Goal: Information Seeking & Learning: Learn about a topic

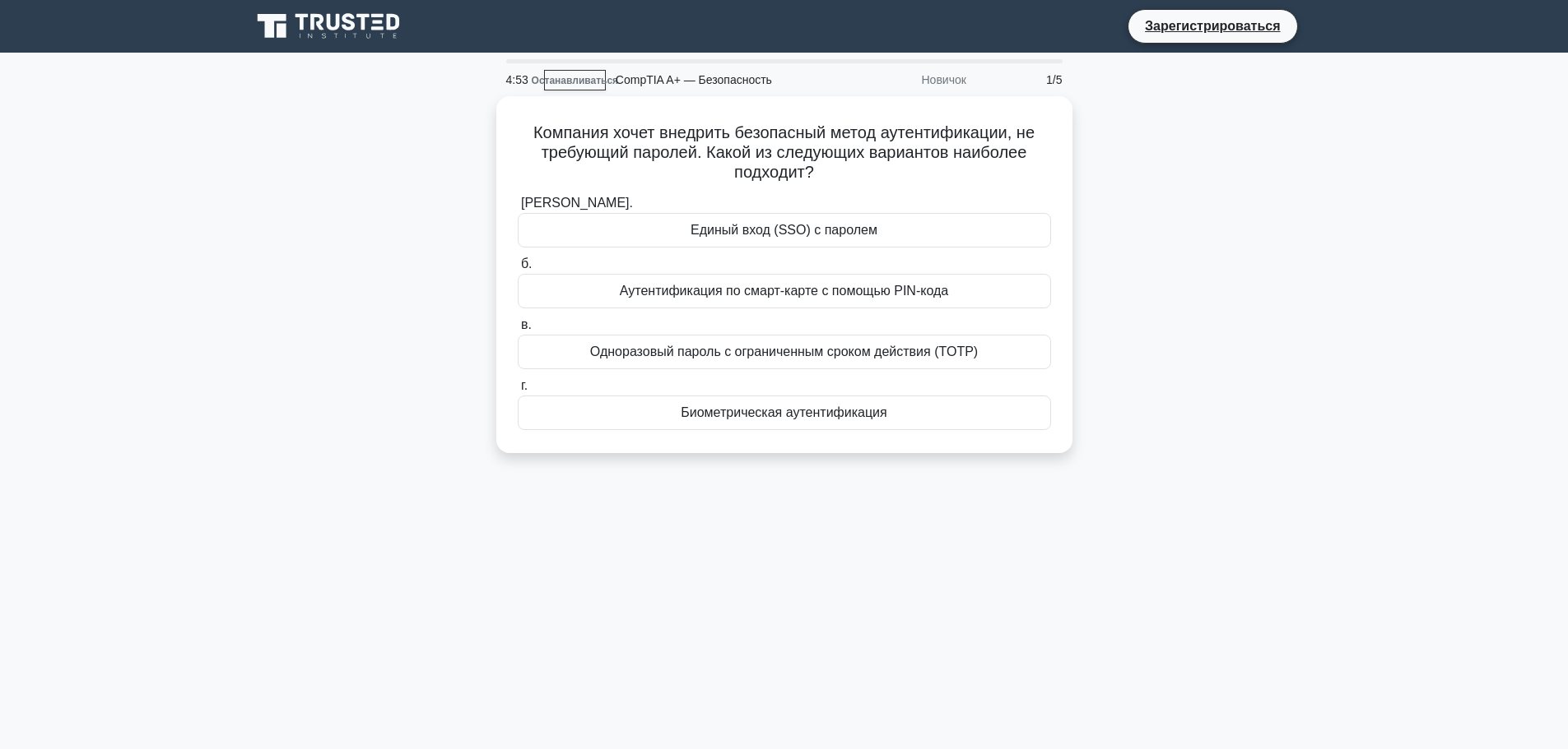
click at [379, 29] on icon at bounding box center [330, 26] width 158 height 31
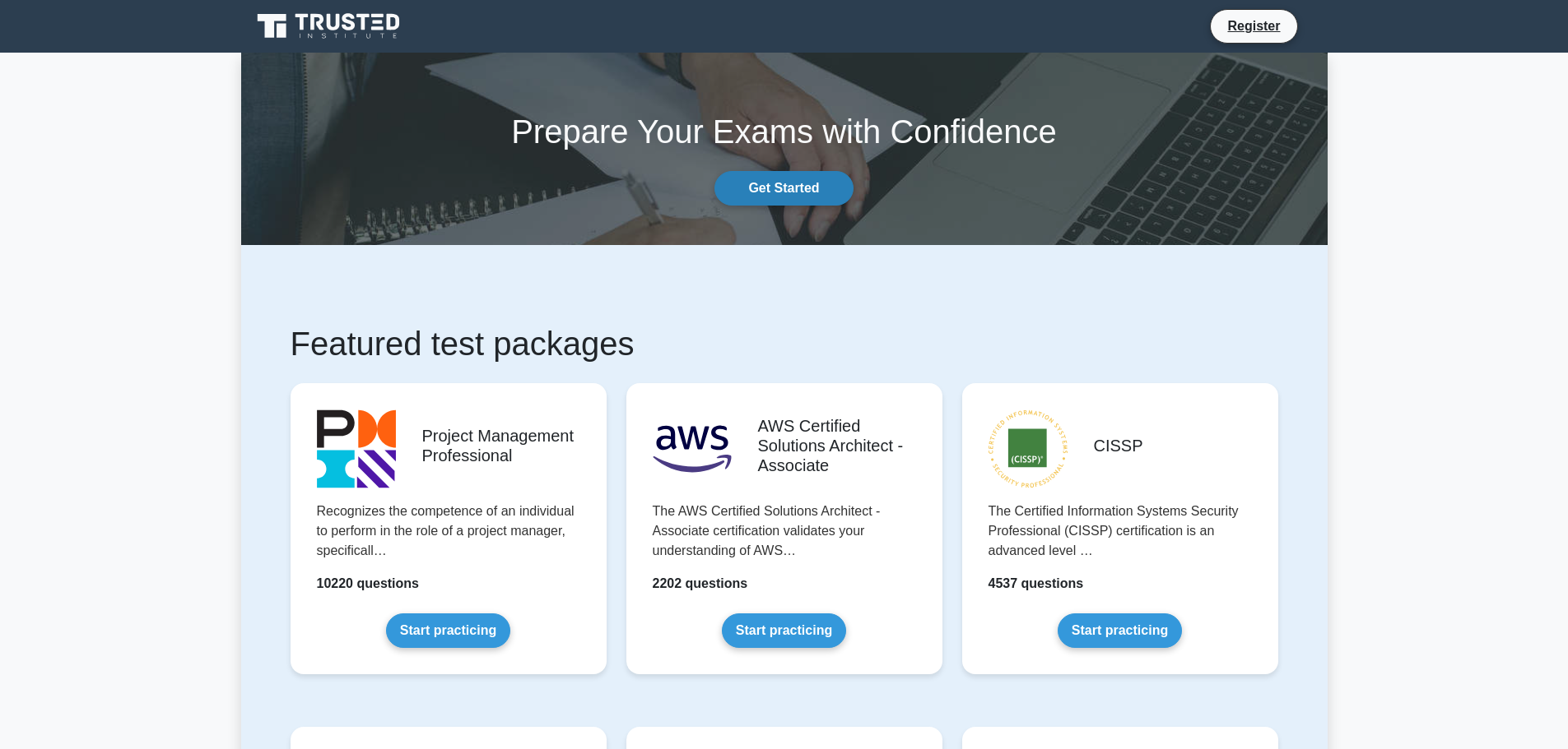
click at [781, 185] on link "Get Started" at bounding box center [783, 188] width 138 height 35
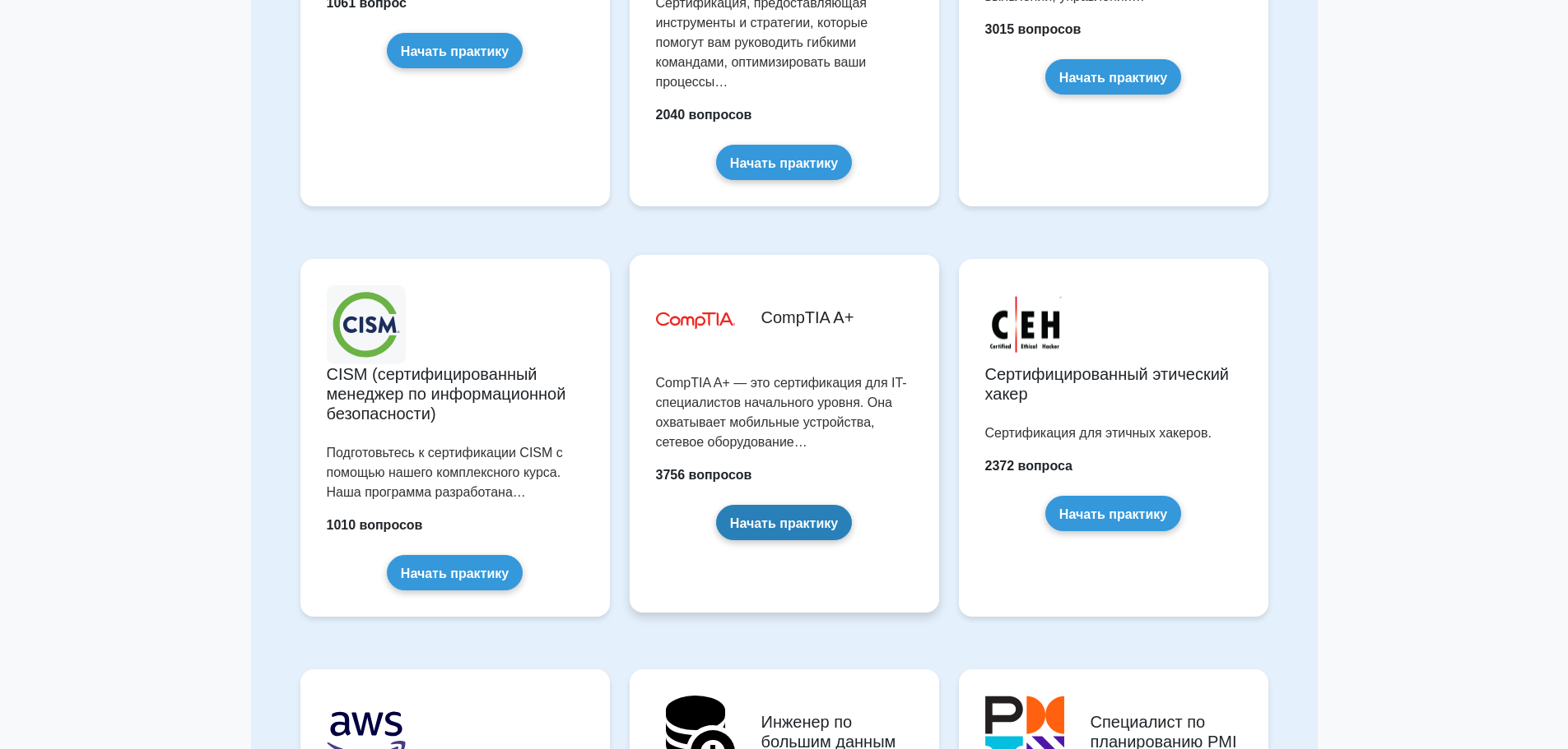
scroll to position [2468, 0]
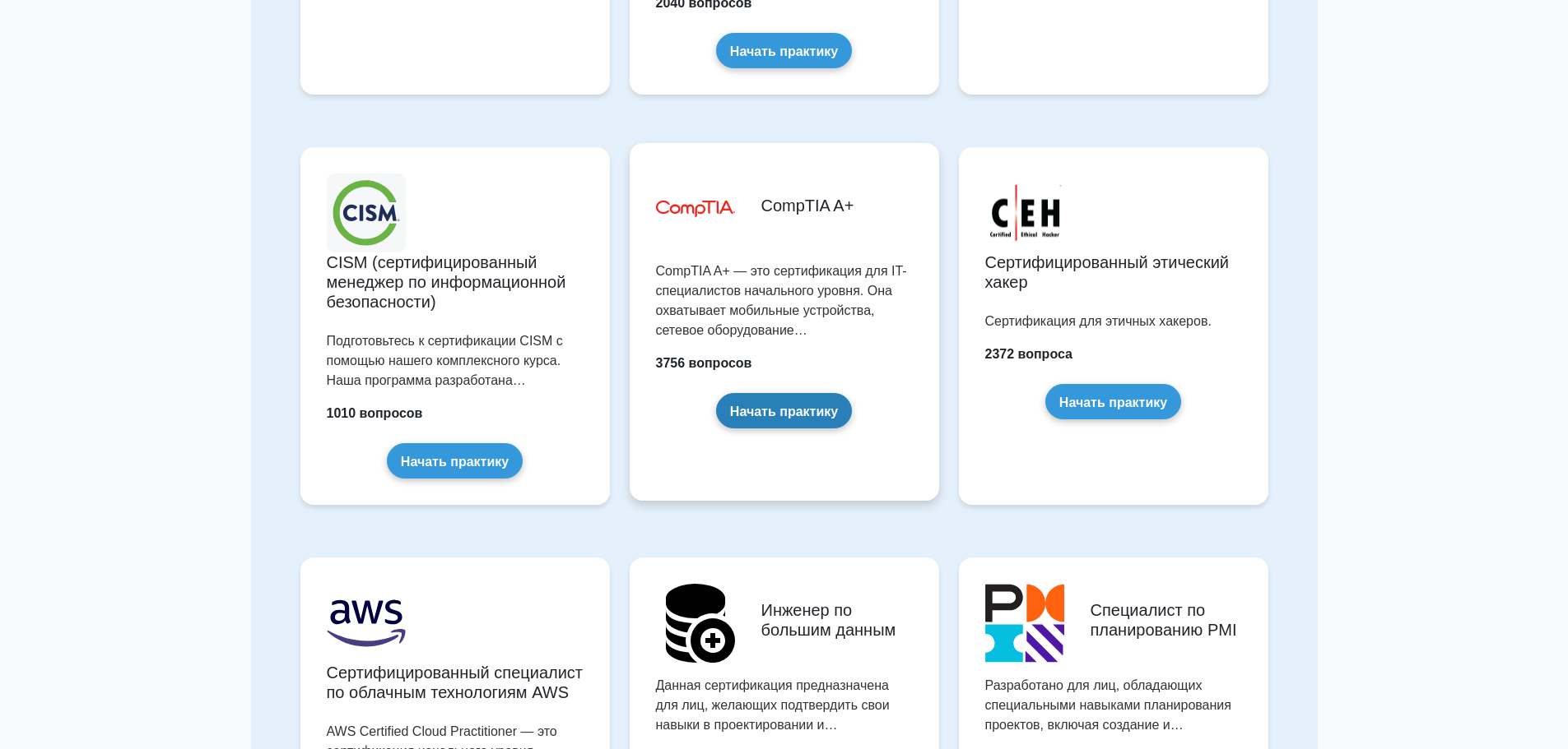
click at [811, 429] on link "Начать практику" at bounding box center [783, 411] width 136 height 35
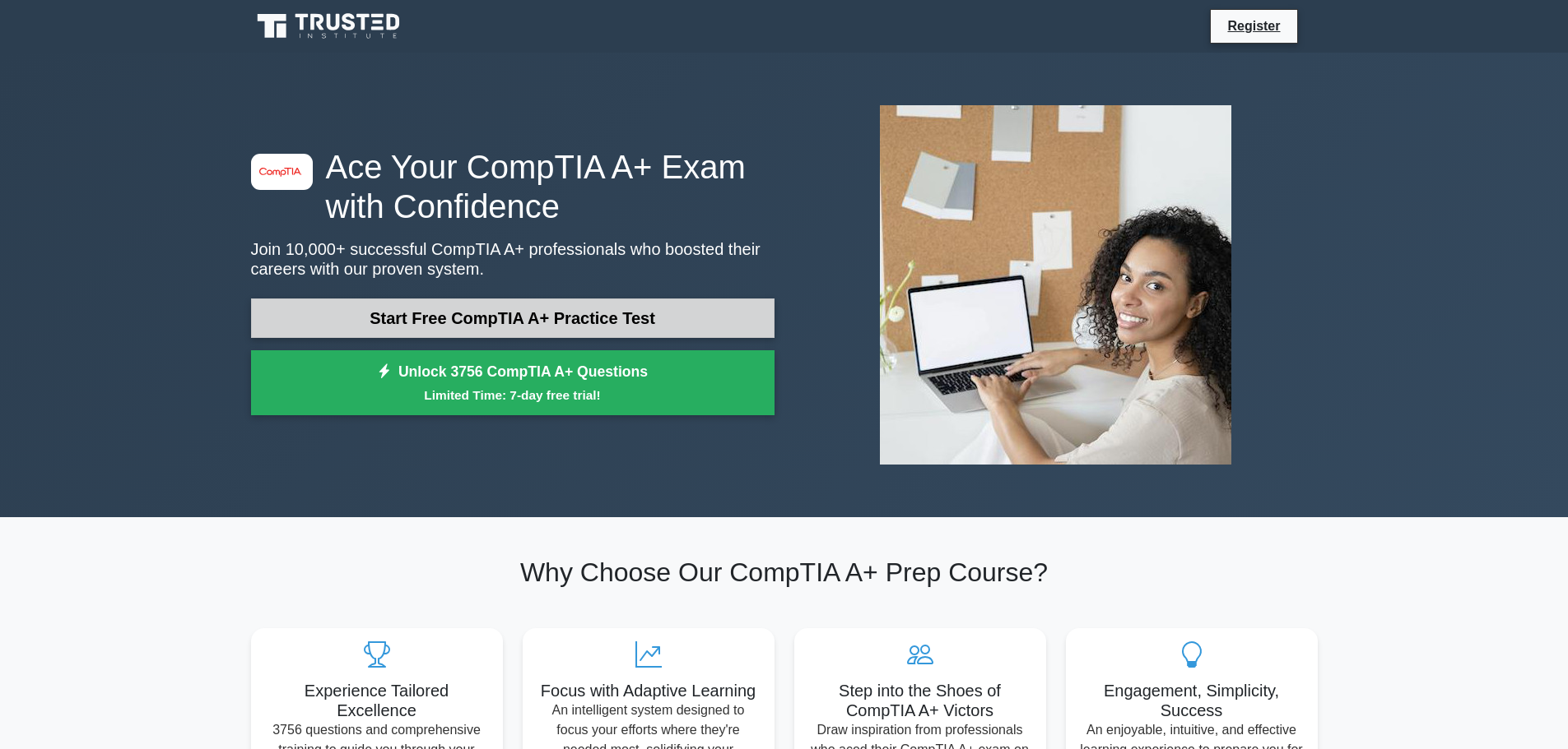
click at [589, 318] on link "Start Free CompTIA A+ Practice Test" at bounding box center [513, 318] width 524 height 40
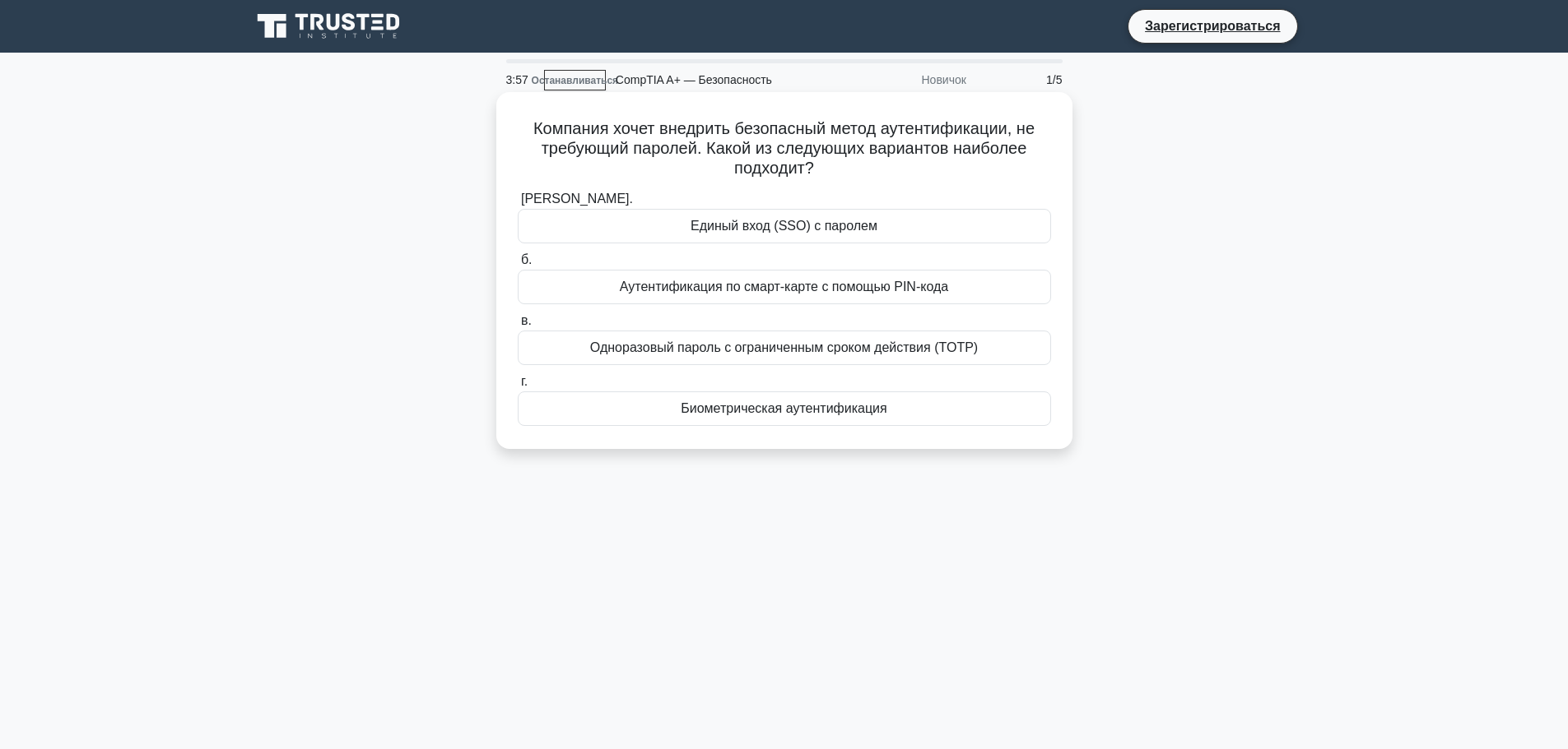
click at [849, 408] on font "Биометрическая аутентификация" at bounding box center [783, 408] width 206 height 14
click at [518, 388] on input "г. Биометрическая аутентификация" at bounding box center [518, 382] width 0 height 11
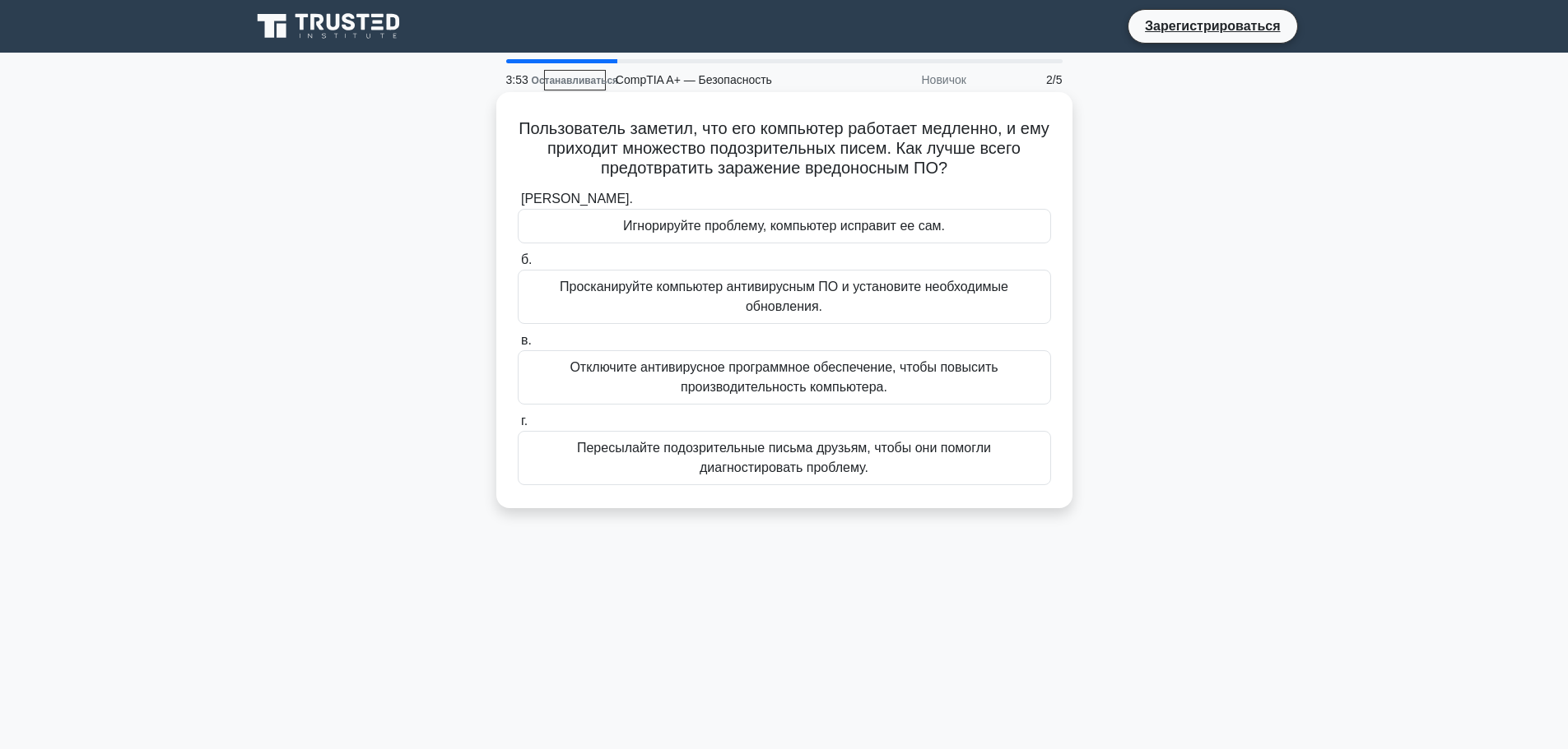
click at [844, 295] on font "Просканируйте компьютер антивирусным ПО и установите необходимые обновления." at bounding box center [784, 297] width 448 height 34
click at [518, 265] on input "б. Просканируйте компьютер антивирусным ПО и установите необходимые обновления." at bounding box center [518, 260] width 0 height 11
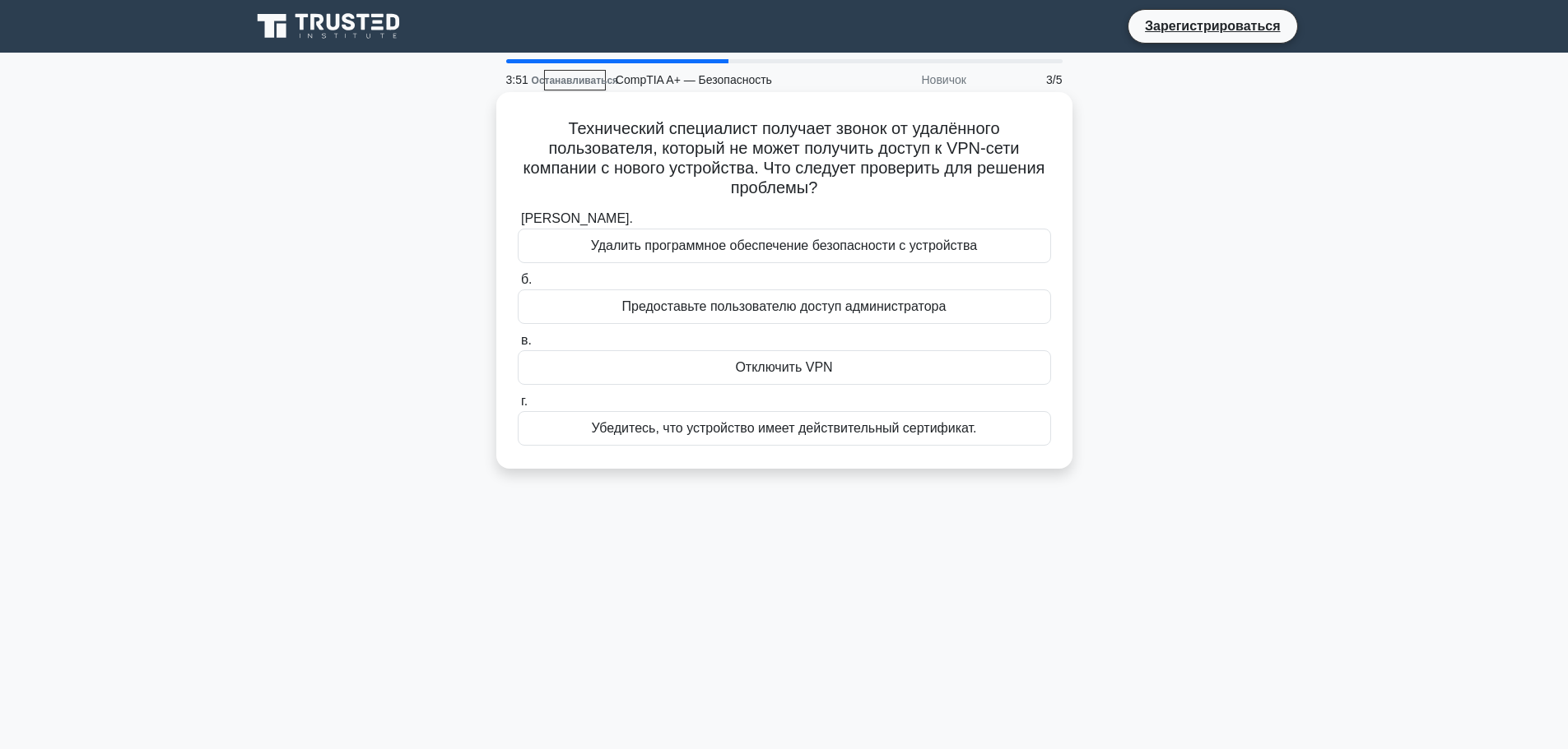
click at [837, 428] on font "Убедитесь, что устройство имеет действительный сертификат." at bounding box center [783, 428] width 385 height 14
click at [518, 407] on input "г. Убедитесь, что устройство имеет действительный сертификат." at bounding box center [518, 402] width 0 height 11
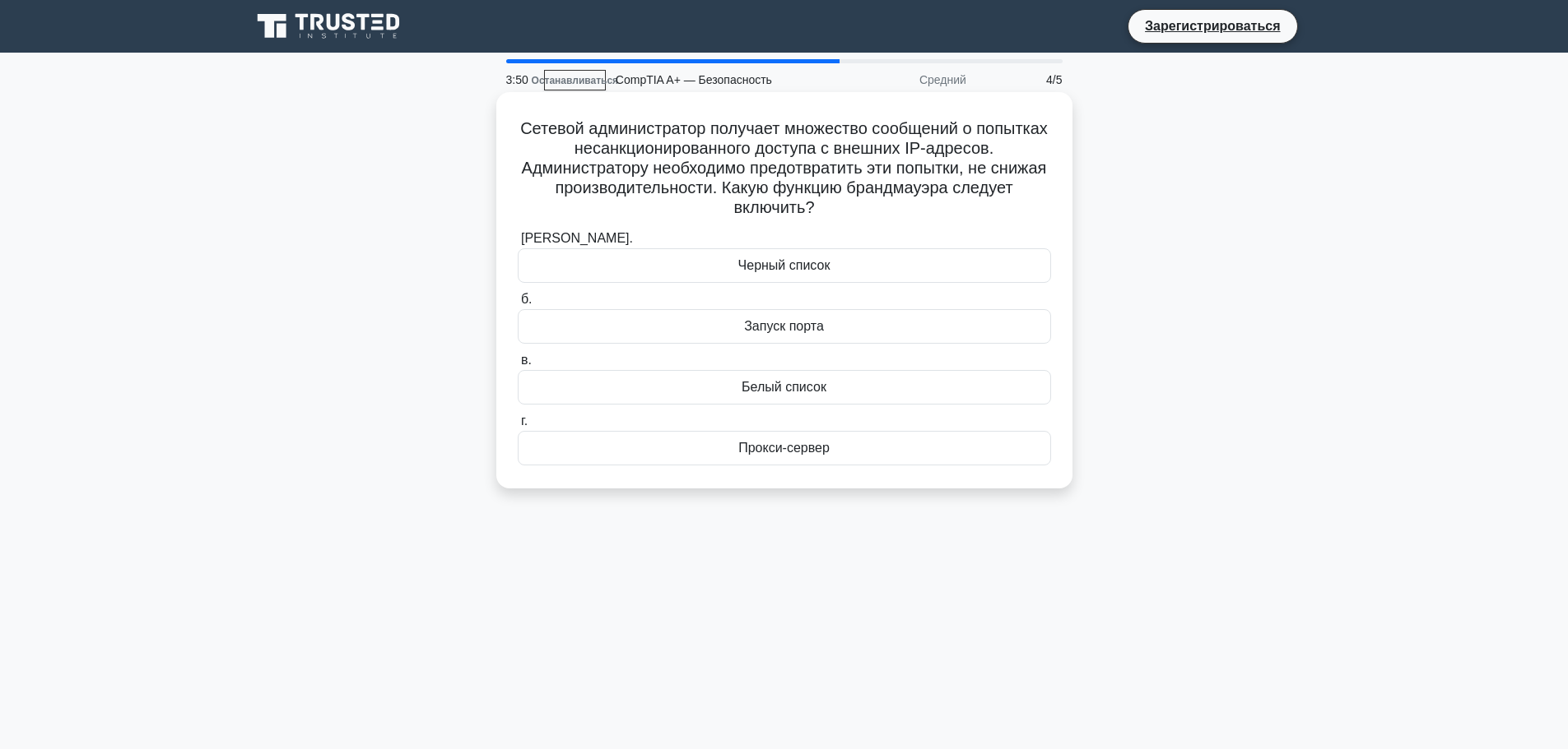
click at [820, 269] on font "Черный список" at bounding box center [784, 265] width 92 height 14
click at [518, 244] on input "а. Черный список" at bounding box center [518, 238] width 0 height 11
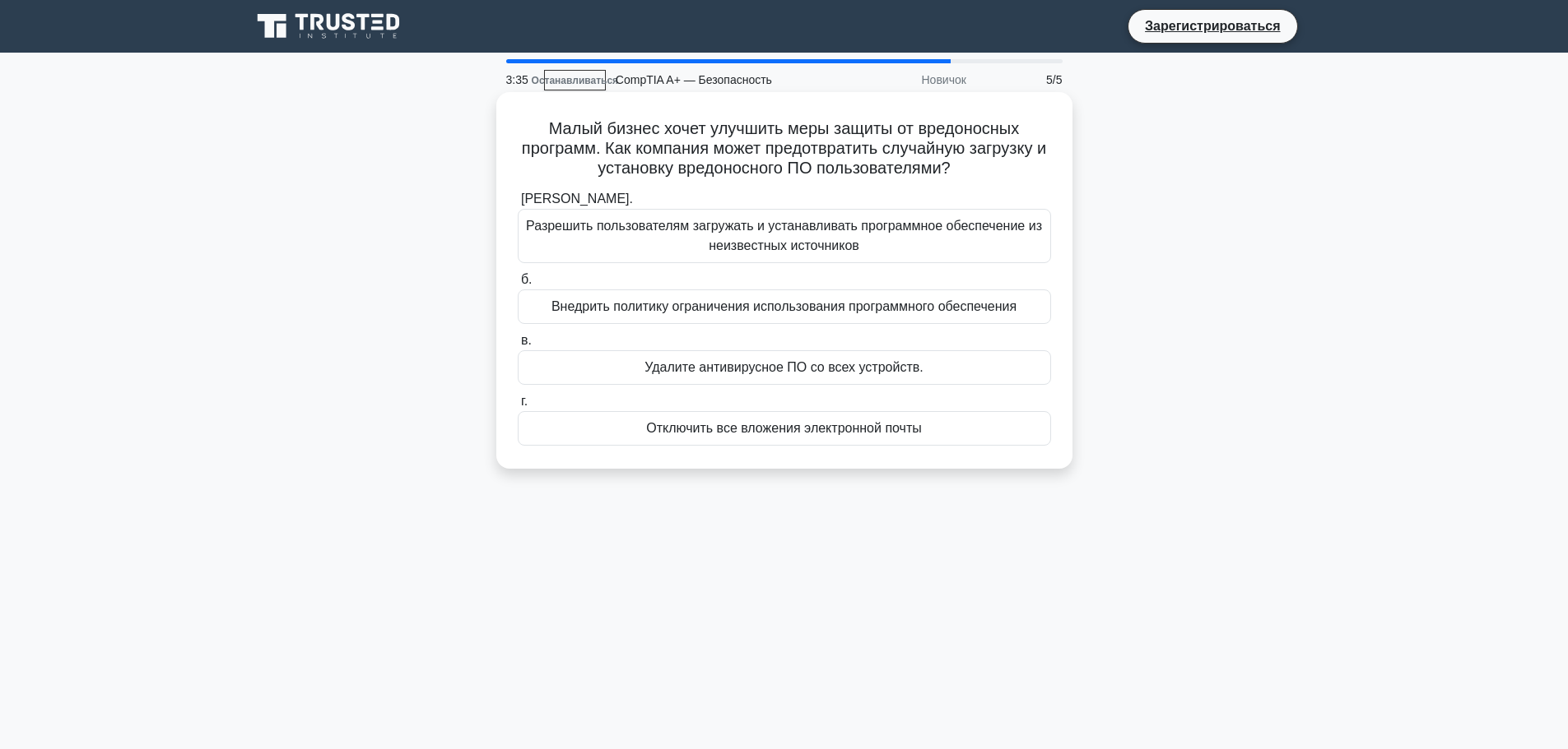
click at [804, 309] on font "Внедрить политику ограничения использования программного обеспечения" at bounding box center [784, 306] width 465 height 14
click at [518, 286] on input "б. Внедрить политику ограничения использования программного обеспечения" at bounding box center [518, 280] width 0 height 11
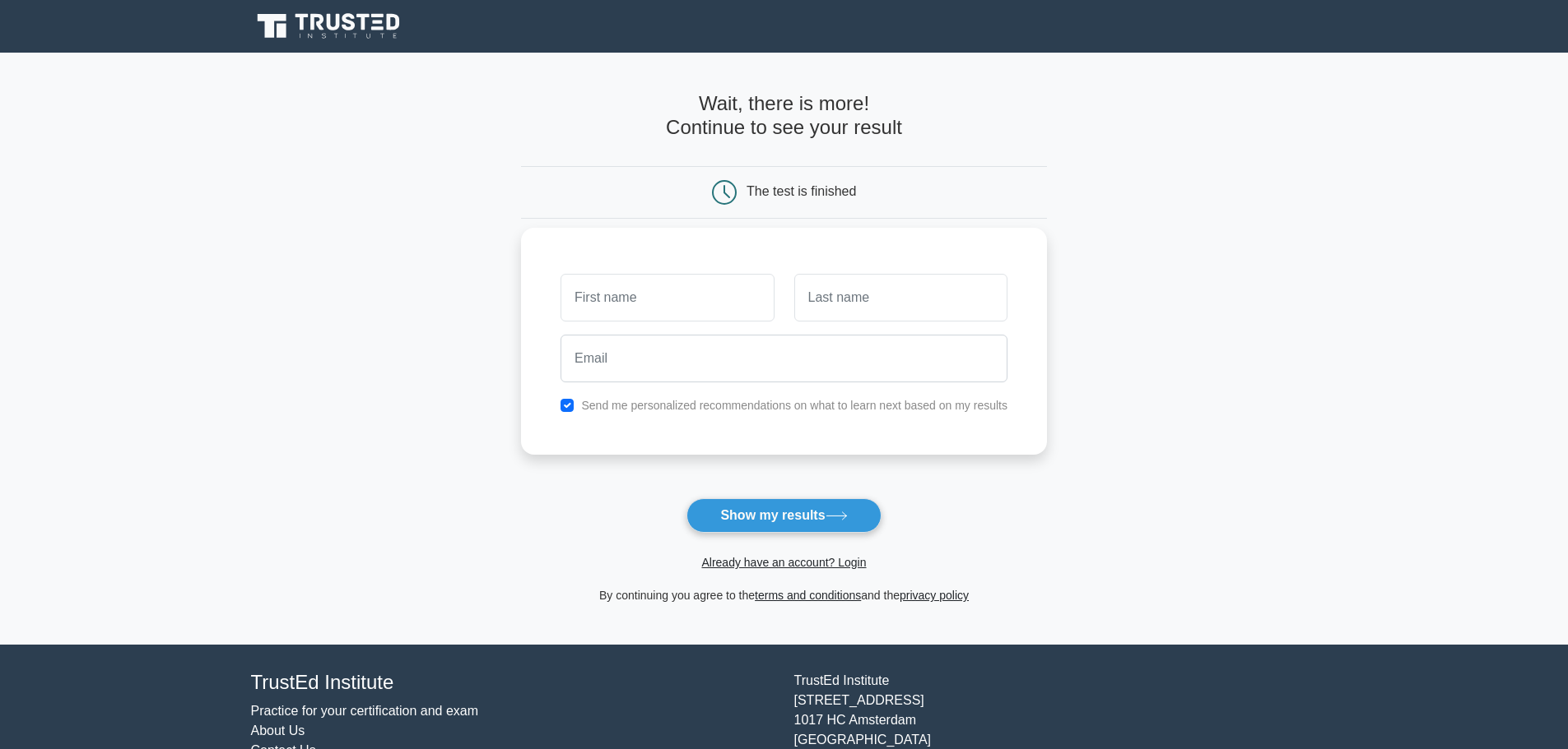
click at [611, 288] on input "text" at bounding box center [667, 297] width 213 height 48
type input "Tynchtykbekov"
click at [897, 297] on input "text" at bounding box center [900, 297] width 213 height 48
type input "Ali"
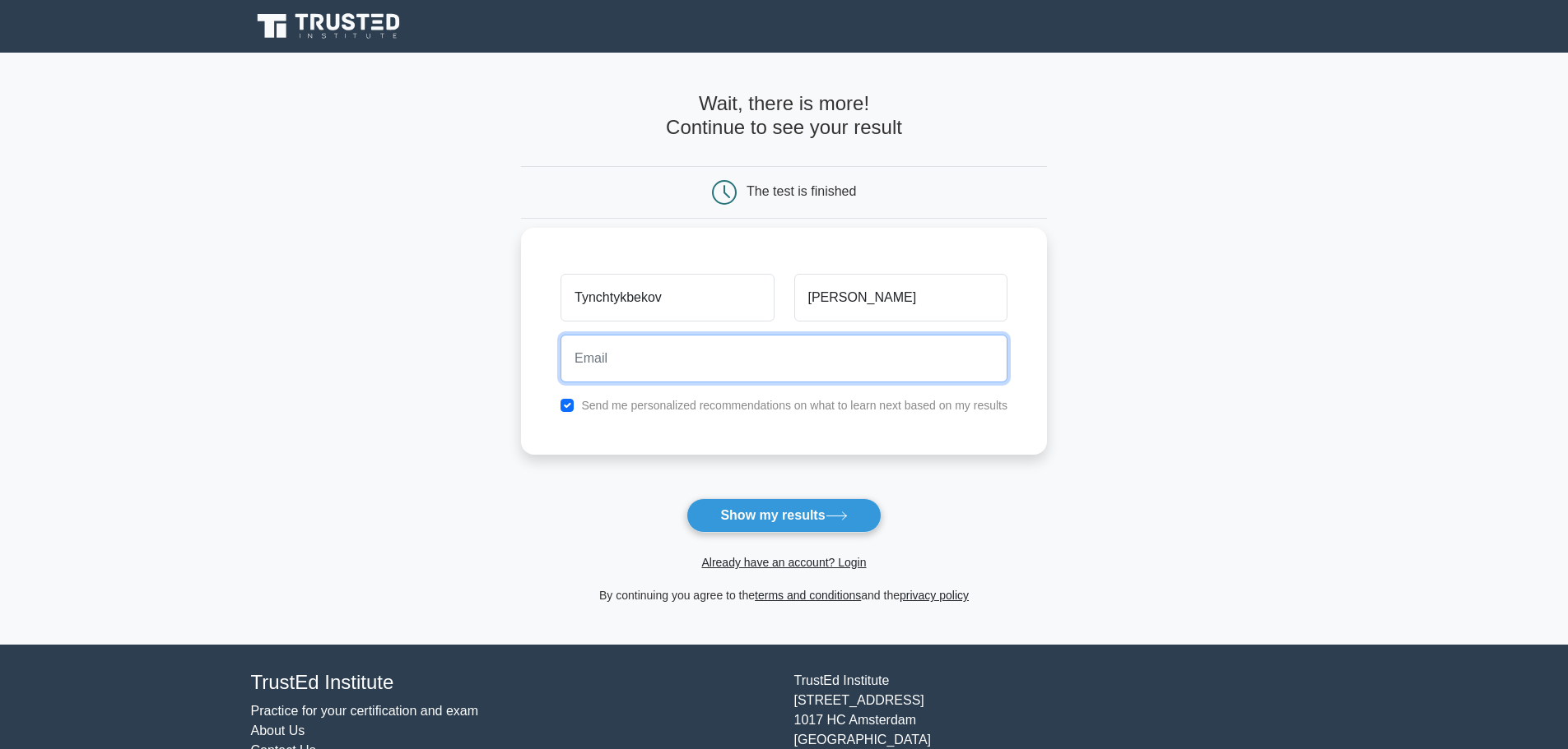
click at [743, 350] on input "email" at bounding box center [784, 358] width 447 height 48
type input "isakanov.1@gmail.com"
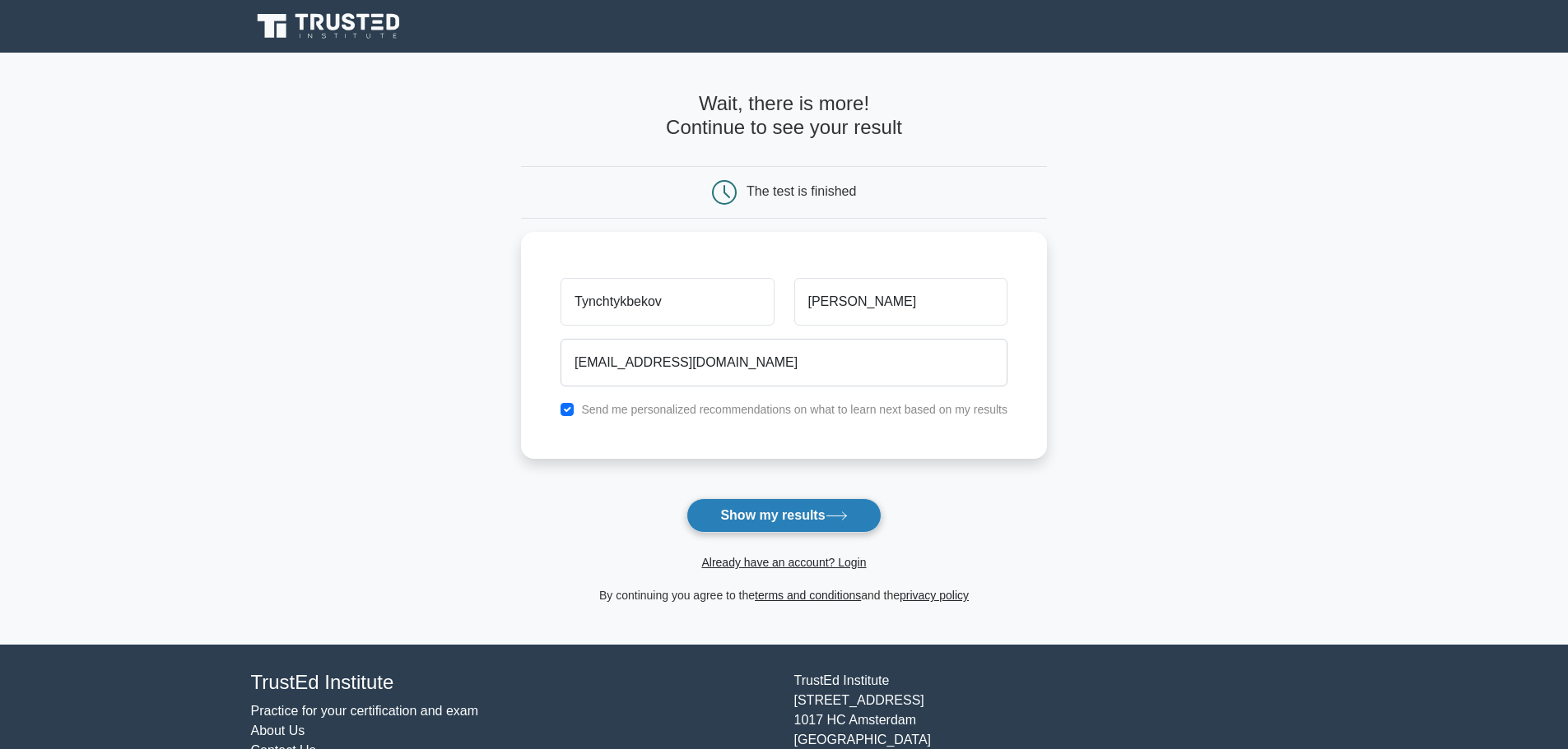
click at [808, 514] on button "Show my results" at bounding box center [783, 516] width 194 height 35
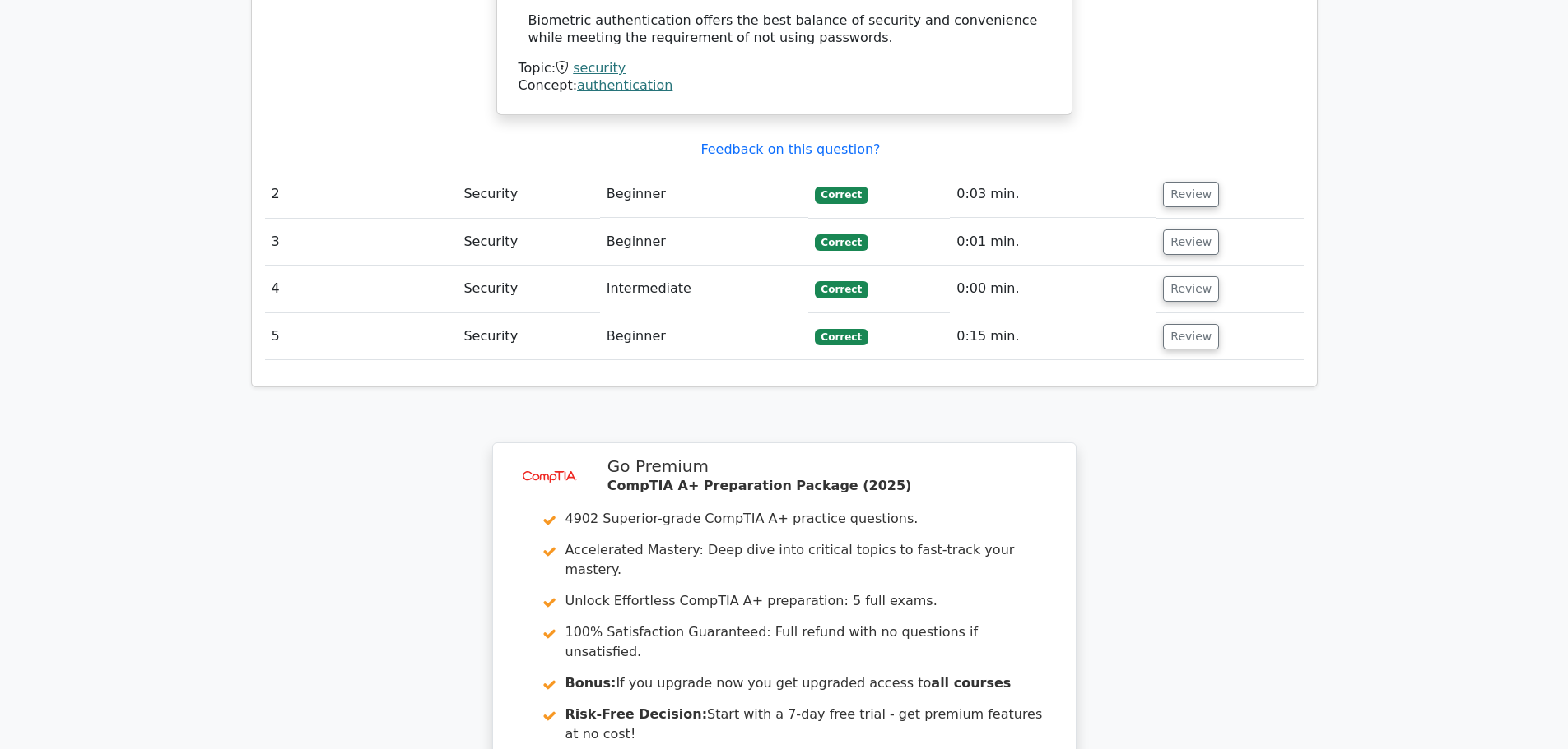
scroll to position [2314, 0]
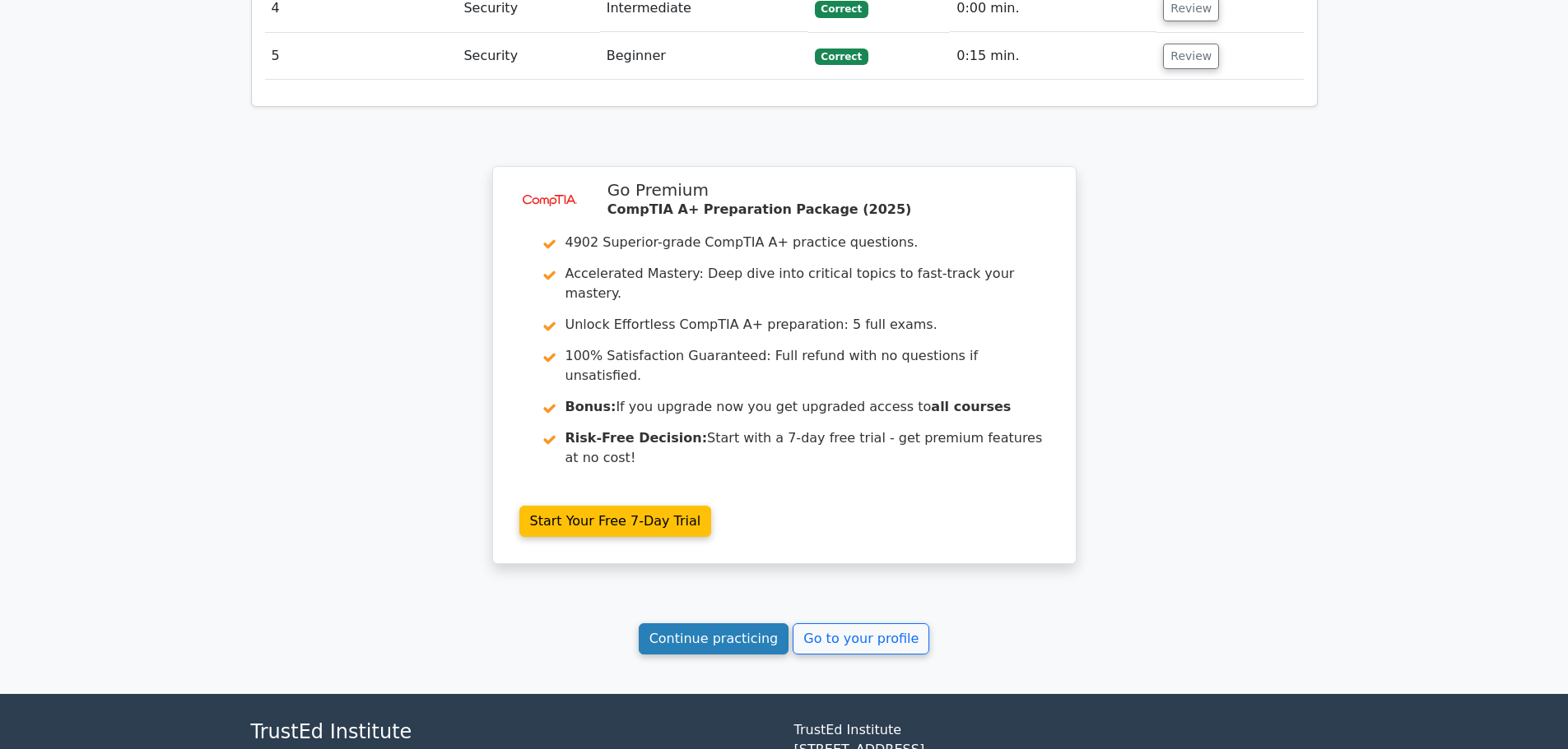
click at [721, 623] on link "Continue practicing" at bounding box center [714, 639] width 151 height 31
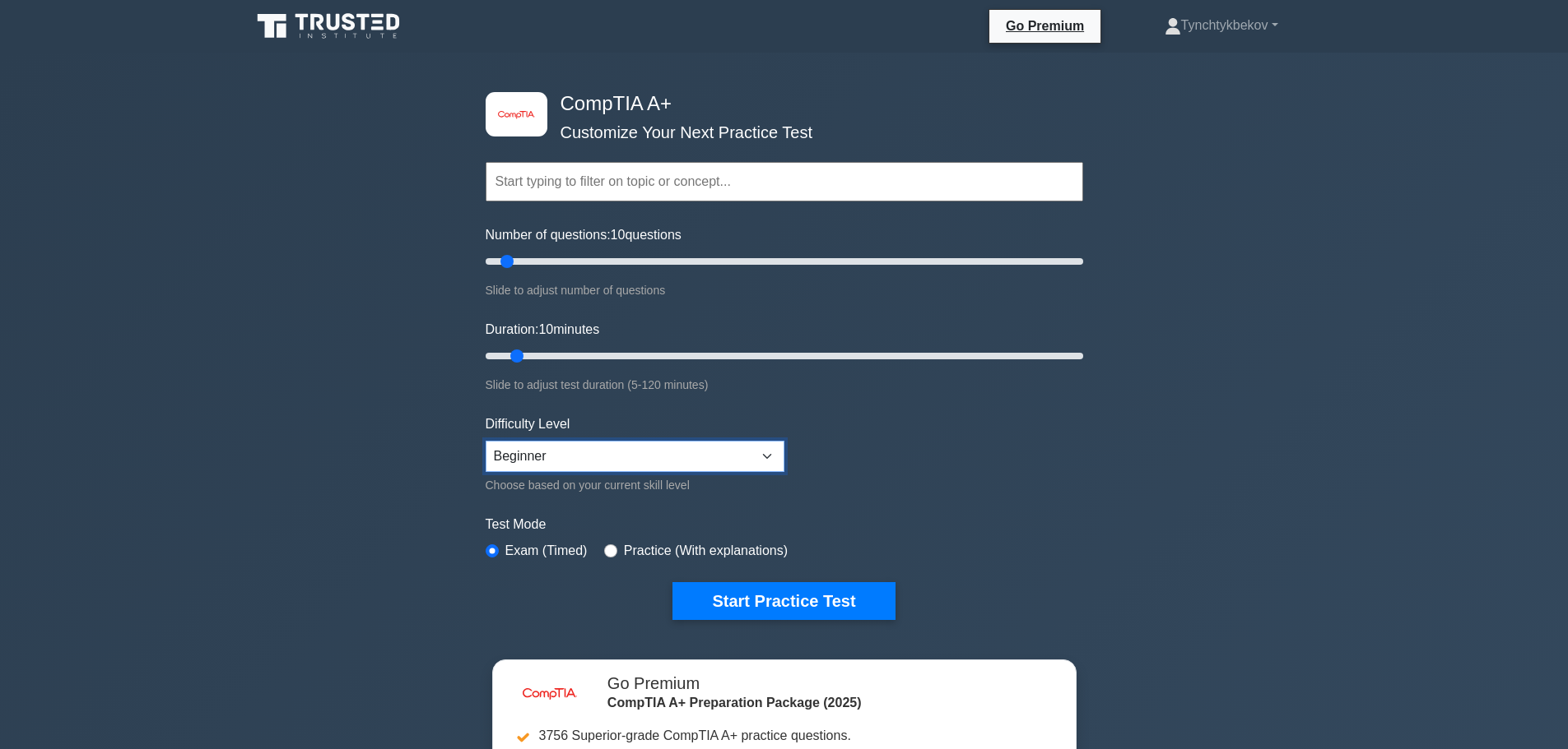
click at [723, 454] on select "Beginner Intermediate Expert" at bounding box center [635, 456] width 298 height 31
click at [486, 441] on select "Beginner Intermediate Expert" at bounding box center [635, 456] width 298 height 31
click at [663, 444] on select "Beginner Intermediate Expert" at bounding box center [635, 456] width 298 height 31
select select "intermediate"
click at [486, 441] on select "Beginner Intermediate Expert" at bounding box center [635, 456] width 298 height 31
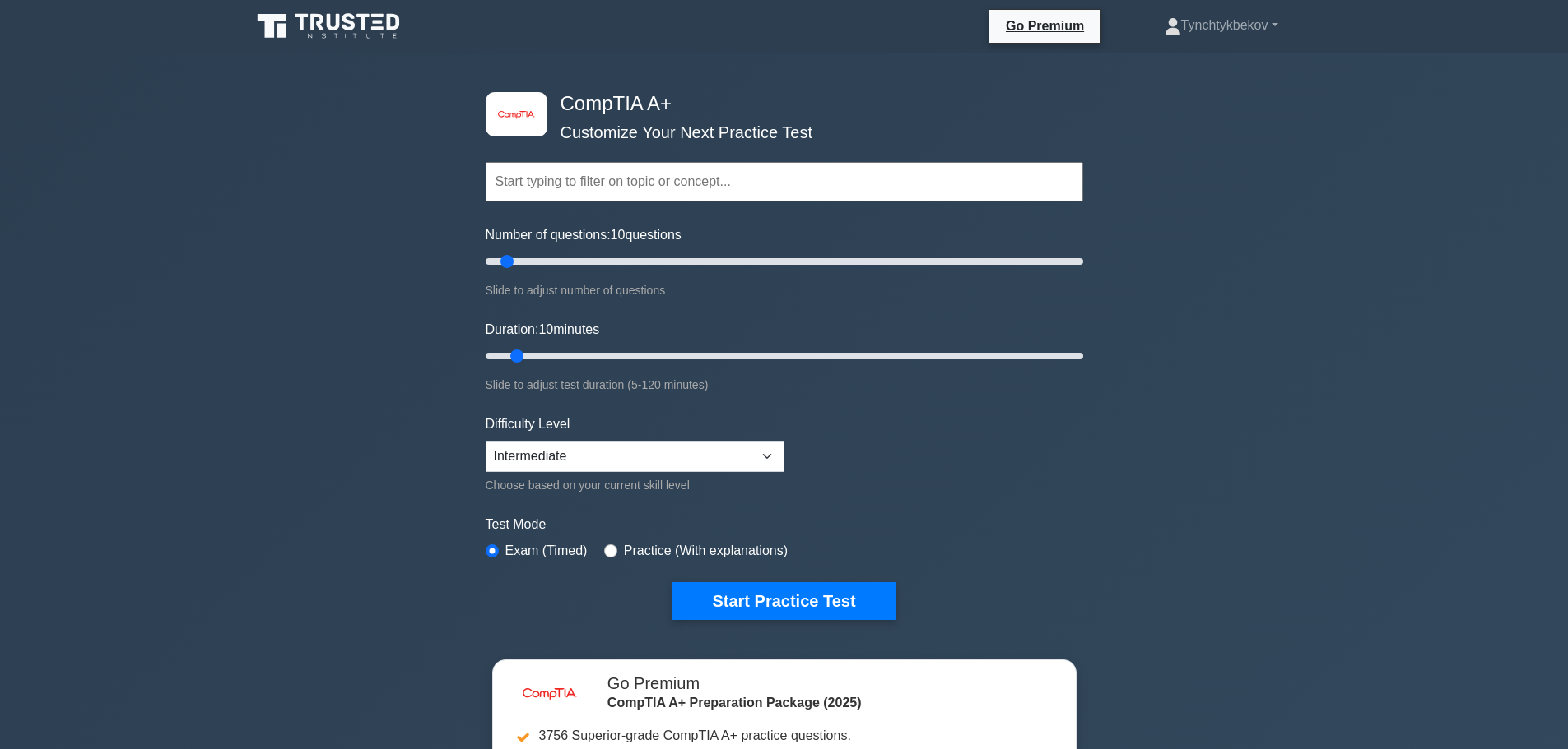
click at [992, 377] on div "Slide to adjust test duration (5-120 minutes)" at bounding box center [784, 384] width 598 height 19
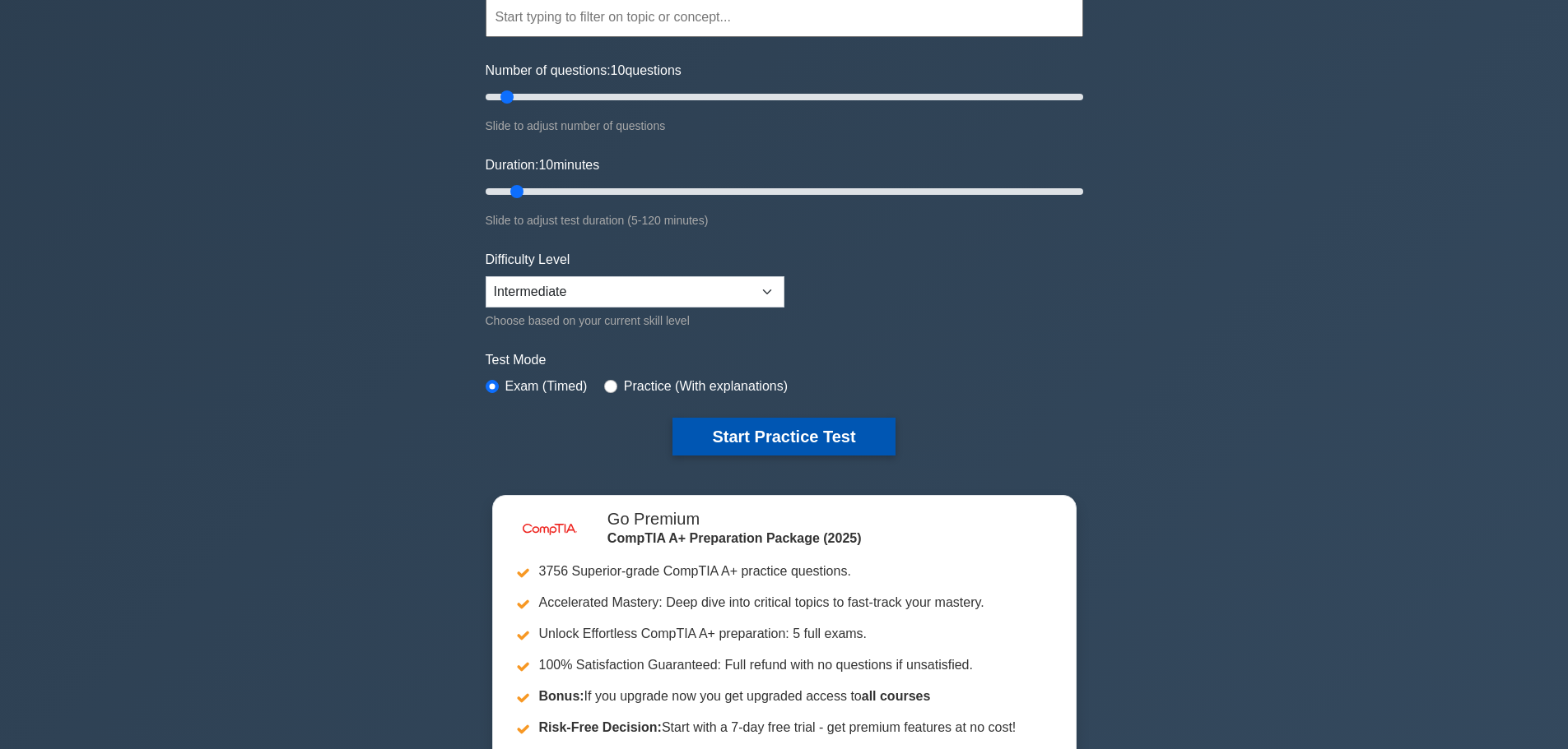
click at [859, 439] on button "Start Practice Test" at bounding box center [784, 436] width 223 height 38
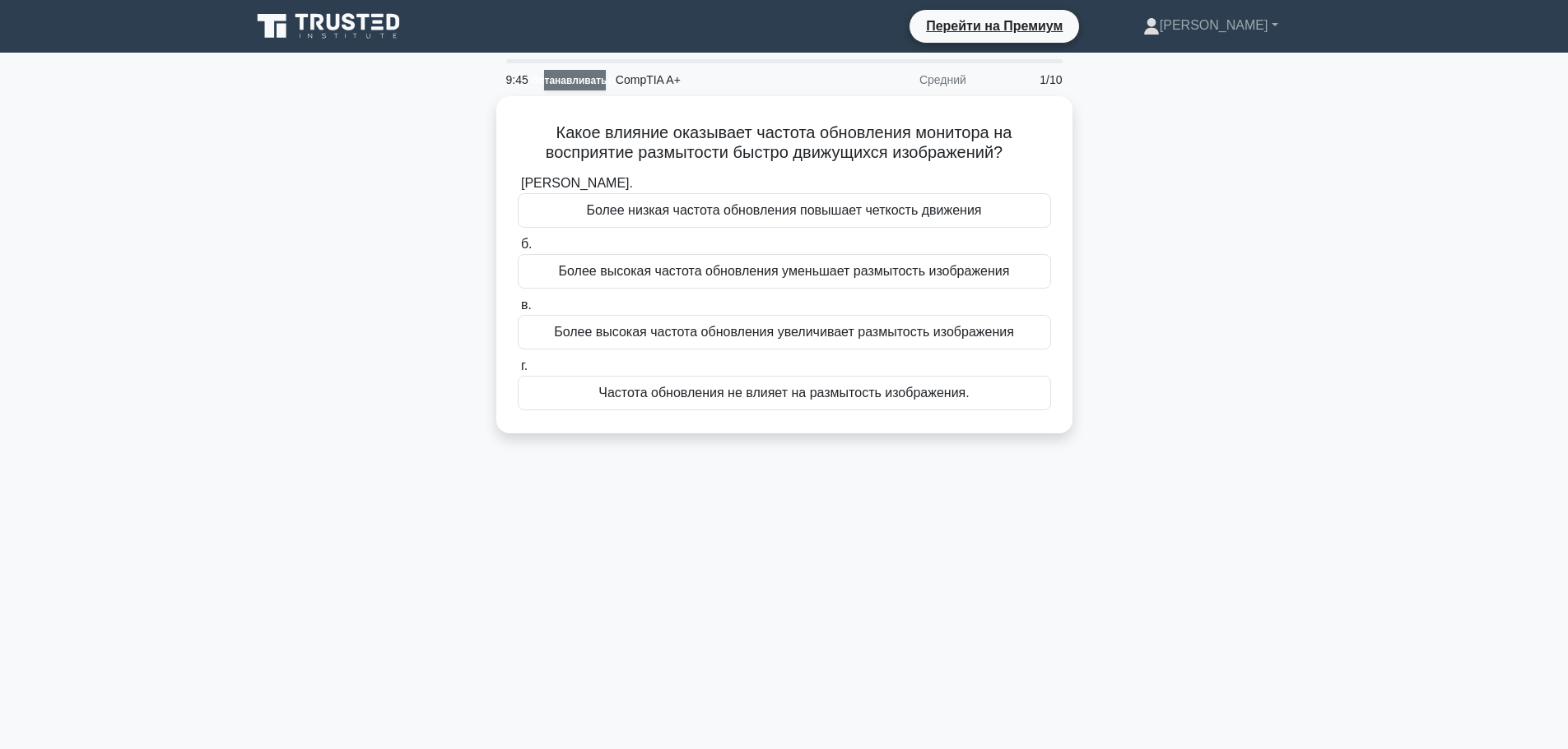
click at [580, 84] on font "Останавливаться" at bounding box center [575, 81] width 87 height 12
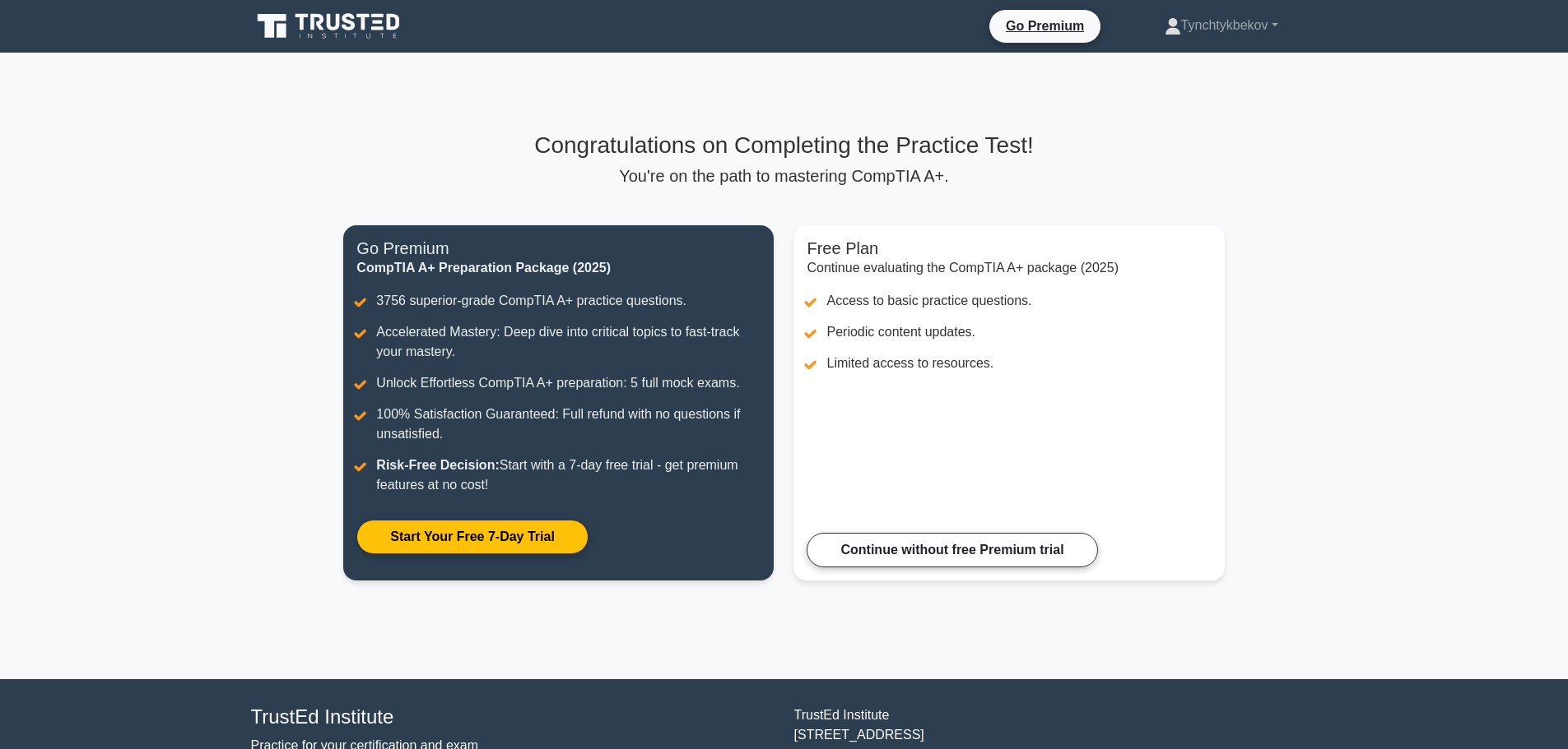
click at [365, 31] on icon at bounding box center [330, 26] width 158 height 31
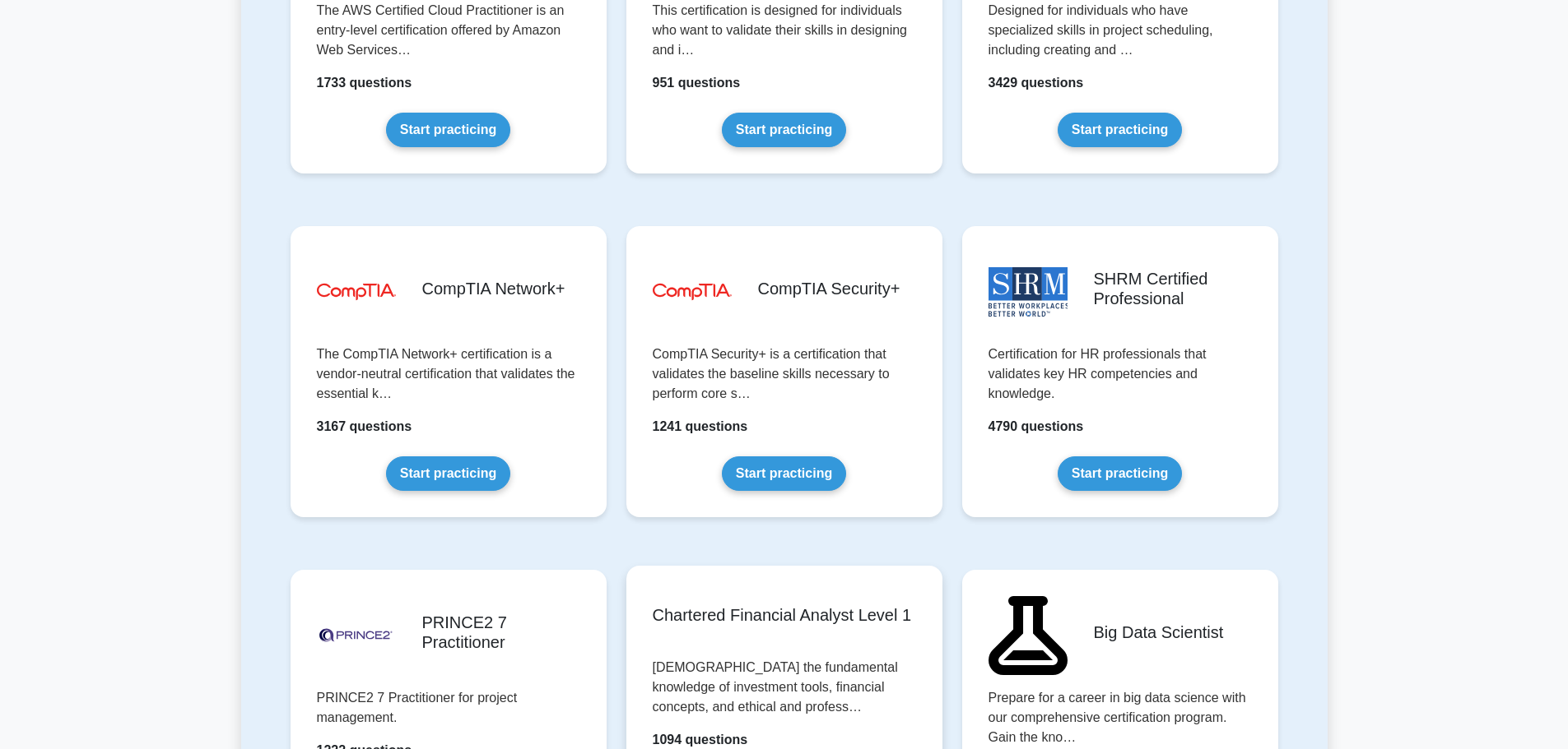
scroll to position [3126, 0]
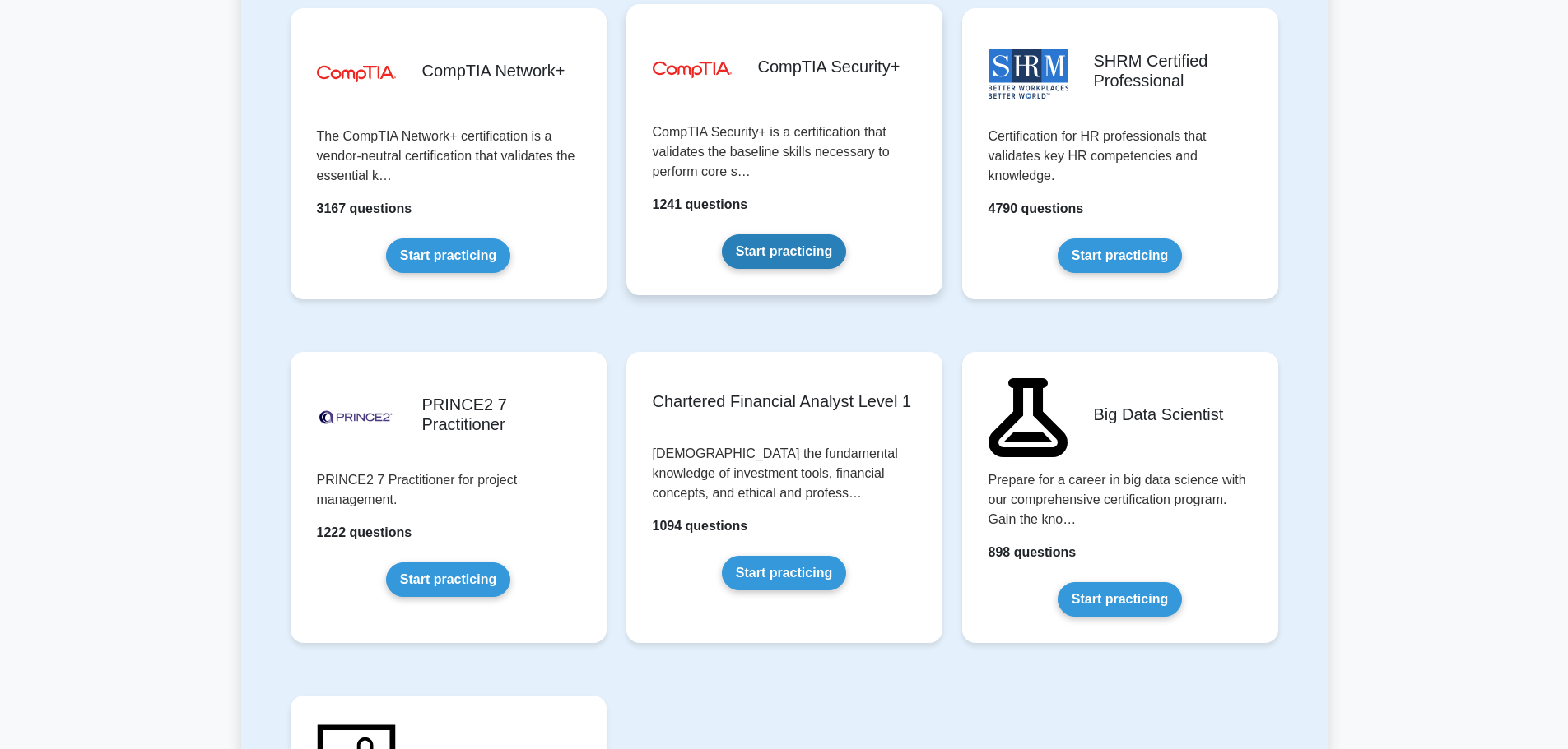
click at [835, 234] on link "Start practicing" at bounding box center [783, 251] width 124 height 35
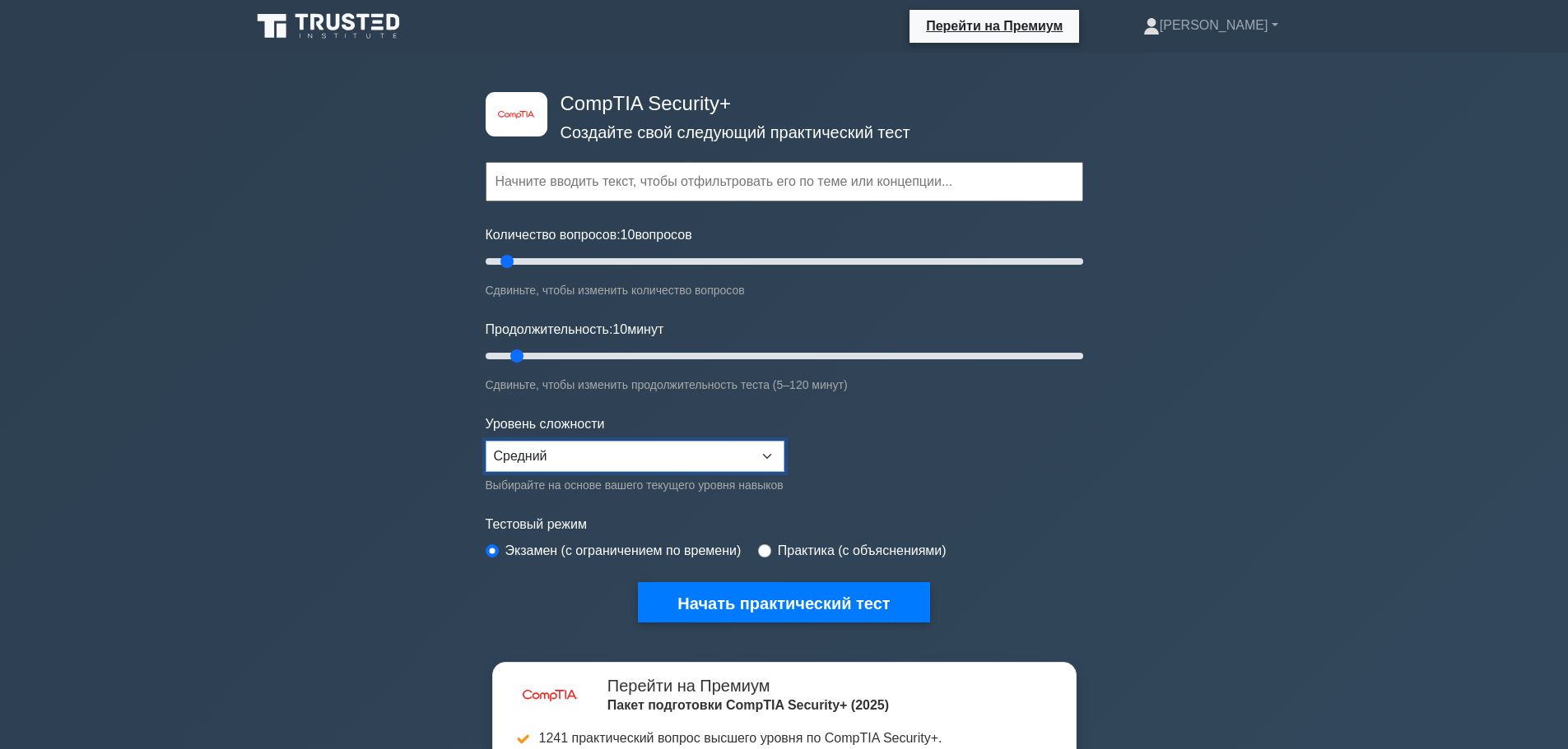
click at [707, 457] on select "Новичок Средний Эксперт" at bounding box center [635, 456] width 298 height 31
click at [781, 543] on font "Практика (с объяснениями)" at bounding box center [862, 550] width 169 height 14
click at [760, 554] on input "radio" at bounding box center [765, 551] width 13 height 13
radio input "true"
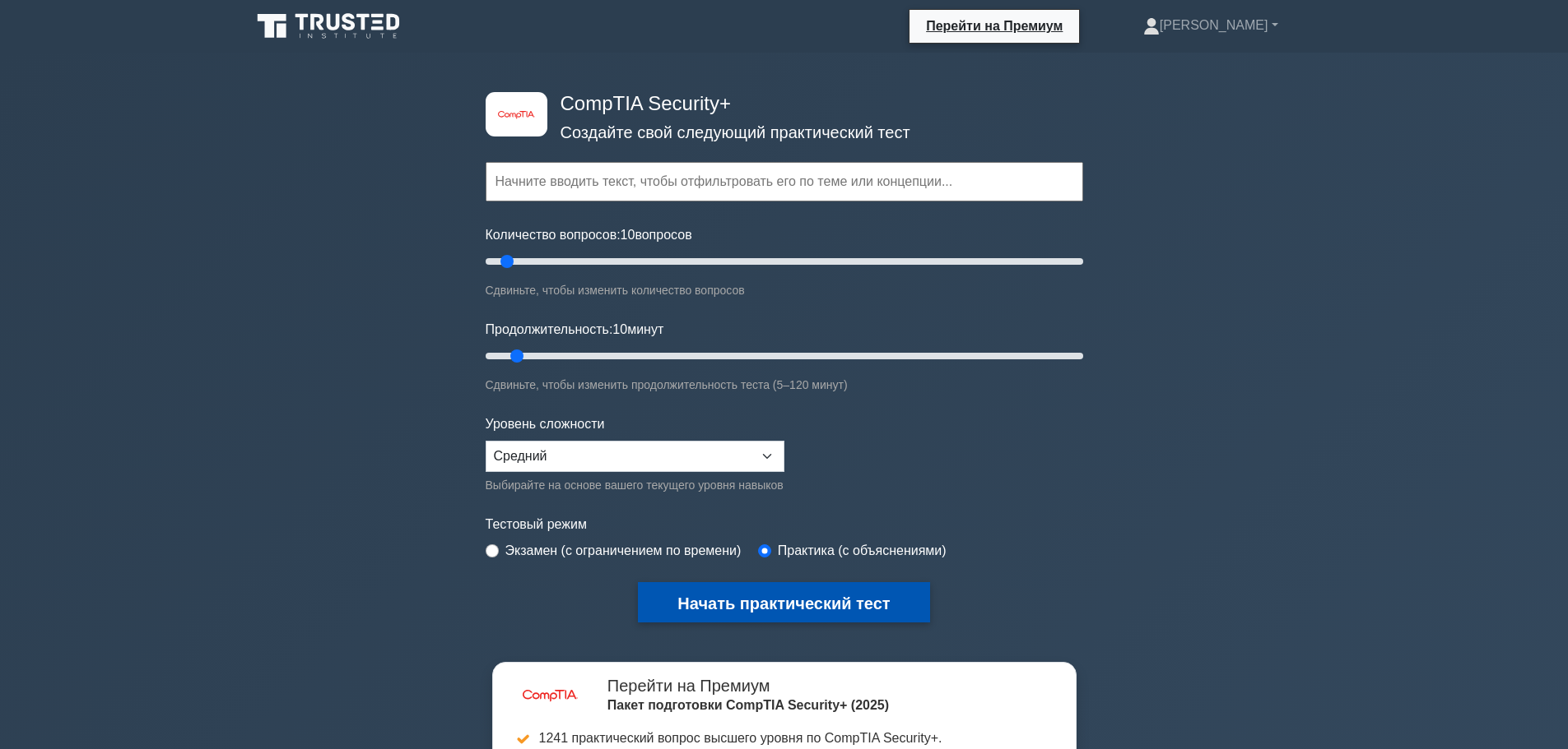
click at [756, 601] on font "Начать практический тест" at bounding box center [784, 603] width 212 height 18
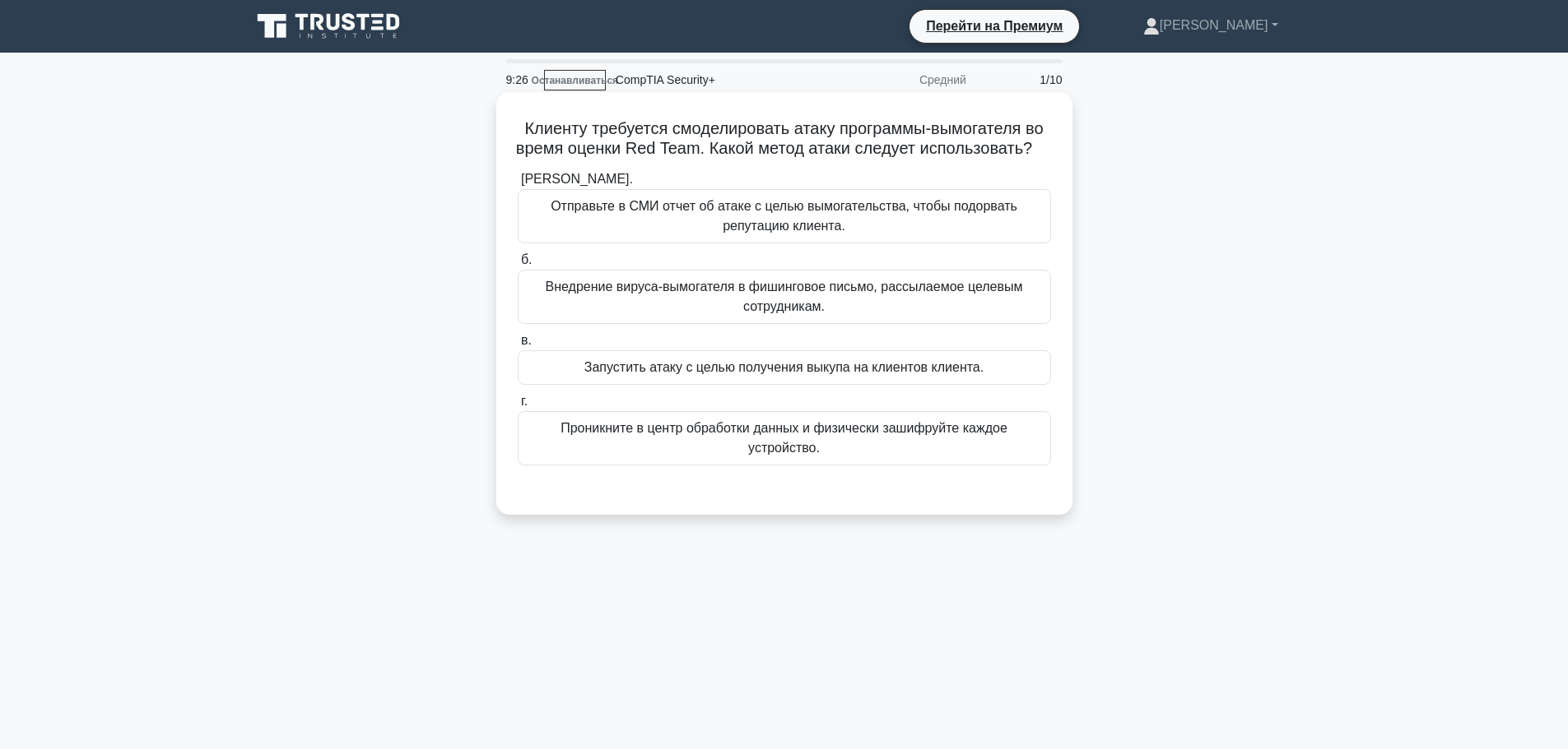
click at [873, 374] on font "Запустить атаку с целью получения выкупа на клиентов клиента." at bounding box center [784, 367] width 400 height 14
click at [518, 346] on input "в. Запустить атаку с целью получения выкупа на клиентов клиента." at bounding box center [518, 340] width 0 height 11
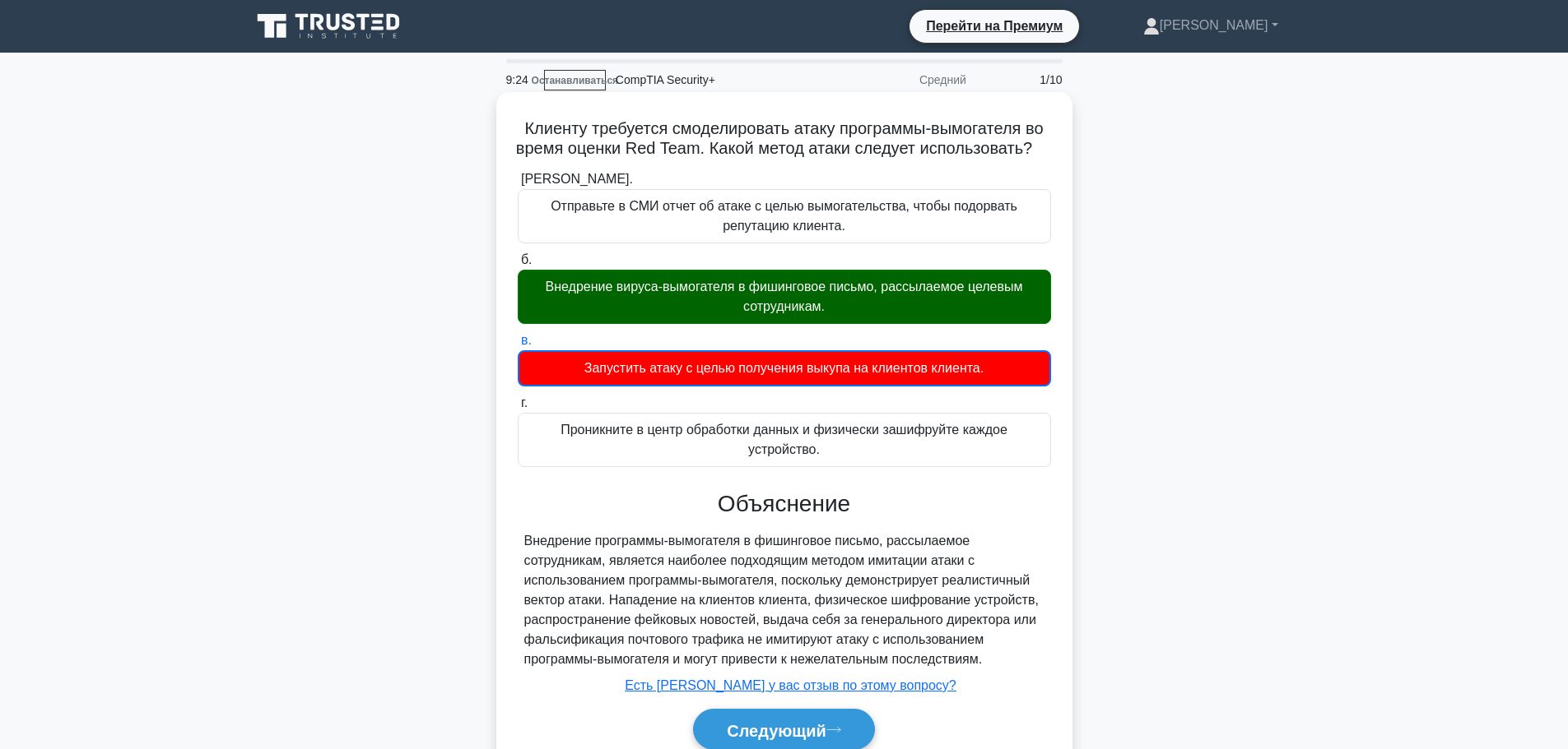
click at [814, 317] on font "Внедрение вируса-вымогателя в фишинговое письмо, рассылаемое целевым сотрудника…" at bounding box center [784, 297] width 518 height 40
click at [518, 265] on input "б. Внедрение вируса-вымогателя в фишинговое письмо, рассылаемое целевым сотрудн…" at bounding box center [518, 260] width 0 height 11
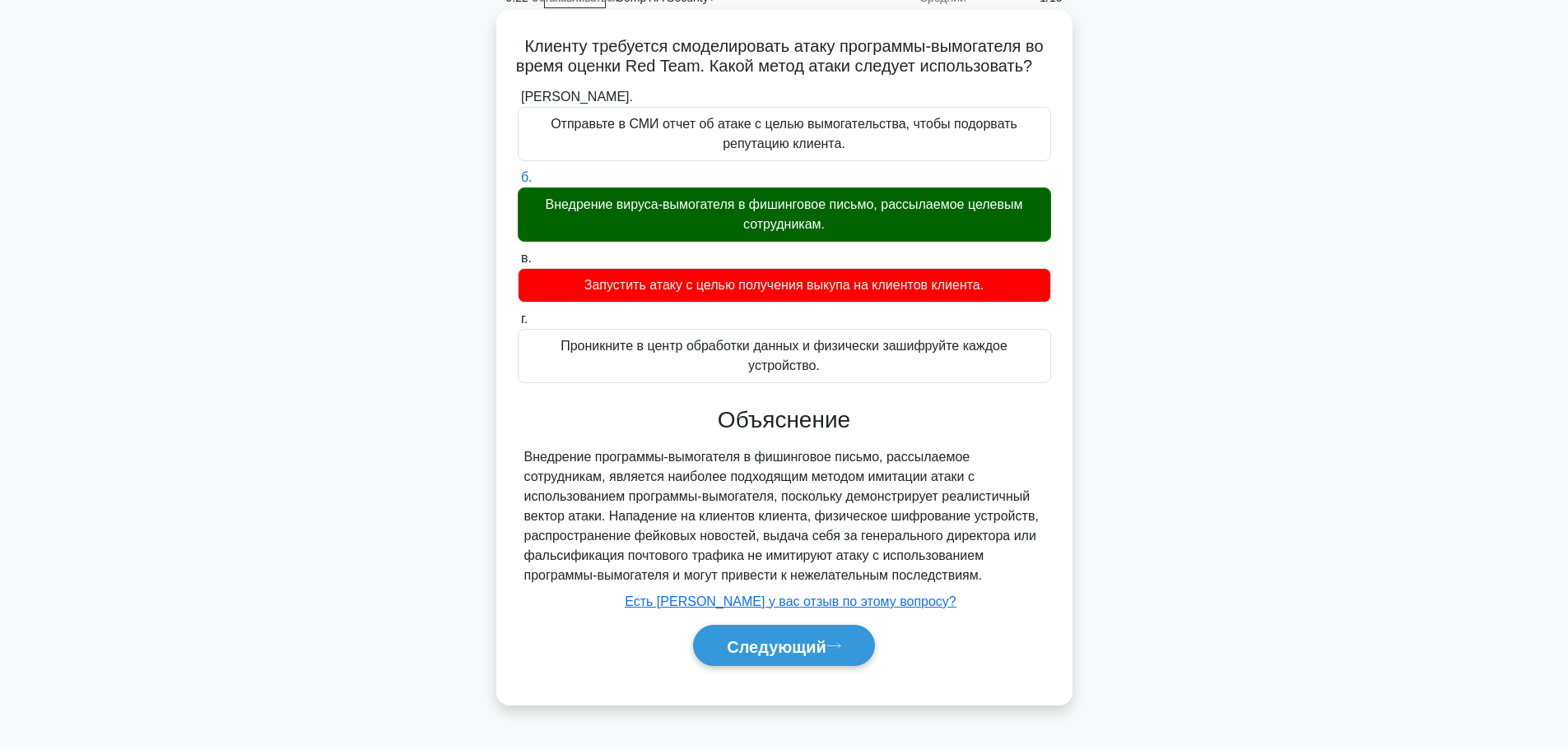
scroll to position [139, 0]
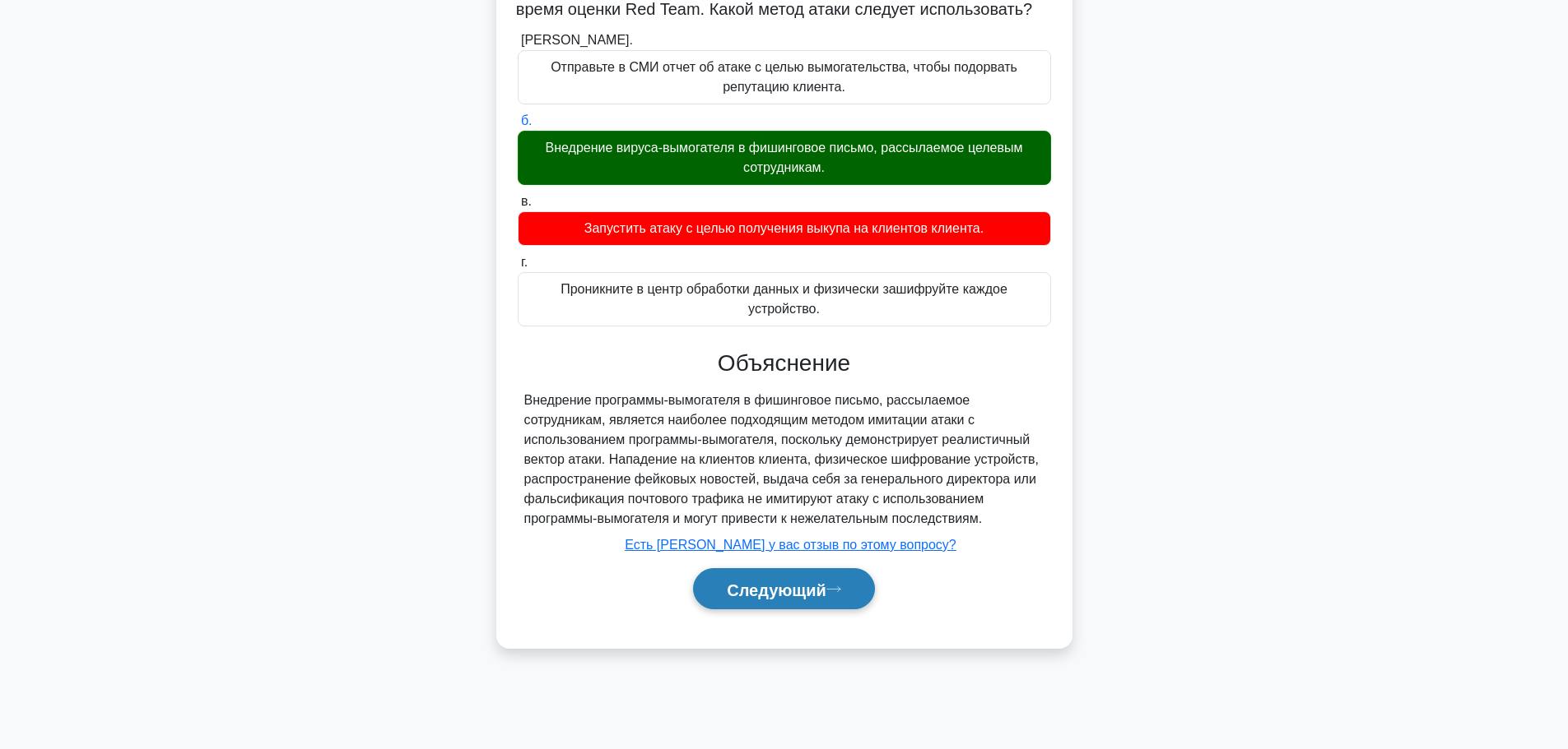
click at [803, 599] on font "Следующий" at bounding box center [776, 589] width 99 height 18
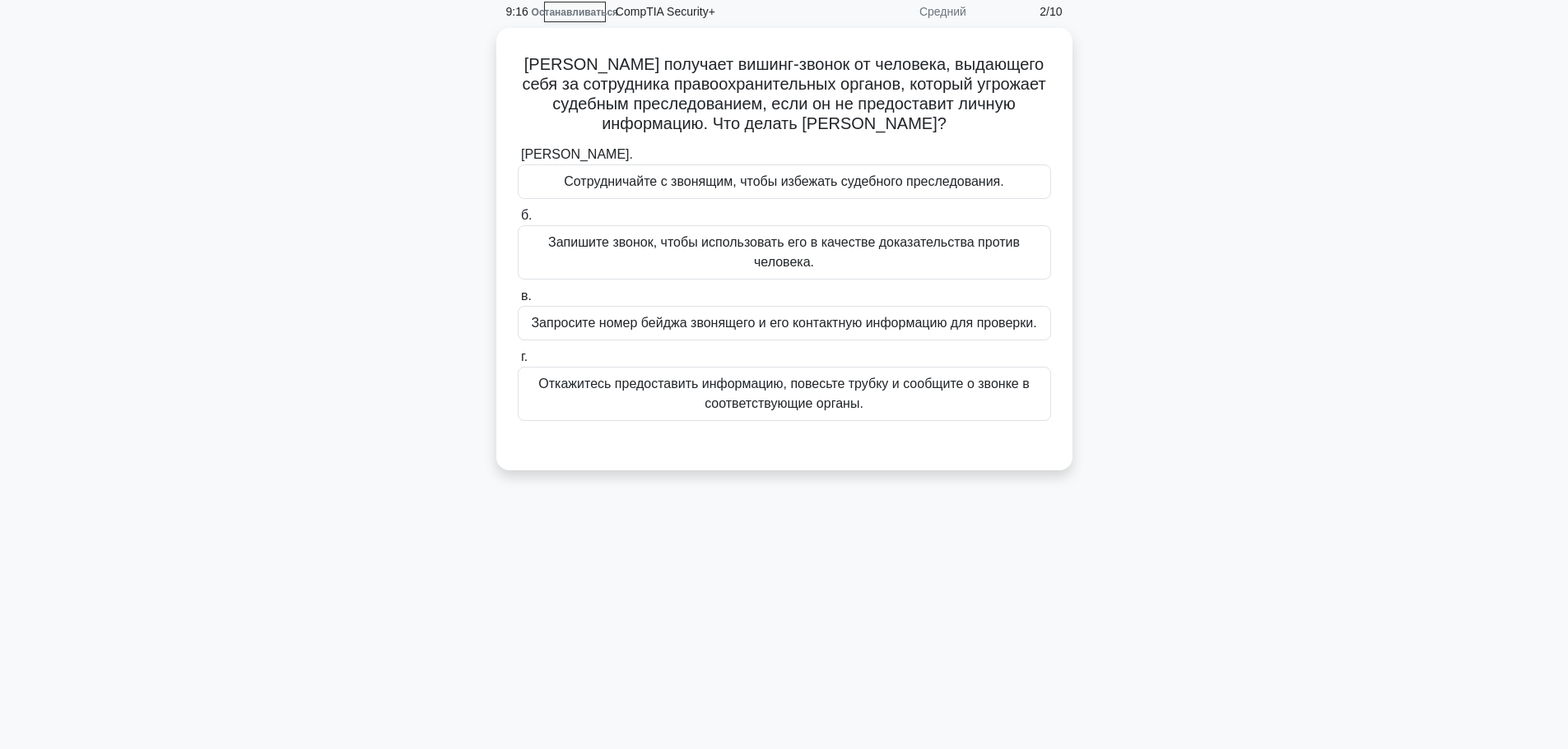
scroll to position [0, 0]
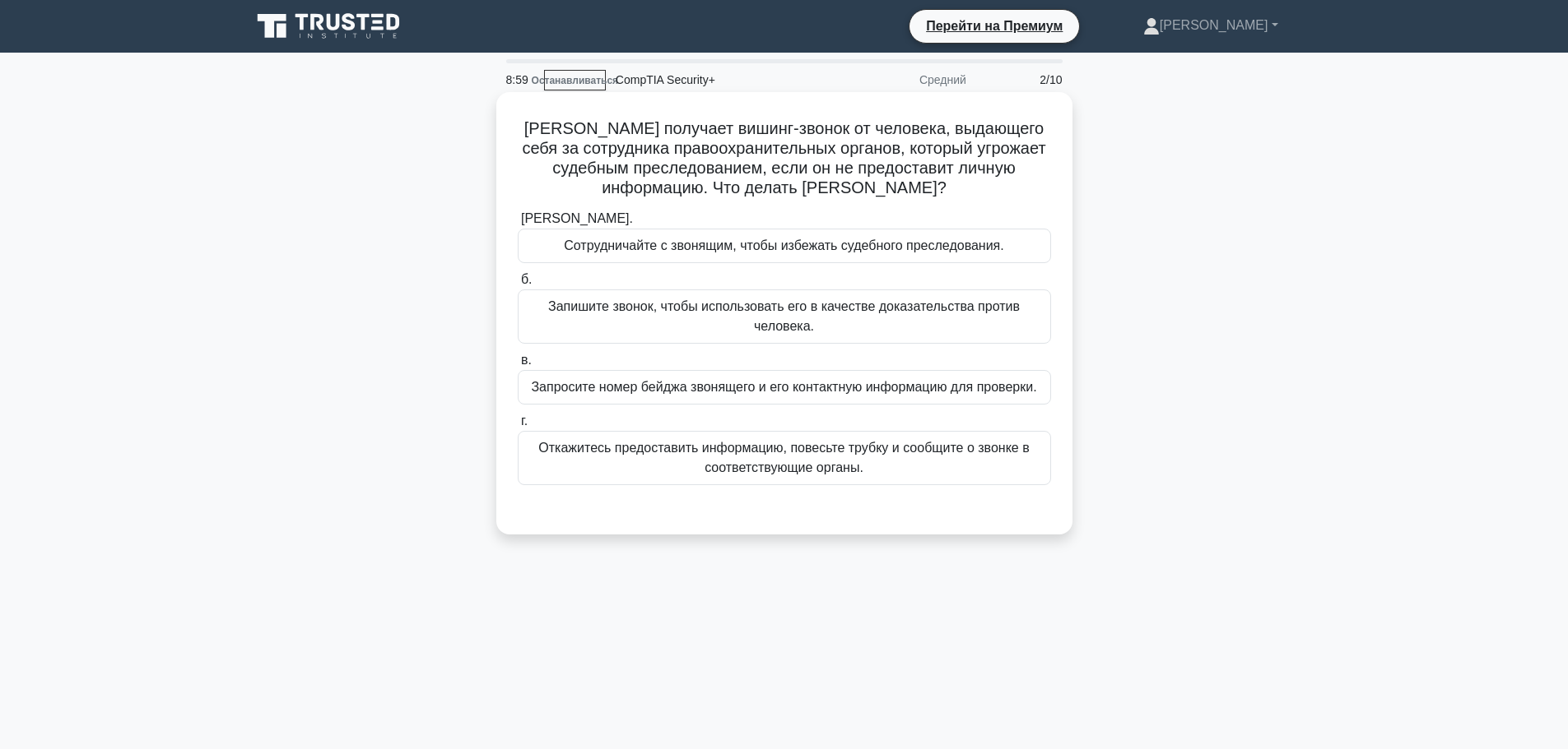
click at [802, 320] on font "Запишите звонок, чтобы использовать его в качестве доказательства против челове…" at bounding box center [783, 316] width 471 height 34
click at [518, 286] on input "б. Запишите звонок, чтобы использовать его в качестве доказательства против чел…" at bounding box center [518, 280] width 0 height 11
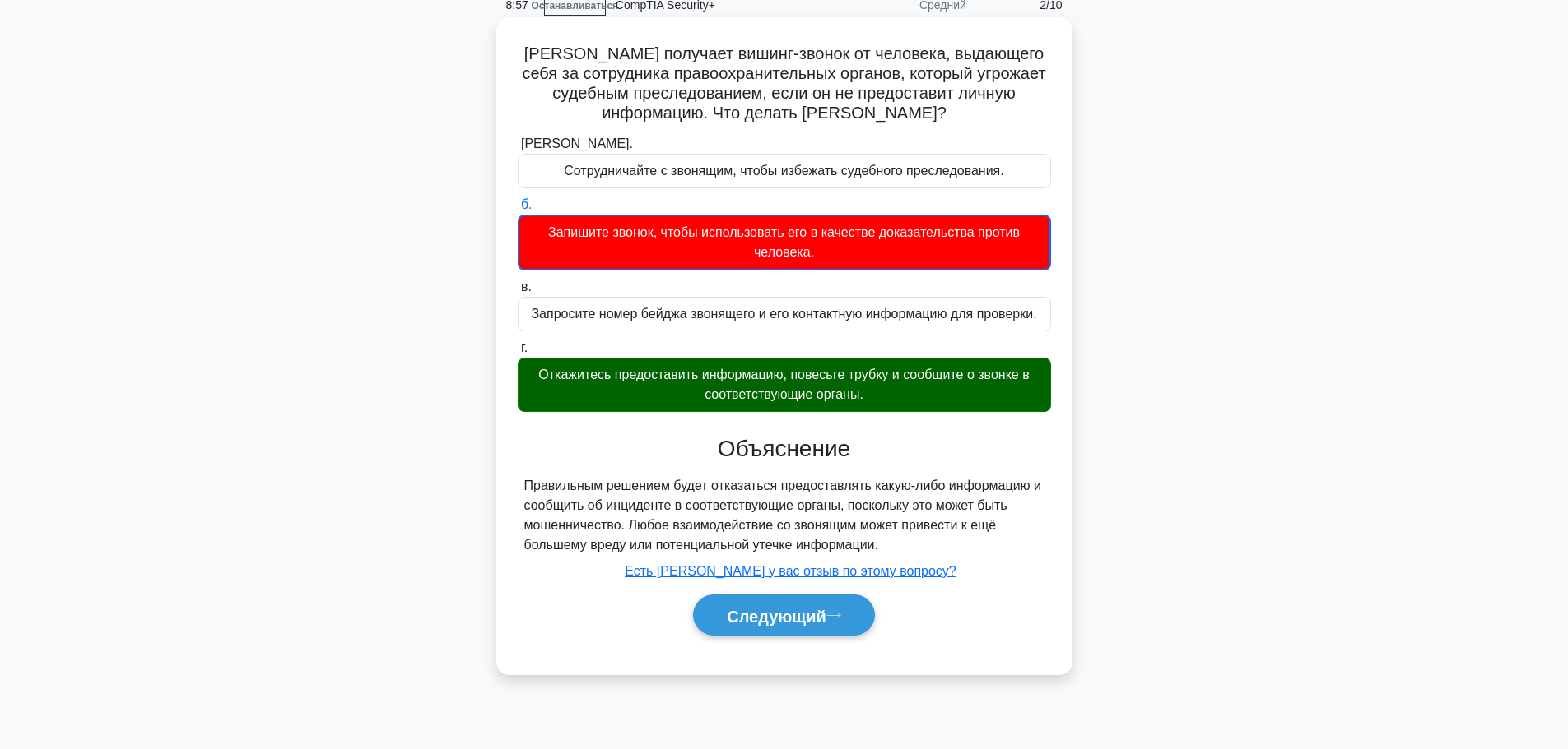
scroll to position [139, 0]
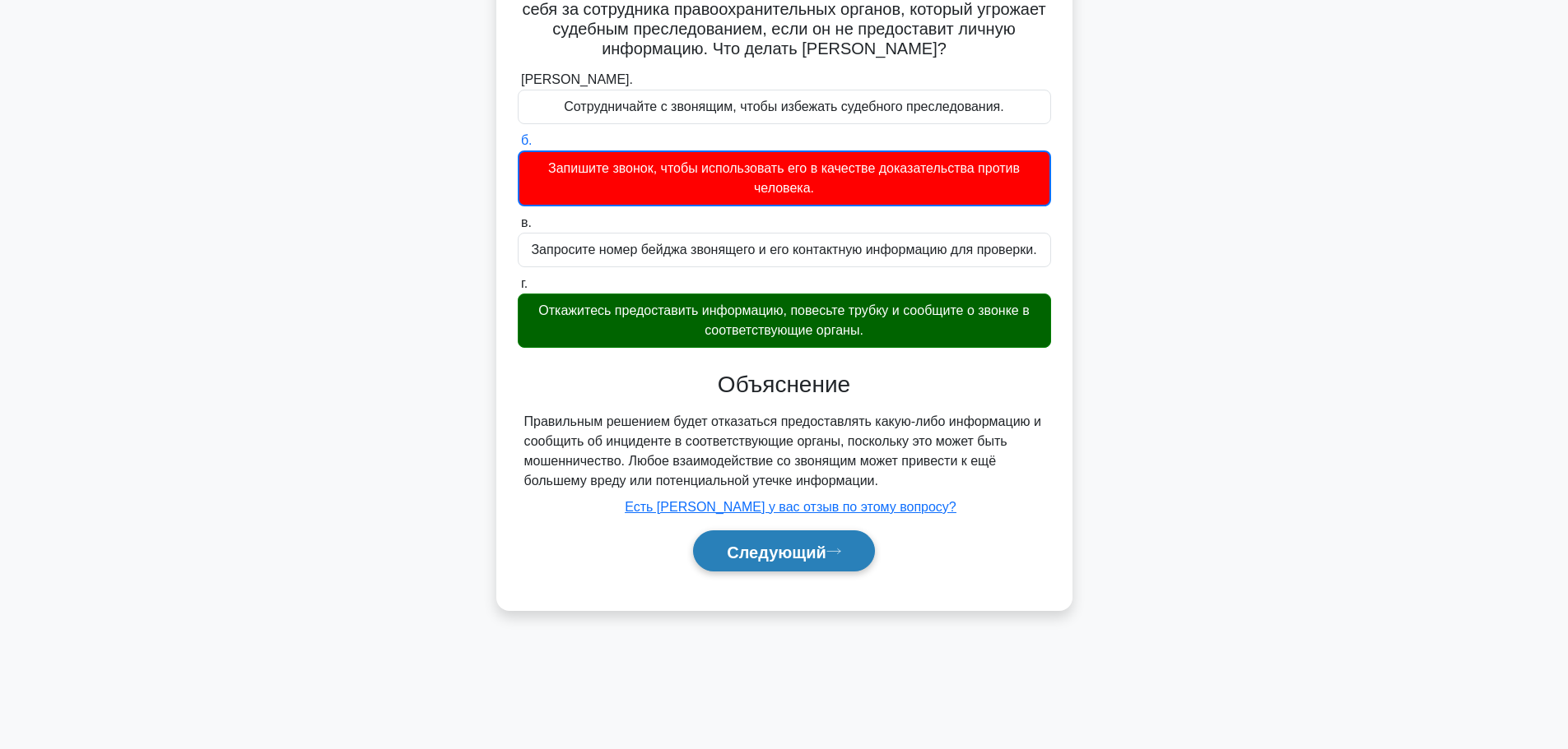
click at [819, 559] on font "Следующий" at bounding box center [776, 551] width 99 height 18
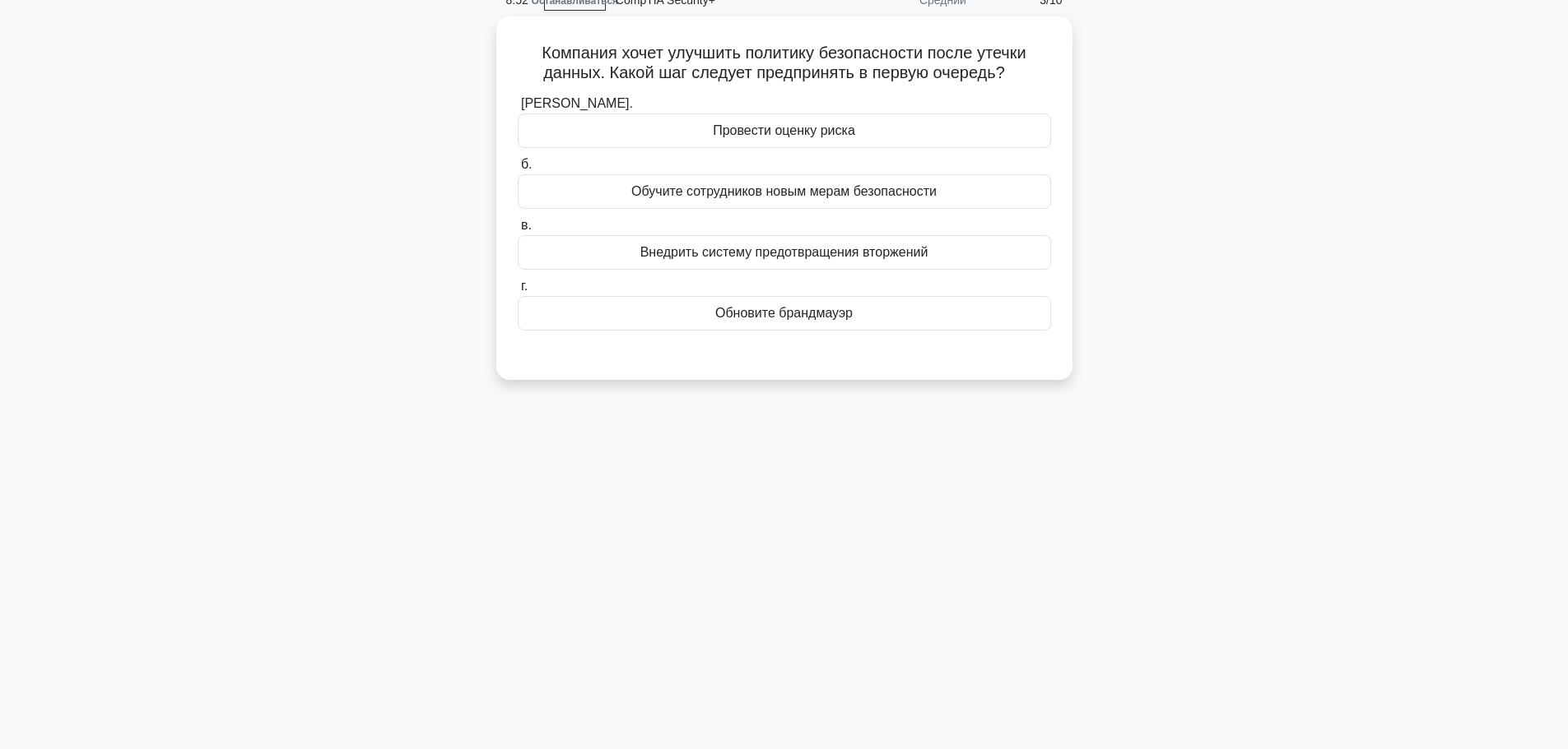
scroll to position [0, 0]
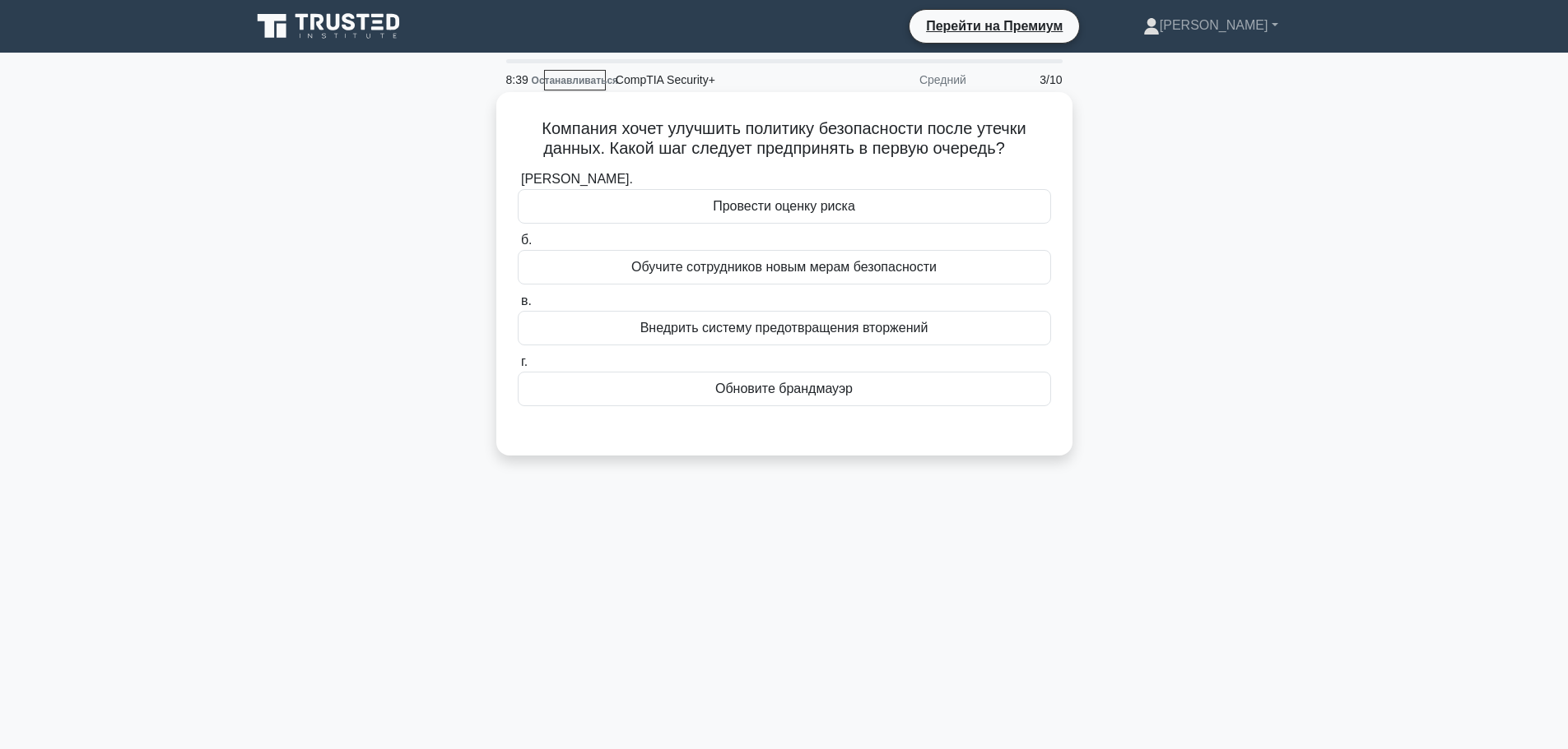
click at [850, 270] on font "Обучите сотрудников новым мерам безопасности" at bounding box center [784, 267] width 305 height 14
click at [518, 246] on input "б. Обучите сотрудников новым мерам безопасности" at bounding box center [518, 240] width 0 height 11
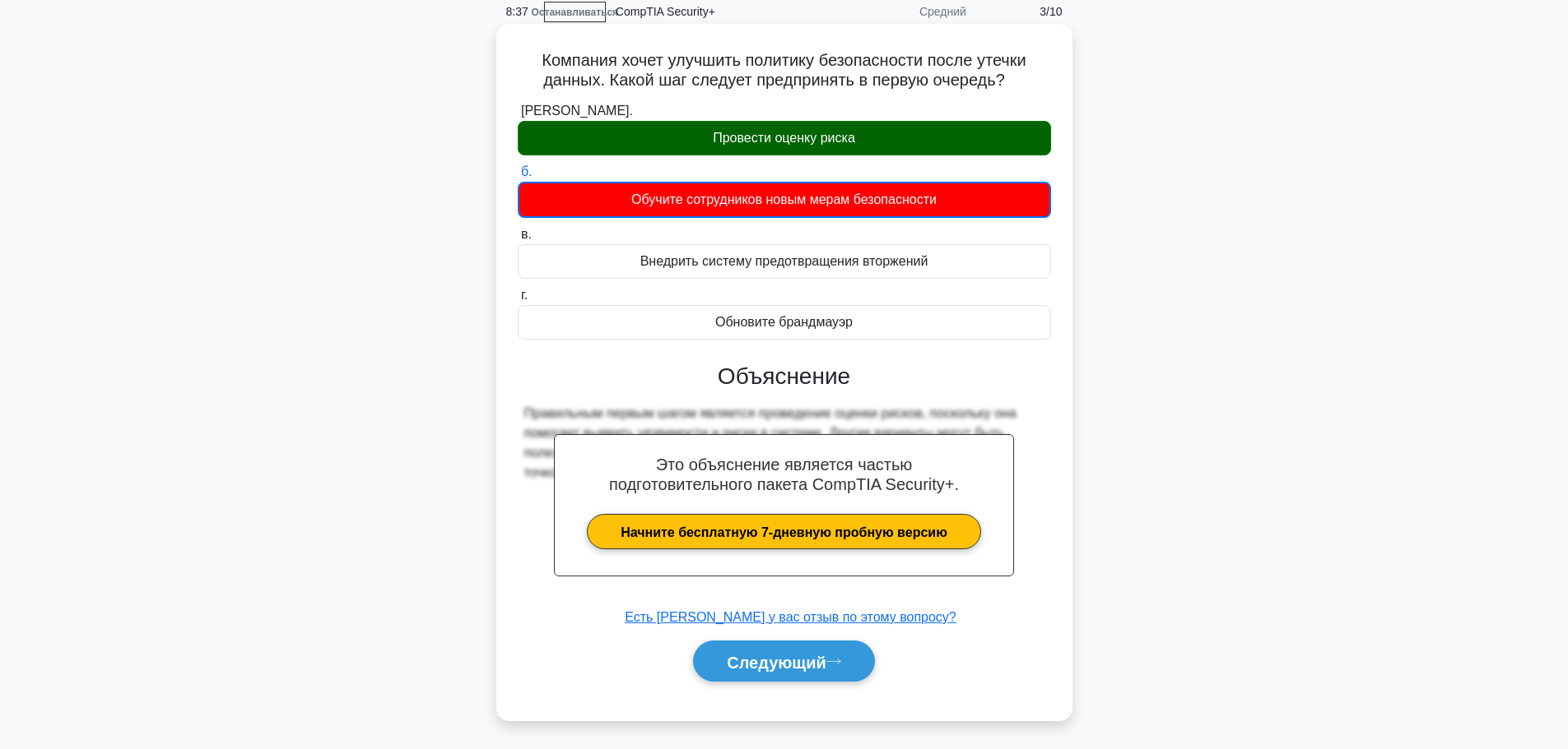
scroll to position [139, 0]
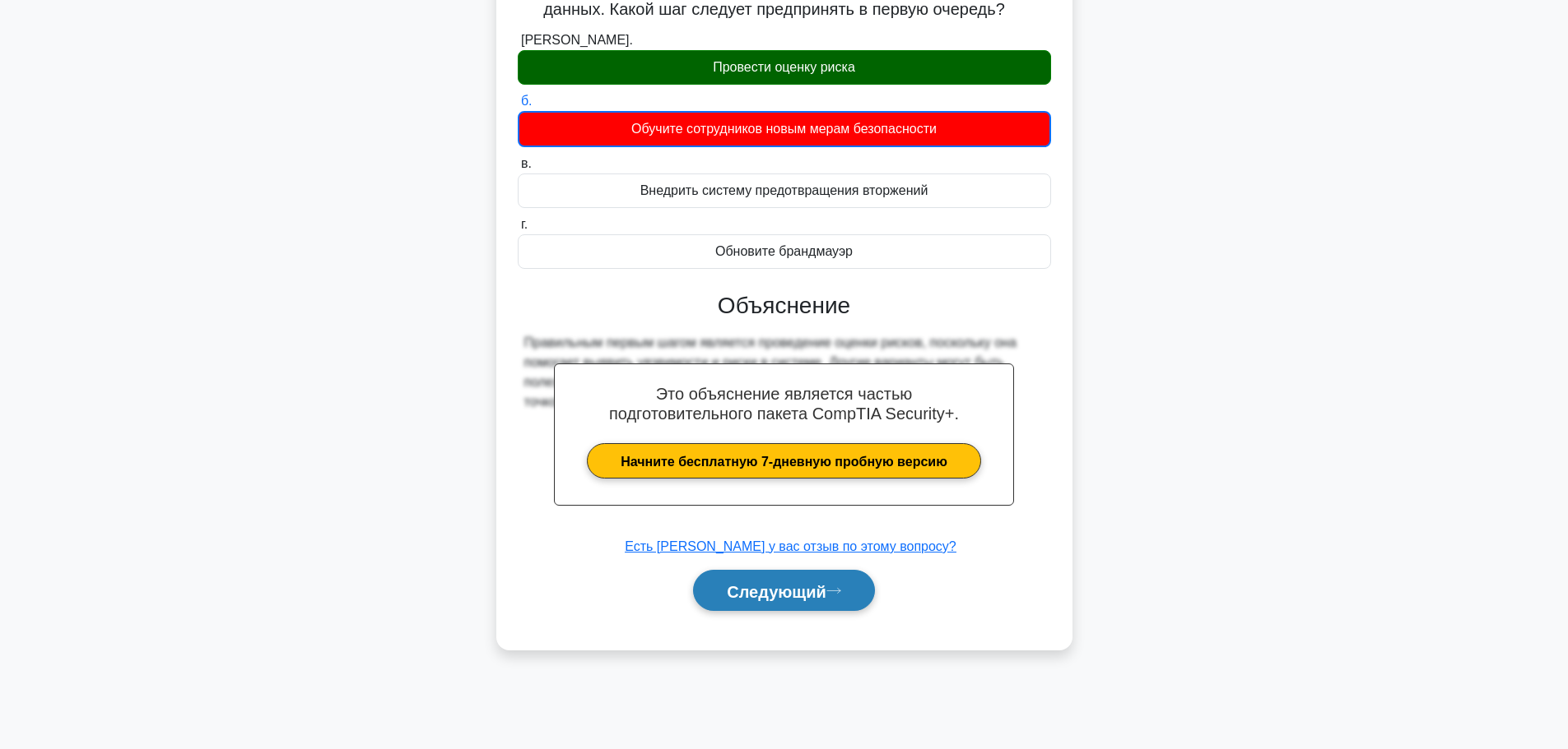
click at [838, 577] on button "Следующий" at bounding box center [784, 591] width 182 height 42
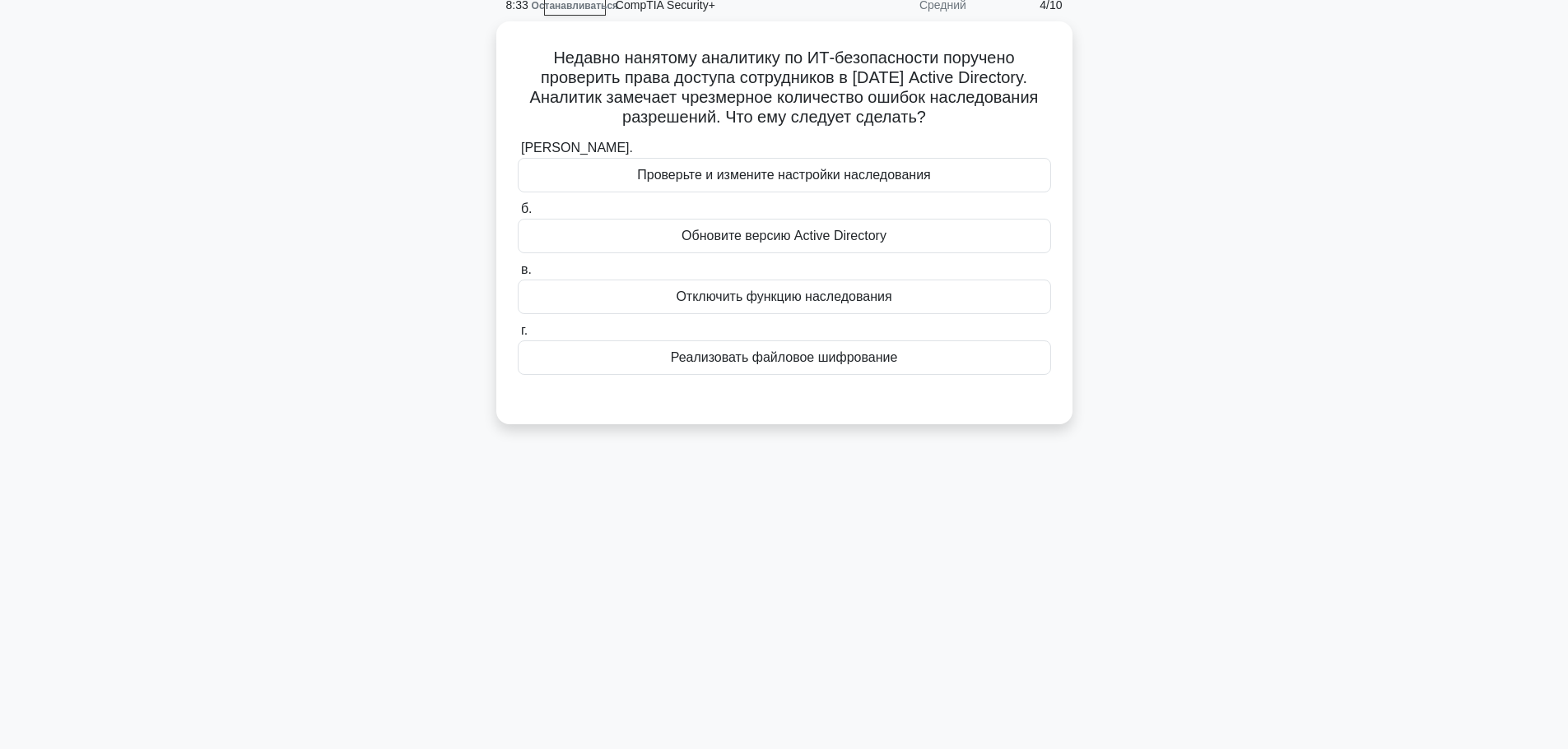
scroll to position [0, 0]
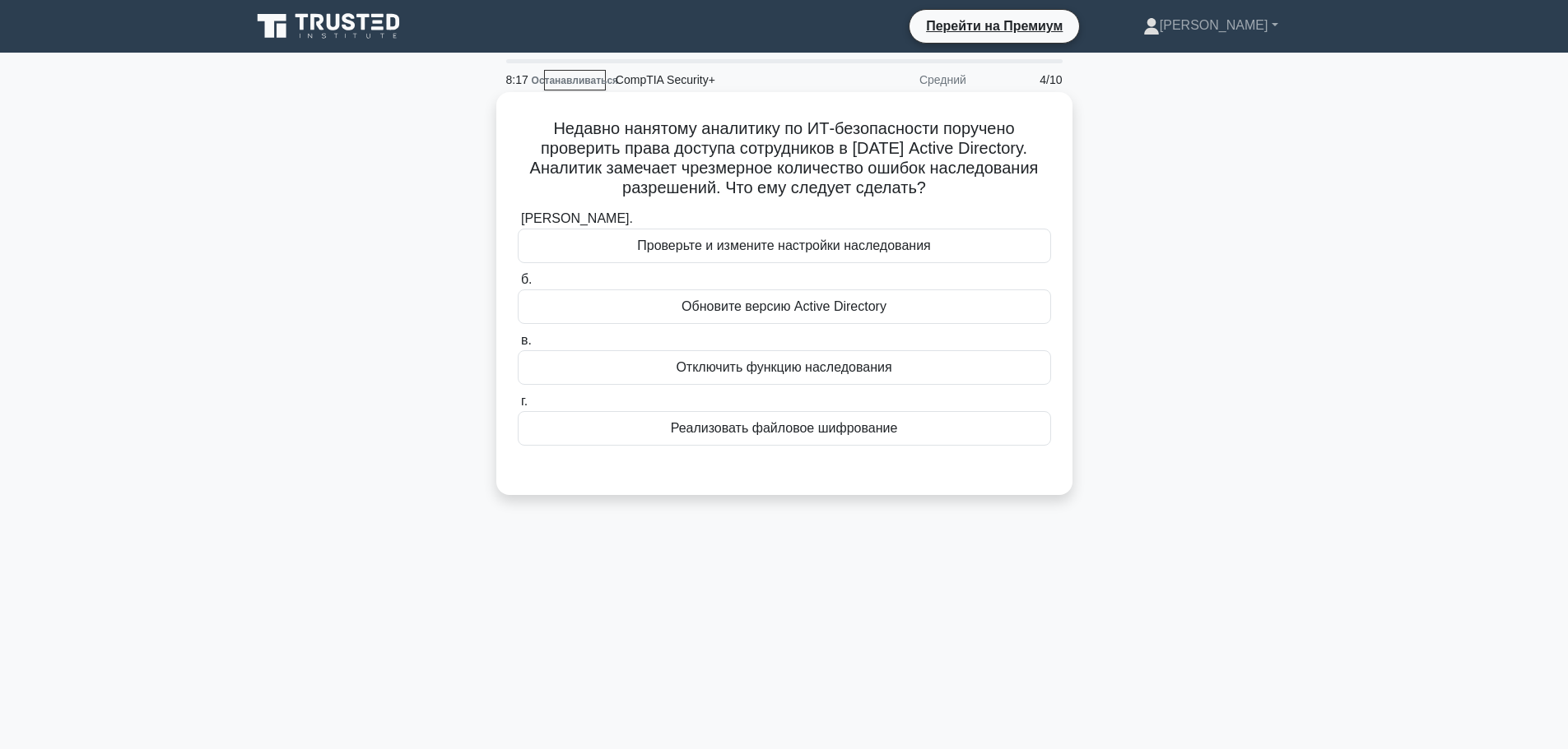
click at [813, 239] on font "Проверьте и измените настройки наследования" at bounding box center [784, 245] width 294 height 14
click at [518, 225] on input "а. Проверьте и измените настройки наследования" at bounding box center [518, 219] width 0 height 11
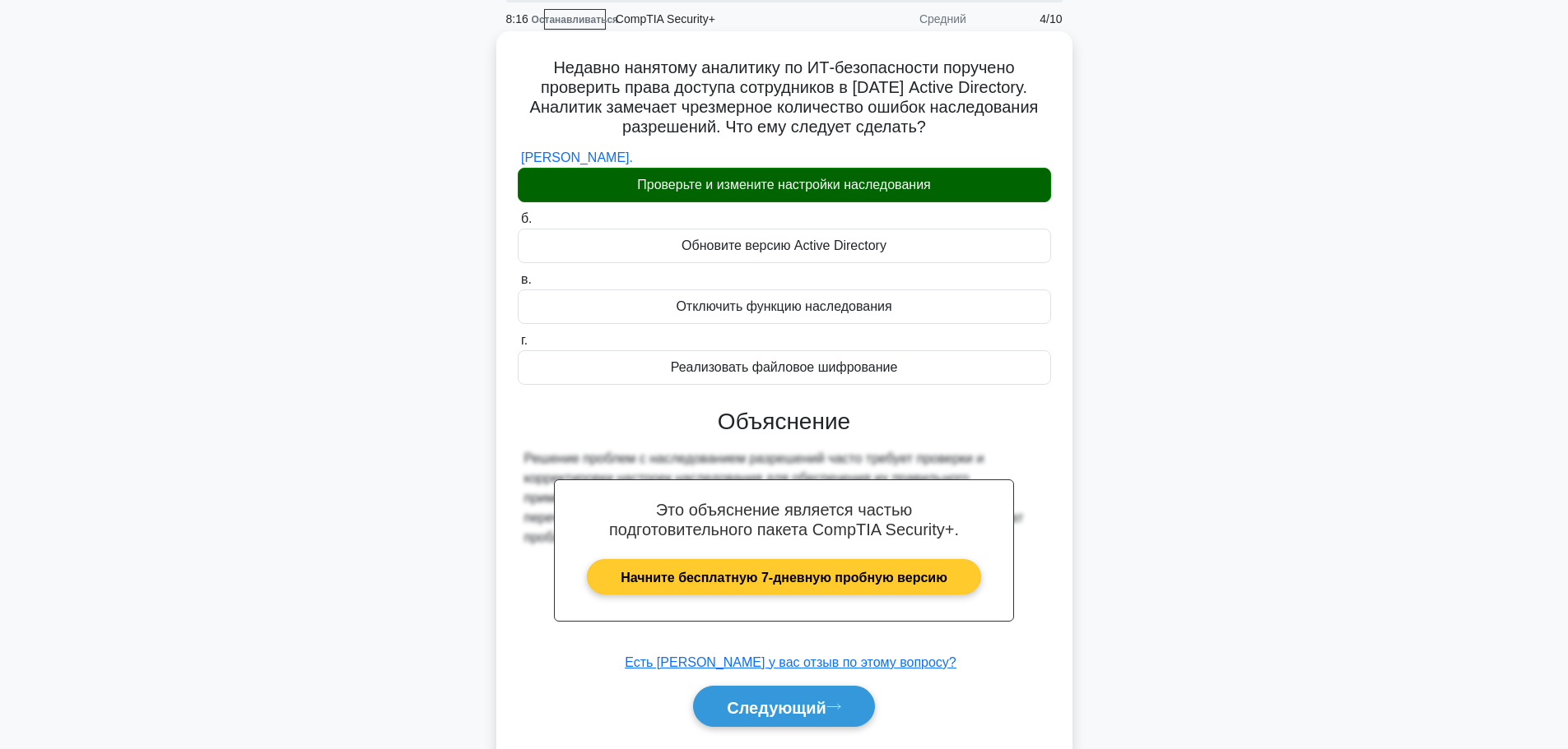
scroll to position [139, 0]
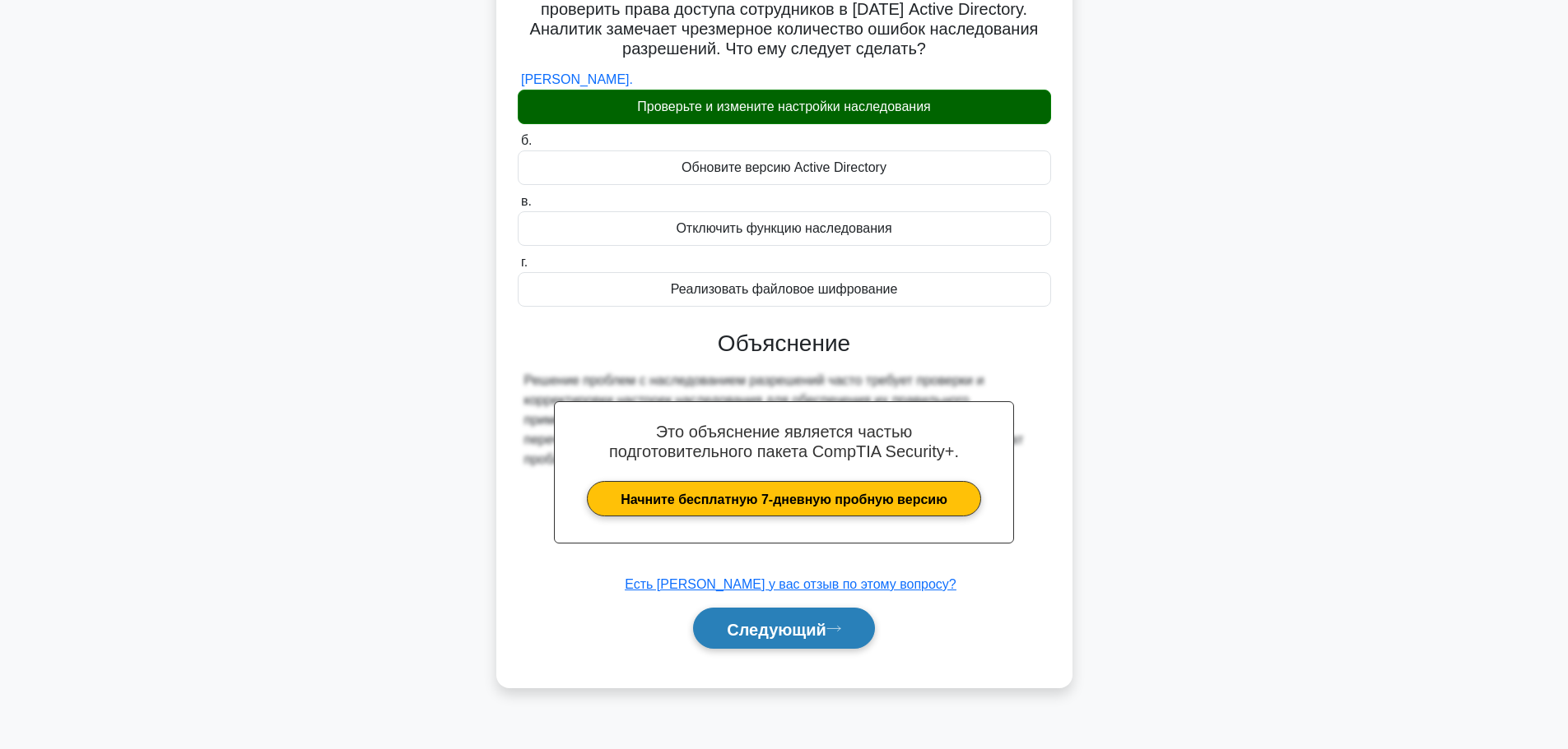
click at [835, 634] on icon at bounding box center [834, 629] width 15 height 9
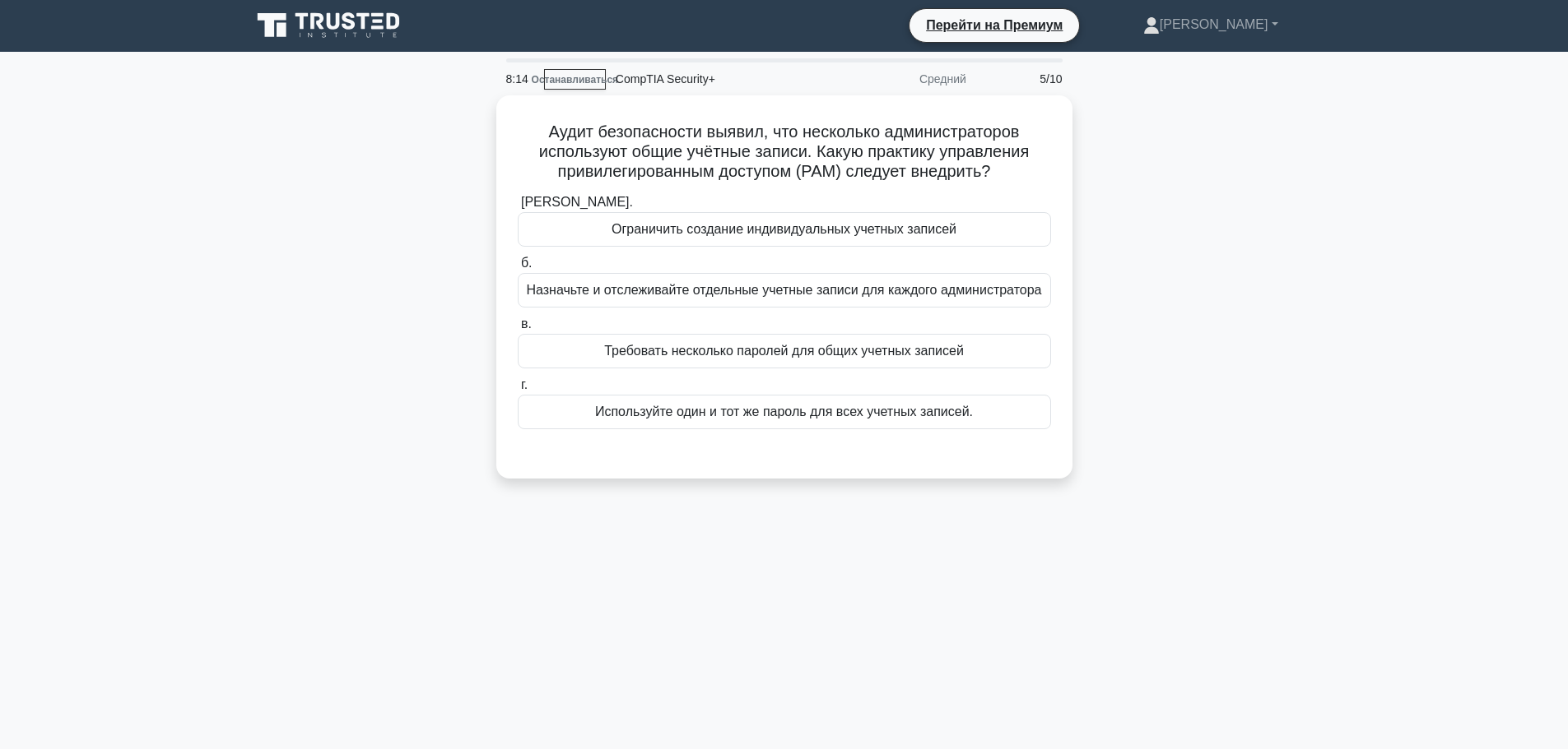
scroll to position [0, 0]
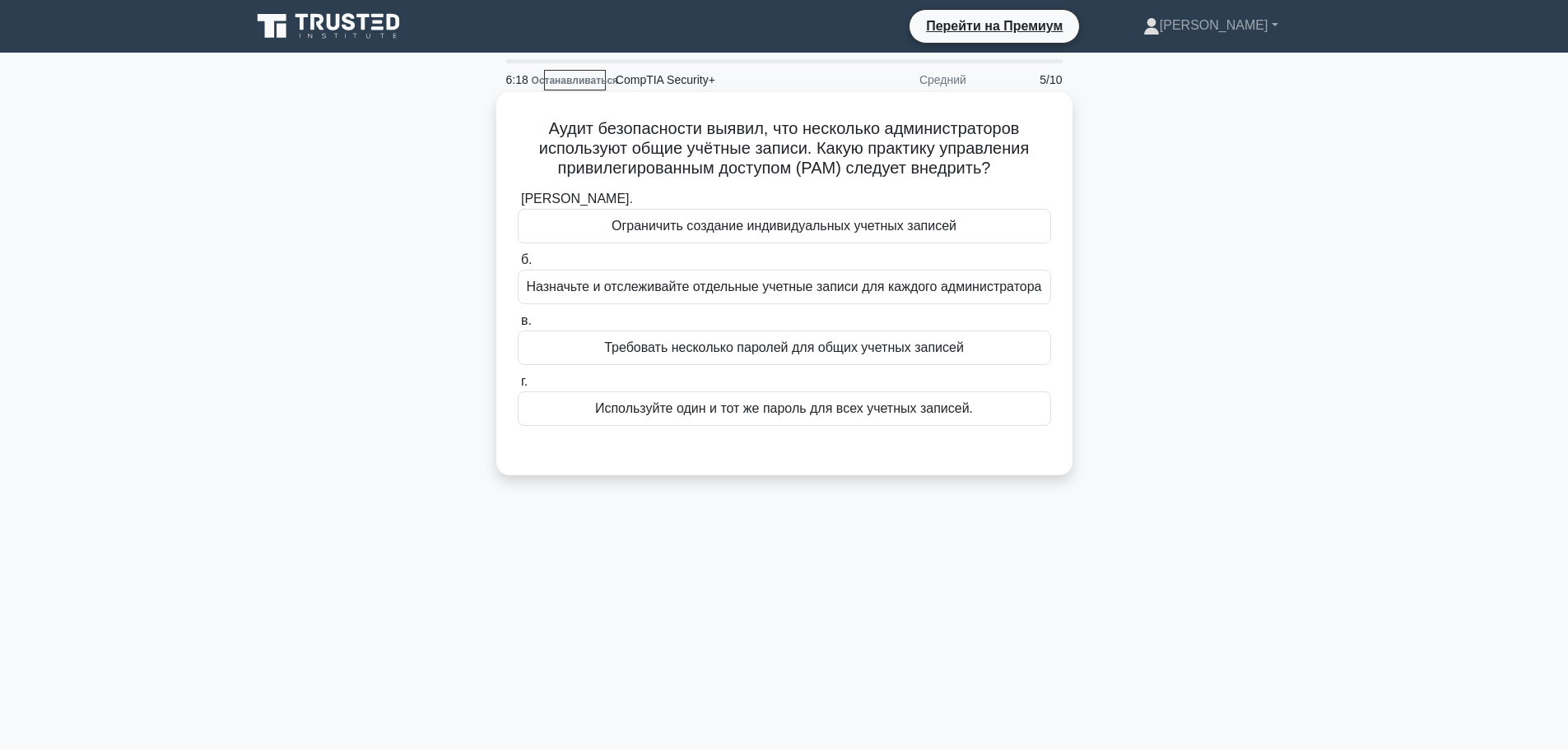
click at [683, 290] on font "Назначьте и отслеживайте отдельные учетные записи для каждого администратора" at bounding box center [783, 286] width 515 height 14
click at [518, 265] on input "б. Назначьте и отслеживайте отдельные учетные записи для каждого администратора" at bounding box center [518, 260] width 0 height 11
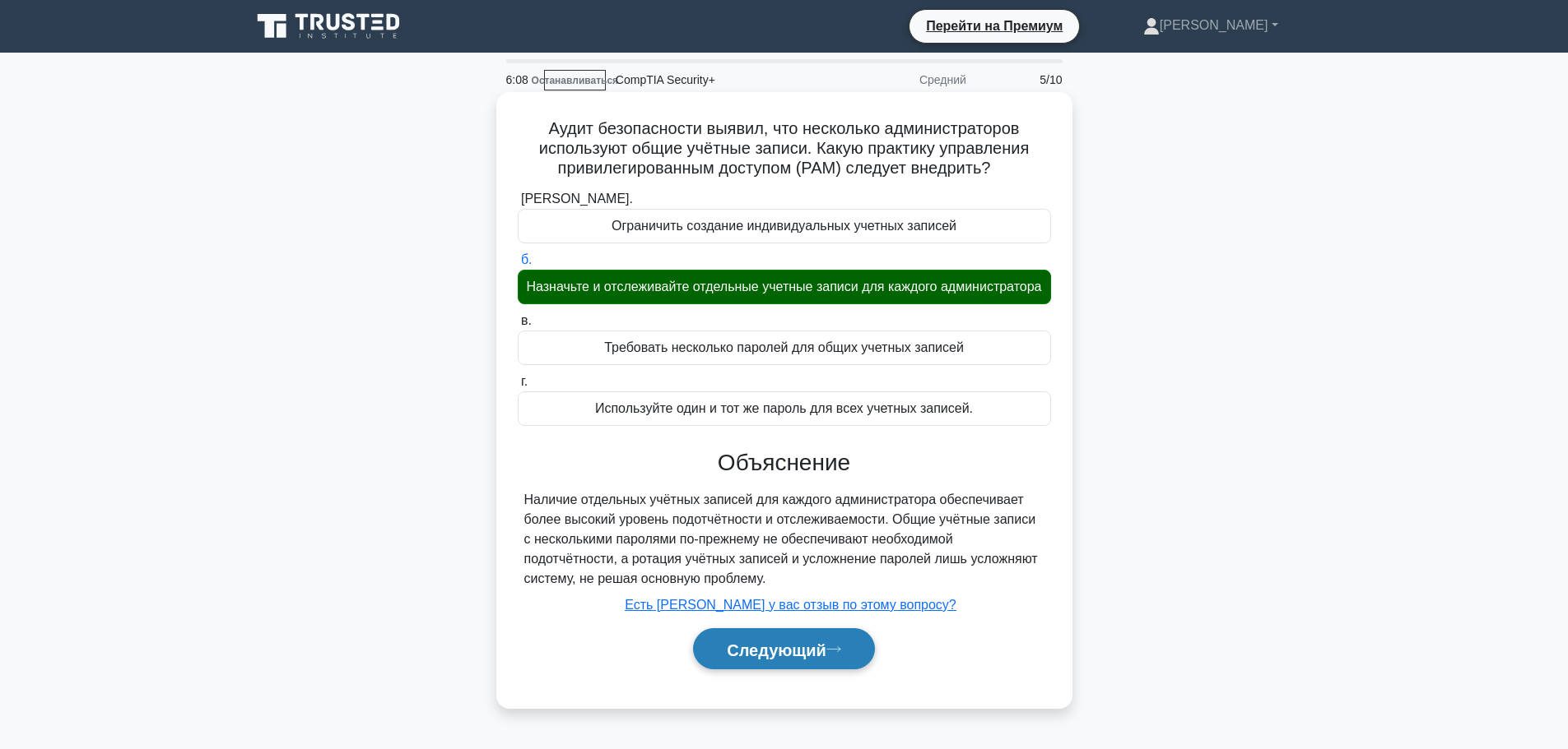
click at [798, 658] on font "Следующий" at bounding box center [776, 649] width 99 height 18
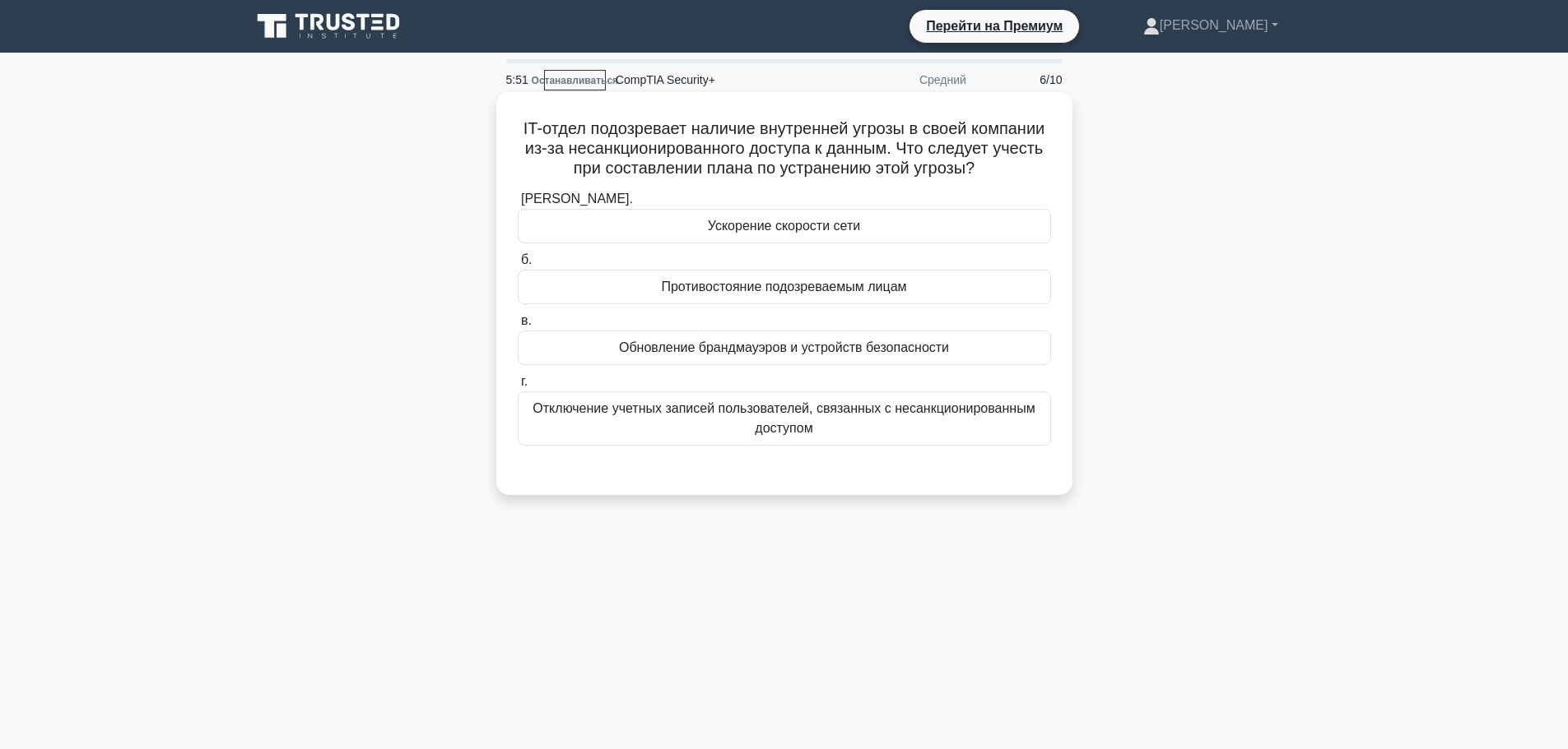
click at [833, 355] on font "Обновление брандмауэров и устройств безопасности" at bounding box center [784, 347] width 330 height 14
click at [518, 327] on input "в. Обновление брандмауэров и устройств безопасности" at bounding box center [518, 321] width 0 height 11
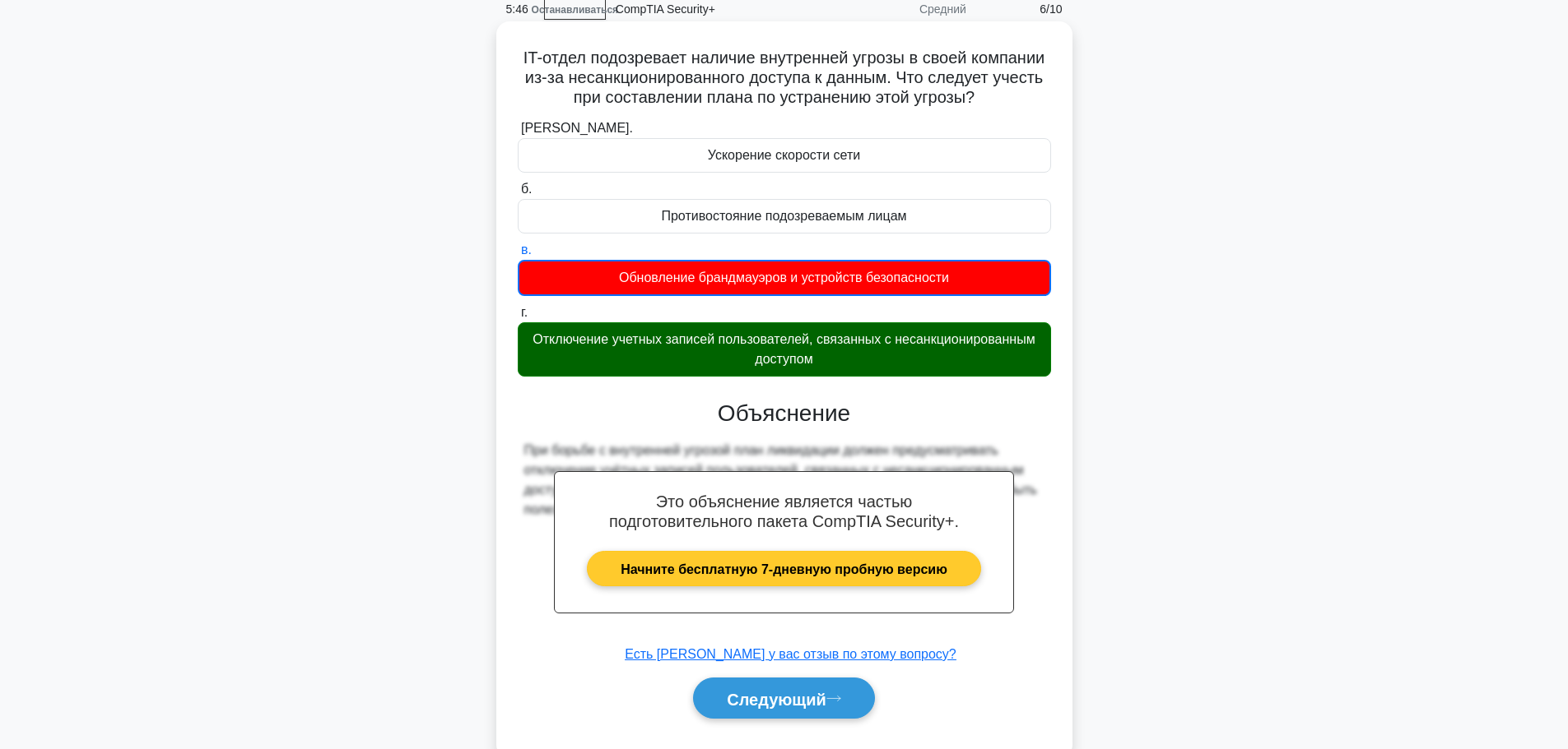
scroll to position [139, 0]
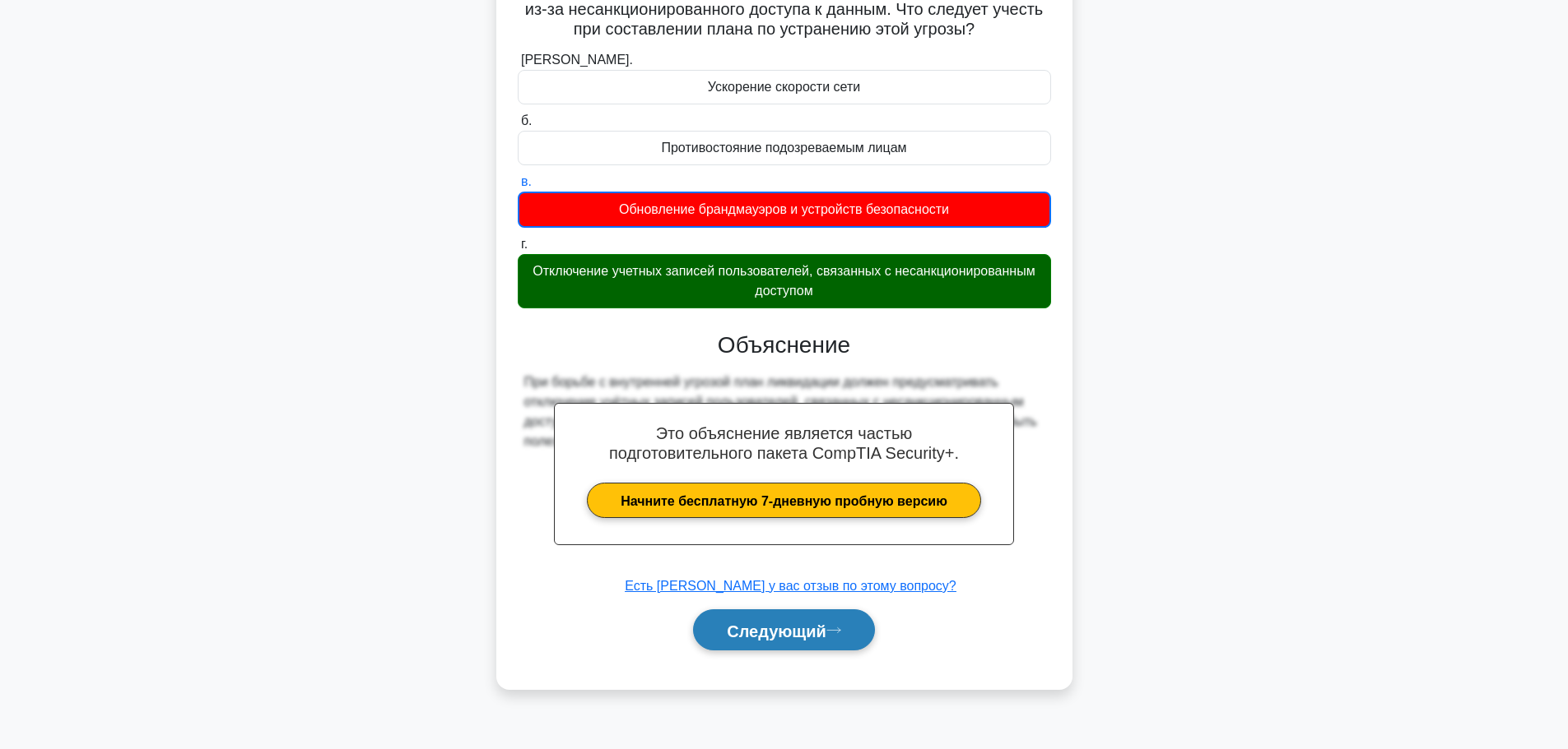
click at [815, 640] on font "Следующий" at bounding box center [776, 630] width 99 height 18
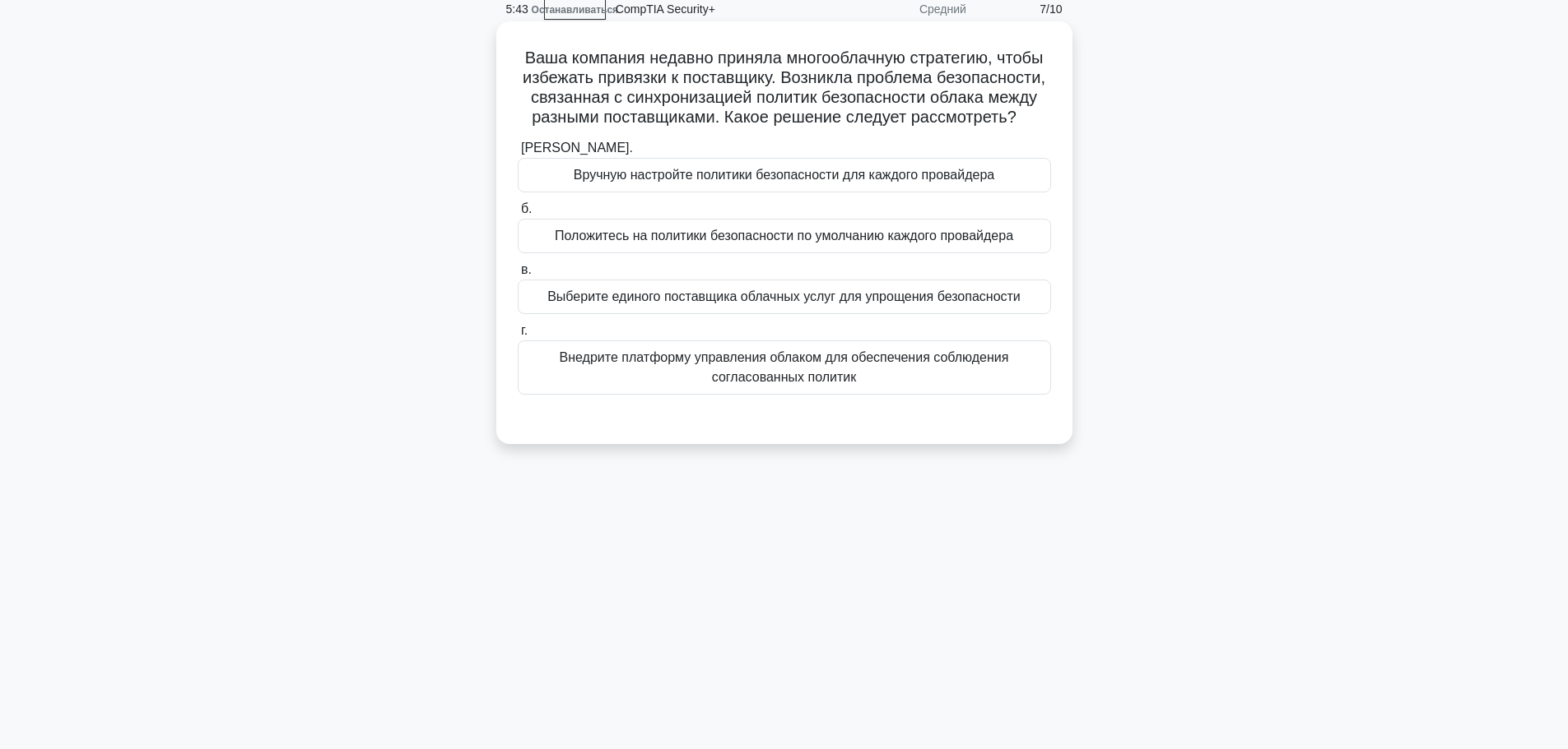
scroll to position [0, 0]
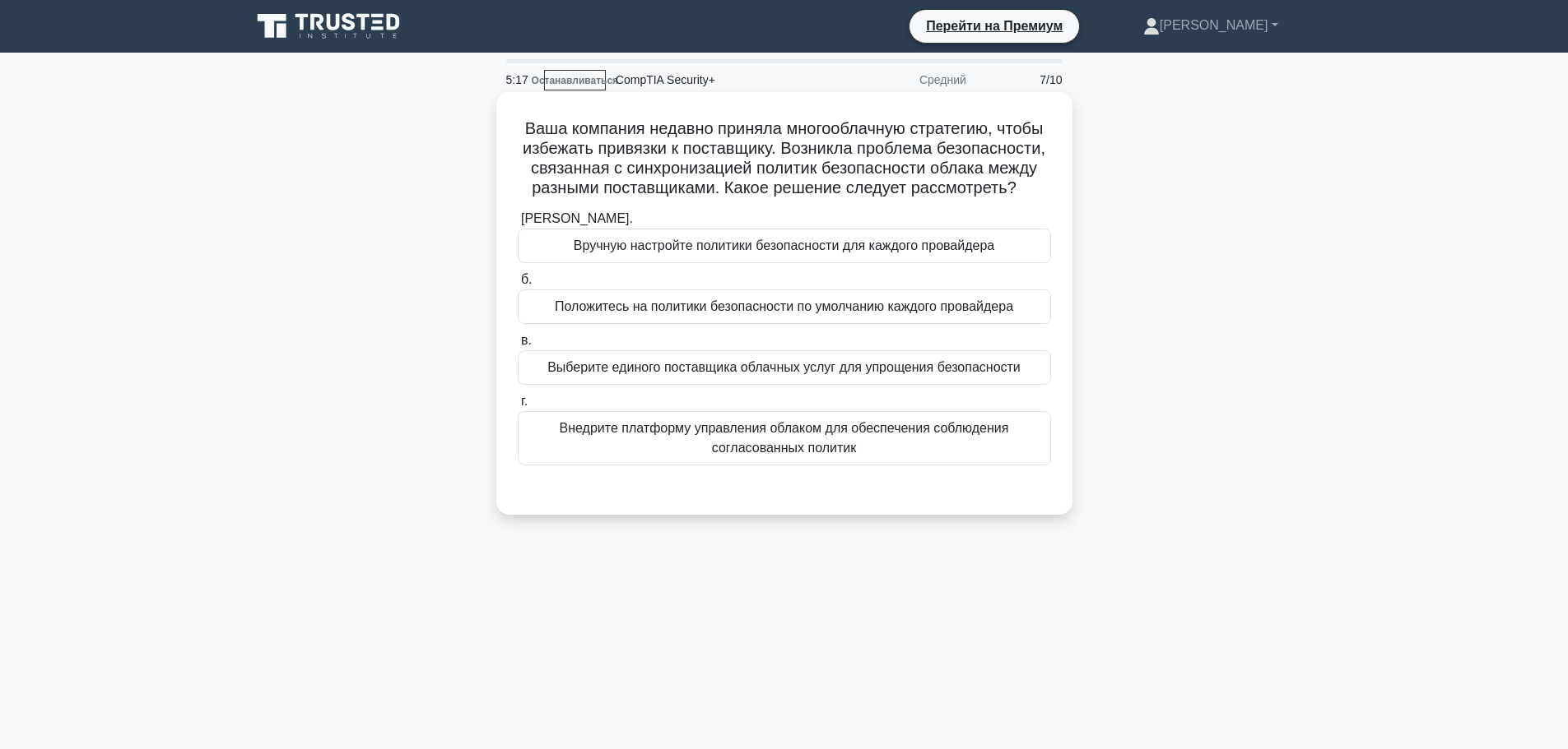
click at [790, 455] on font "Внедрите платформу управления облаком для обеспечения соблюдения согласованных …" at bounding box center [784, 438] width 449 height 34
click at [518, 407] on input "г. Внедрите платформу управления облаком для обеспечения соблюдения согласованн…" at bounding box center [518, 402] width 0 height 11
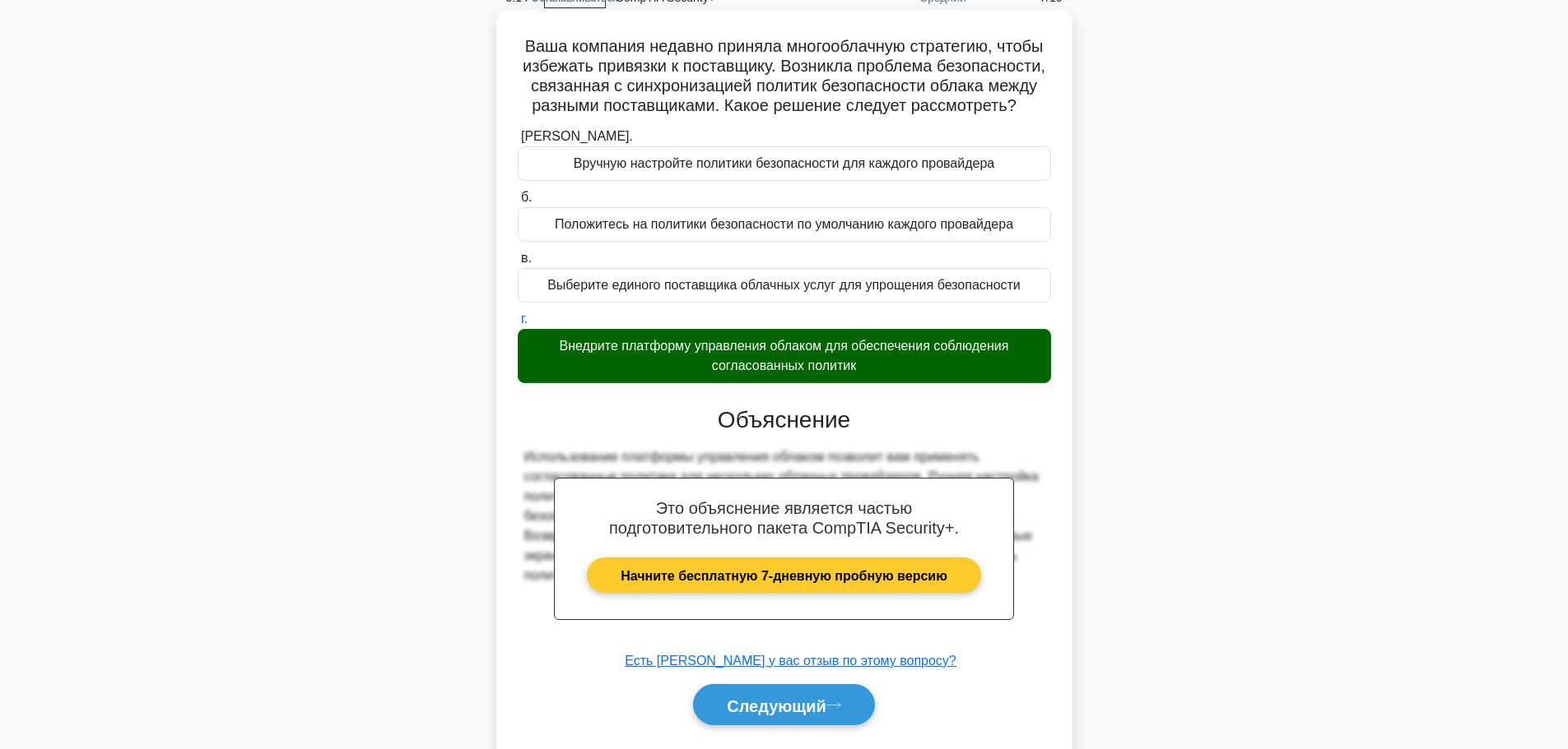
scroll to position [150, 0]
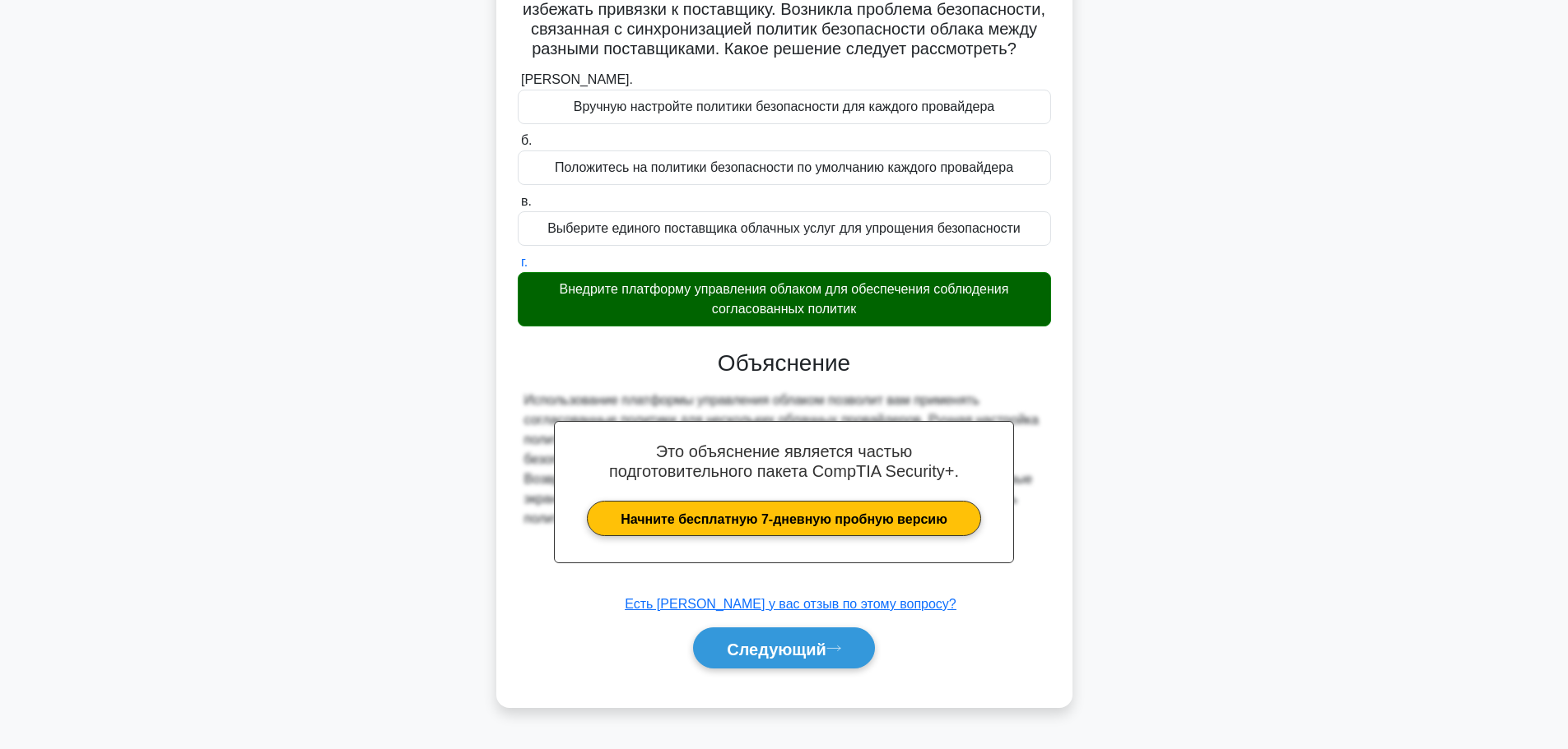
click at [847, 630] on div "Это объяснение является частью подготовительного пакета CompTIA Security+. Начн…" at bounding box center [784, 503] width 534 height 345
click at [840, 645] on button "Следующий" at bounding box center [784, 649] width 182 height 42
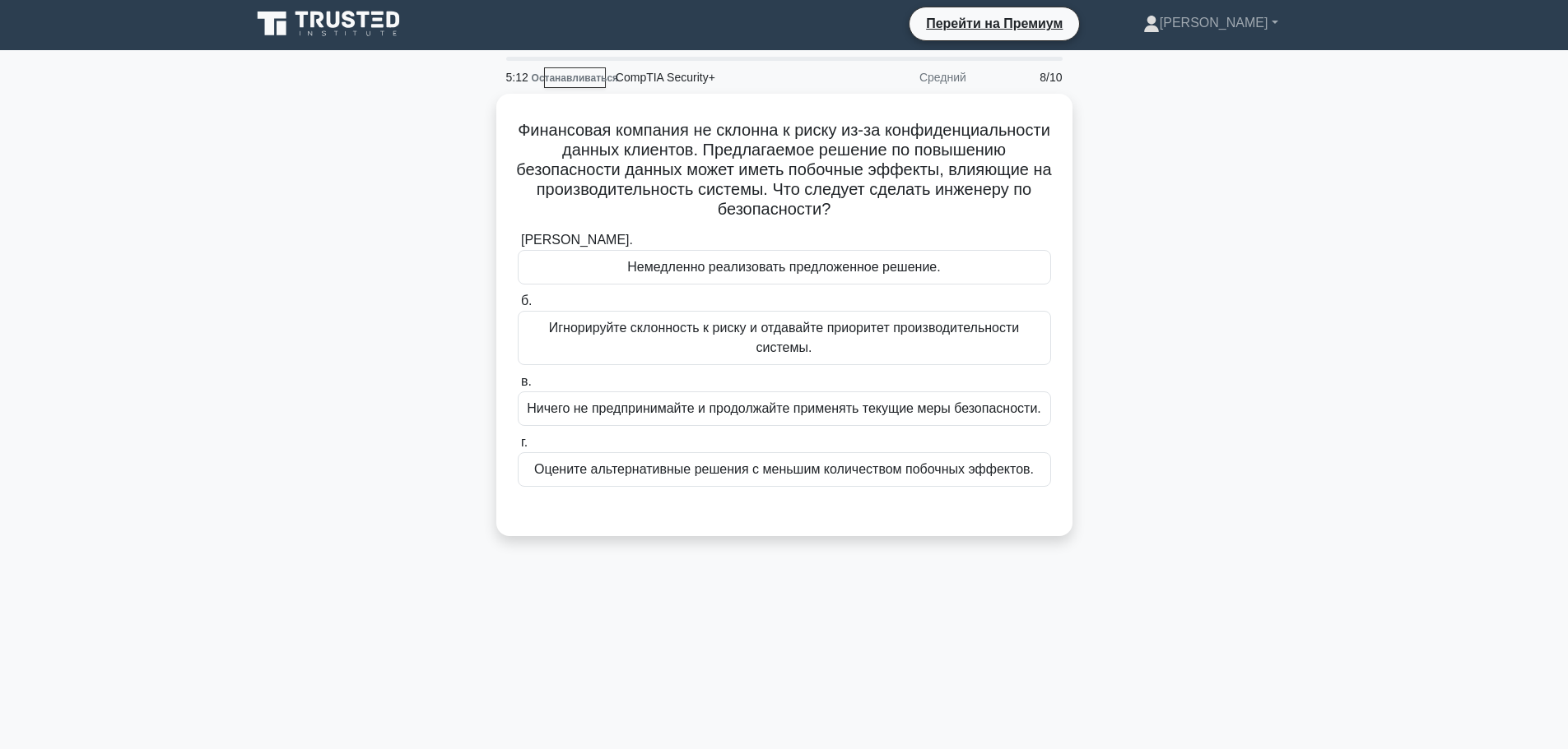
scroll to position [0, 0]
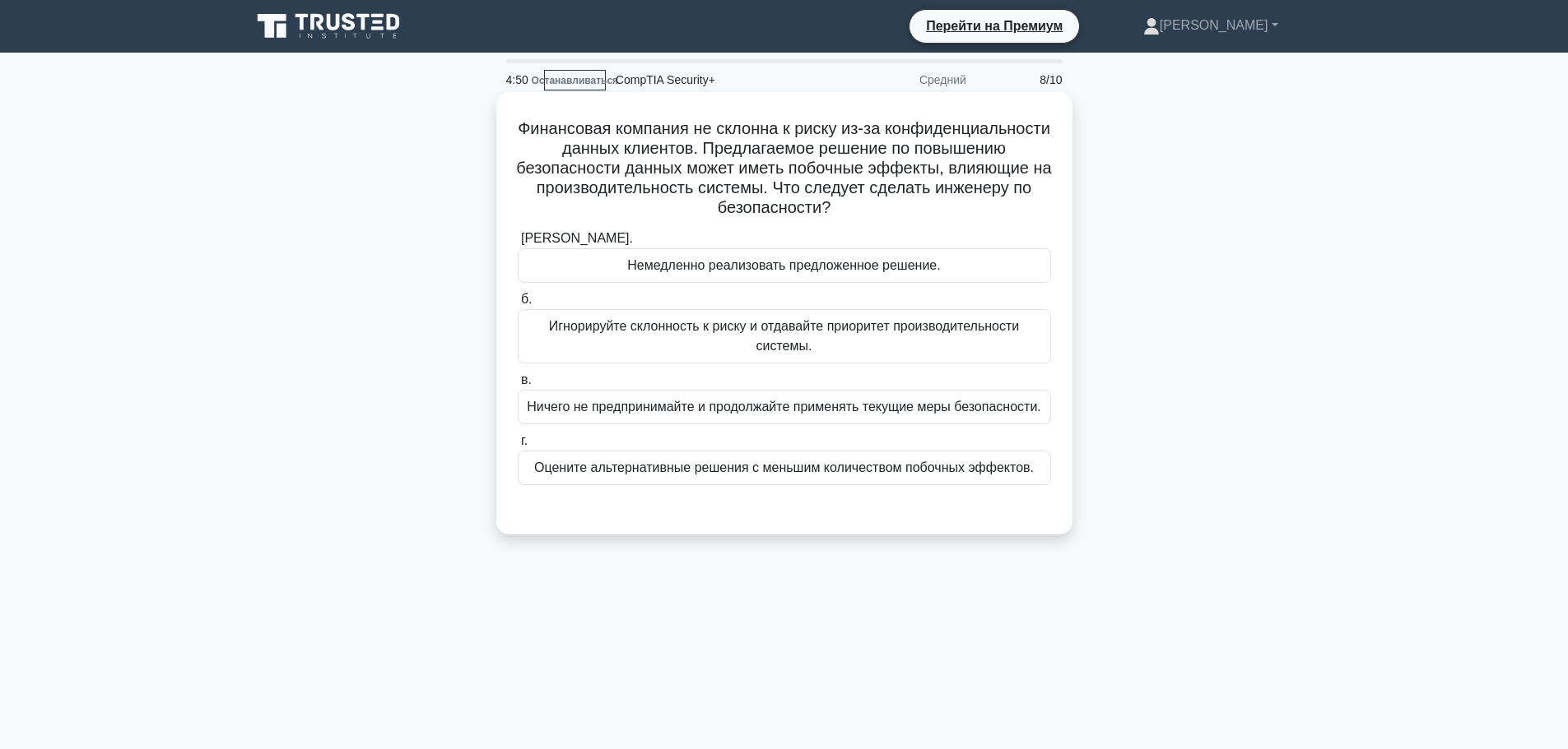
click at [878, 464] on font "Оцените альтернативные решения с меньшим количеством побочных эффектов." at bounding box center [784, 468] width 500 height 14
click at [518, 447] on input "г. Оцените альтернативные решения с меньшим количеством побочных эффектов." at bounding box center [518, 441] width 0 height 11
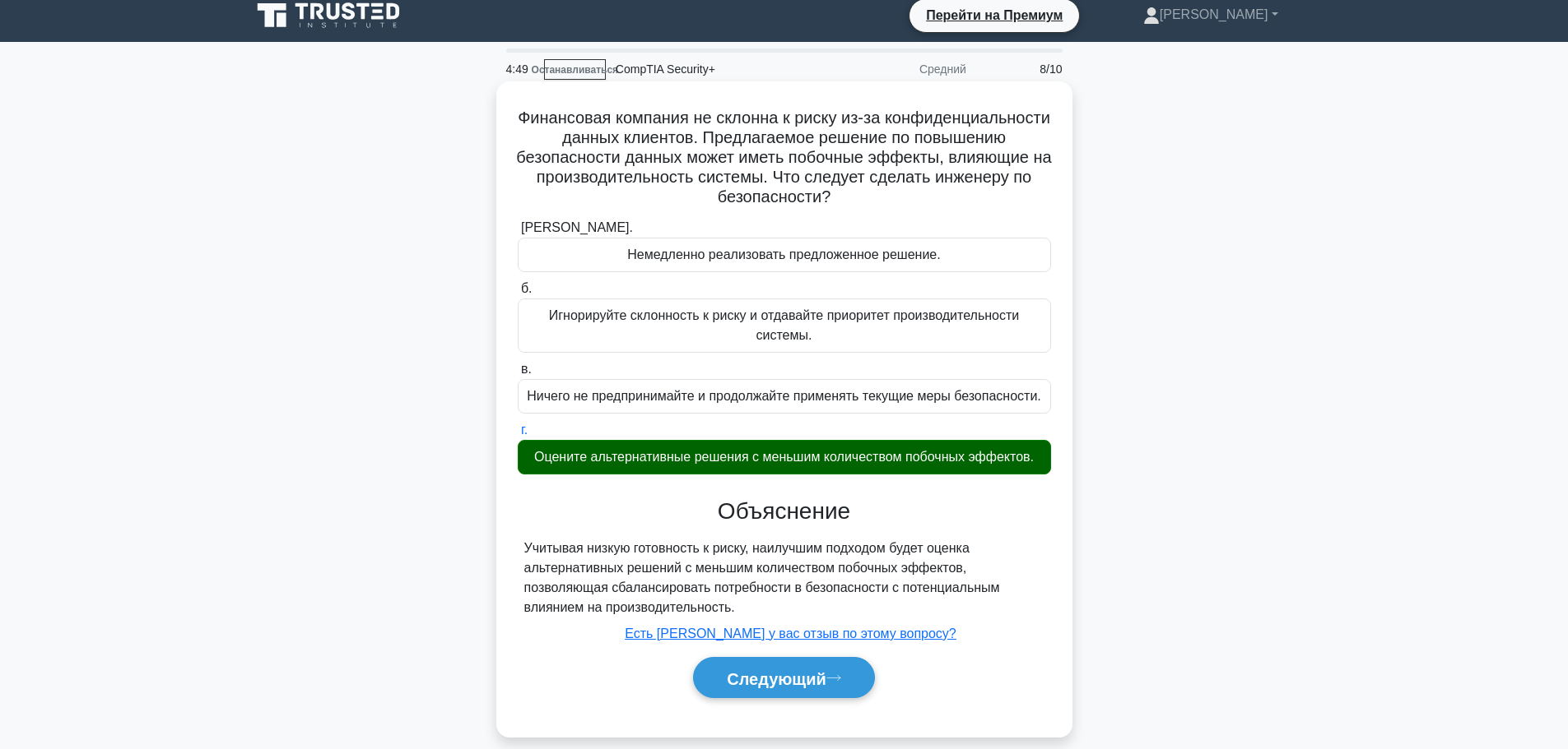
scroll to position [83, 0]
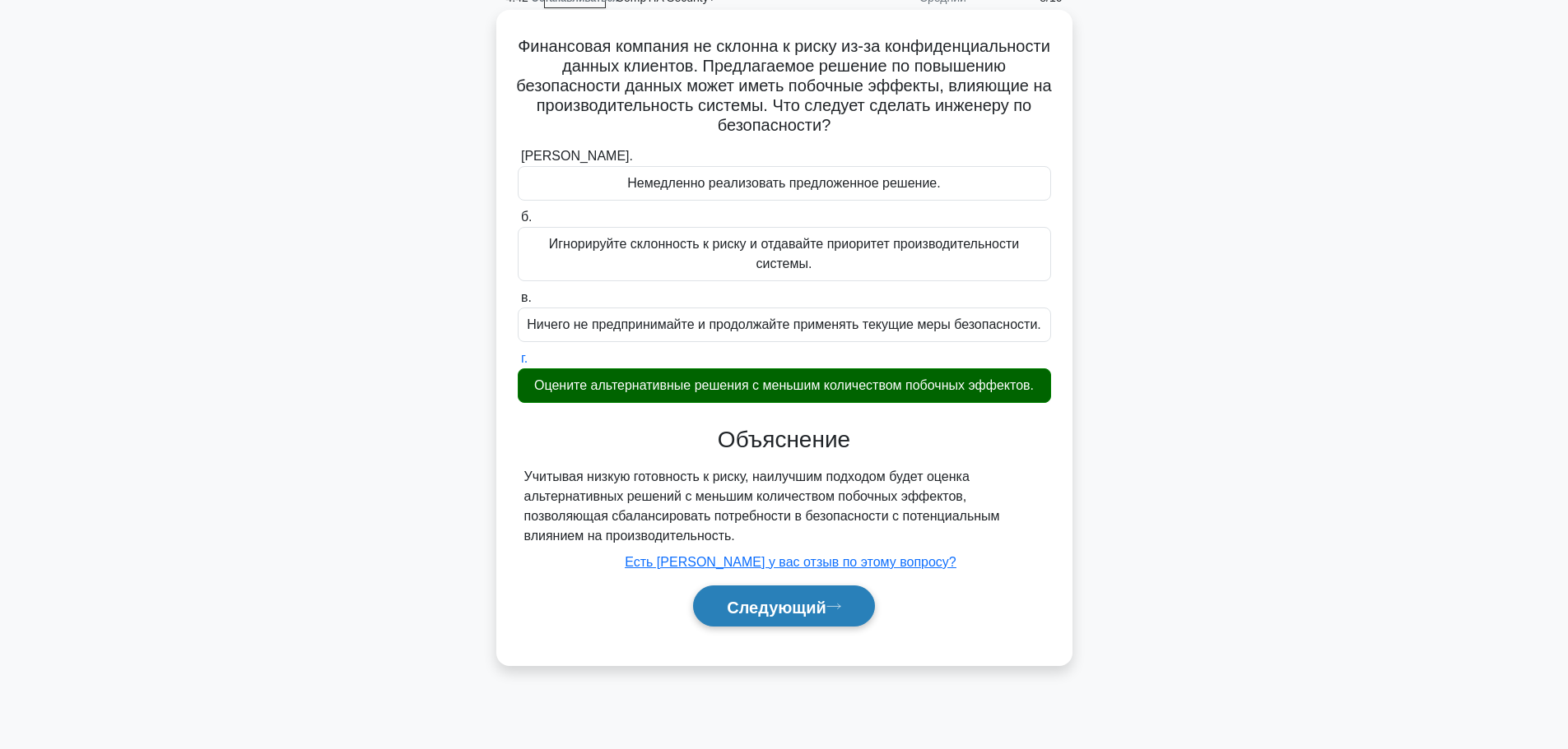
click at [813, 604] on font "Следующий" at bounding box center [776, 607] width 99 height 18
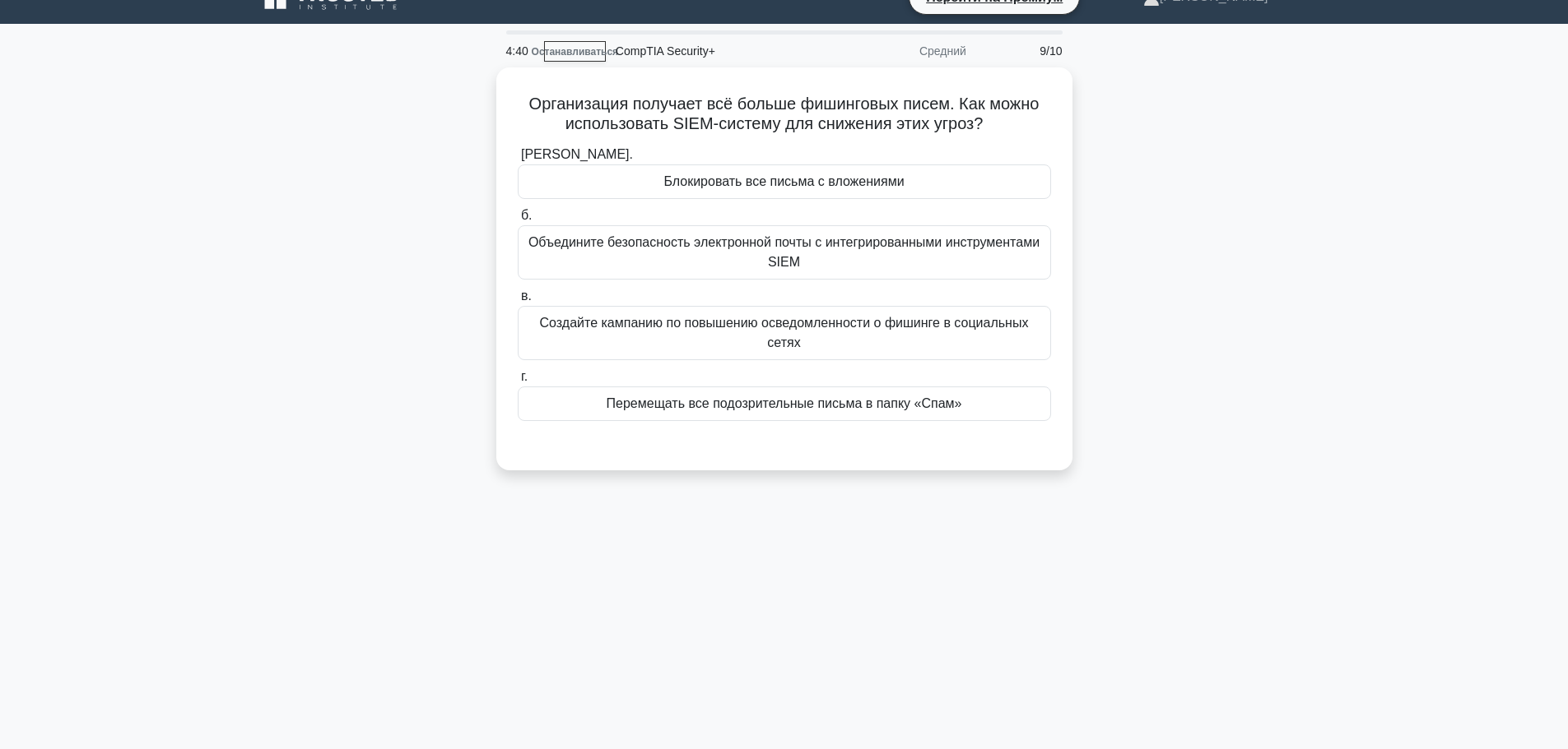
scroll to position [0, 0]
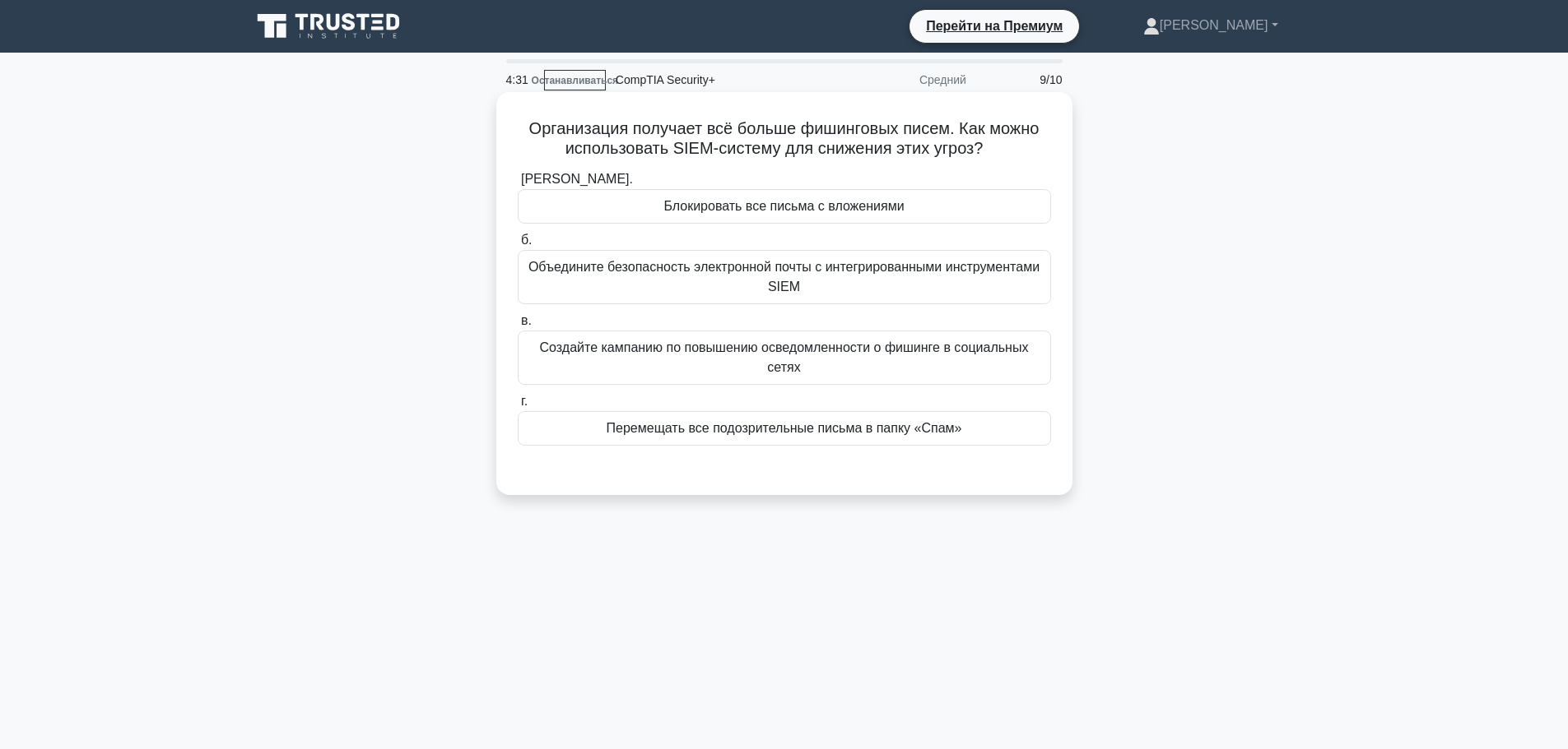
click at [822, 274] on font "Объедините безопасность электронной почты с интегрированными инструментами SIEM" at bounding box center [784, 277] width 511 height 34
click at [518, 246] on input "б. Объедините безопасность электронной почты с интегрированными инструментами S…" at bounding box center [518, 240] width 0 height 11
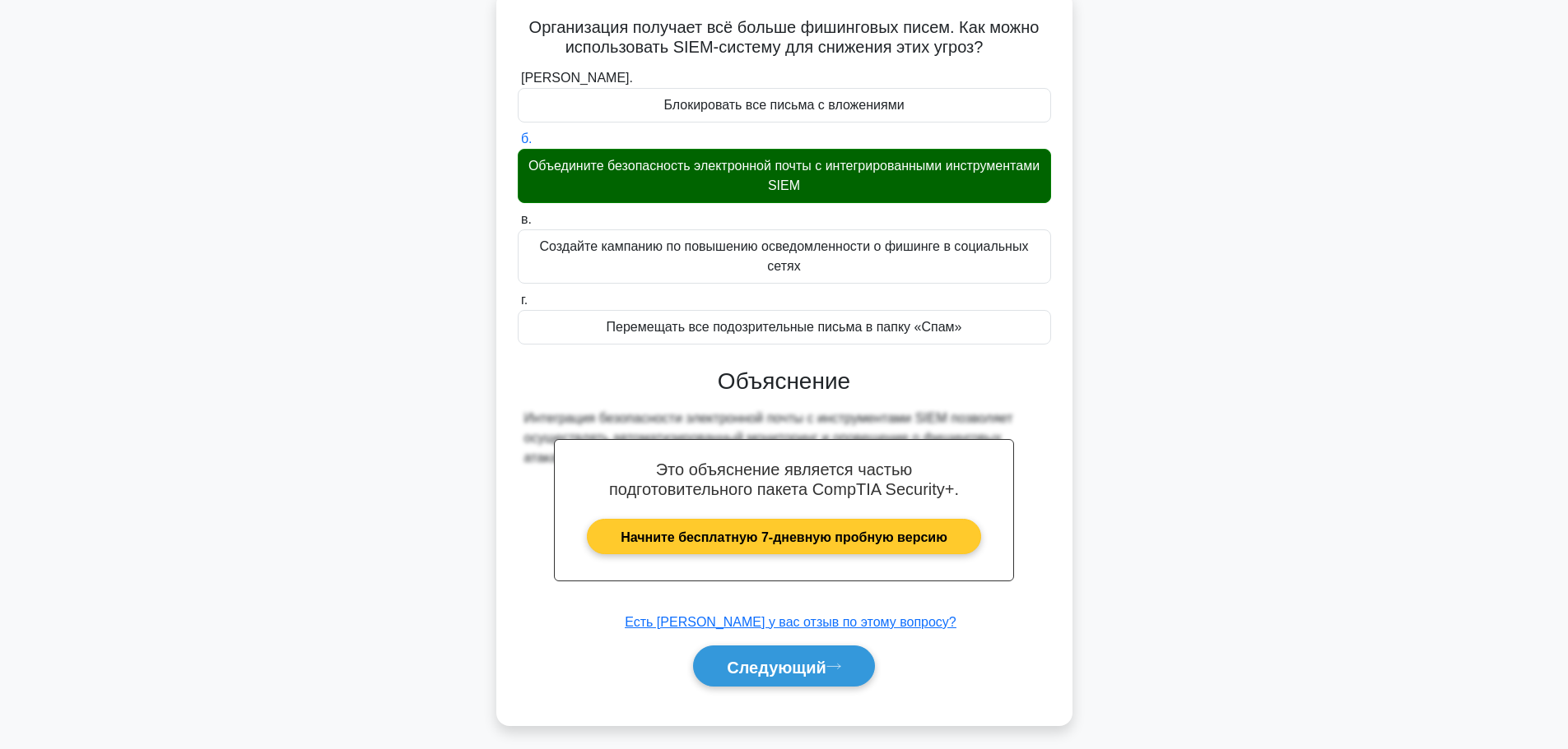
scroll to position [139, 0]
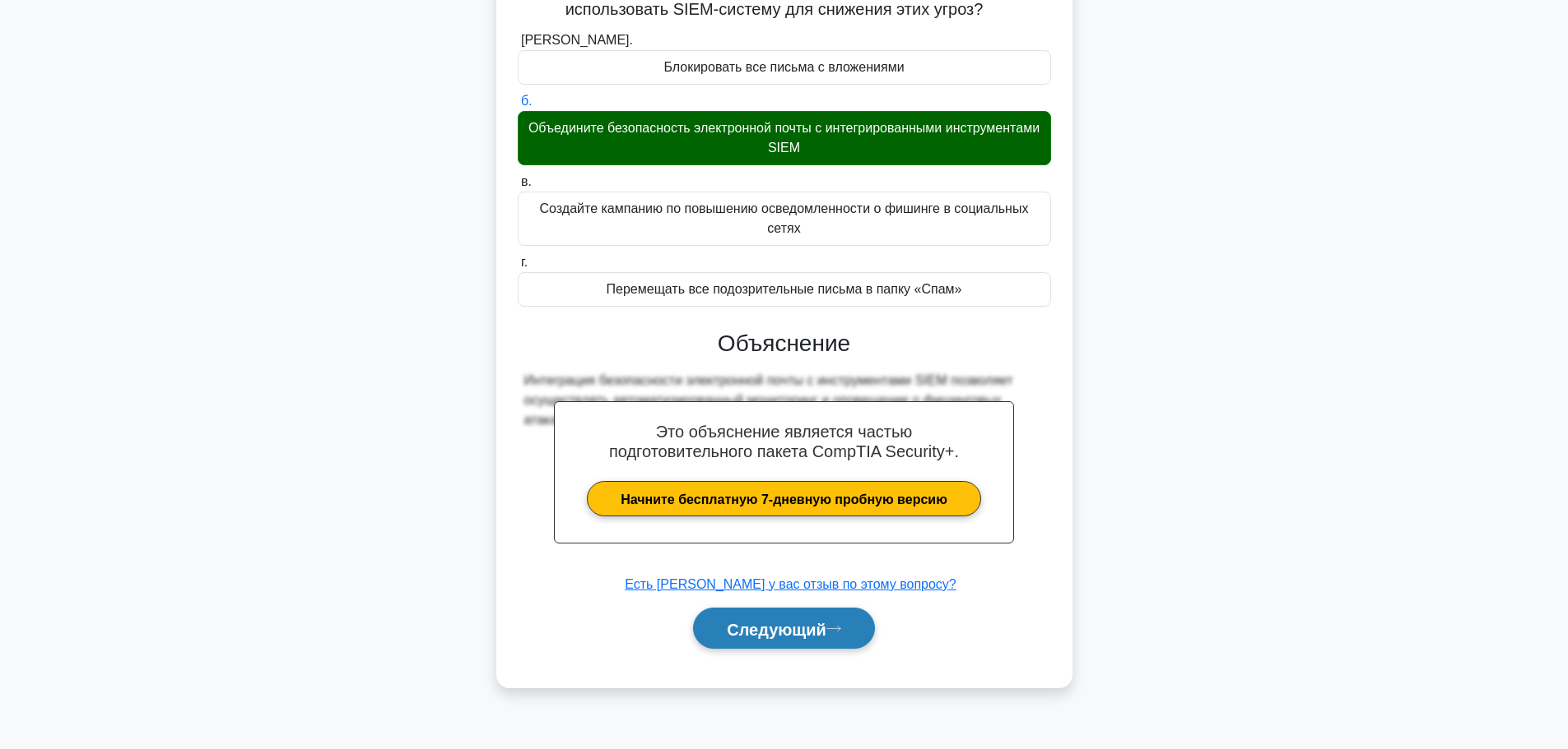
click at [847, 615] on button "Следующий" at bounding box center [784, 629] width 182 height 42
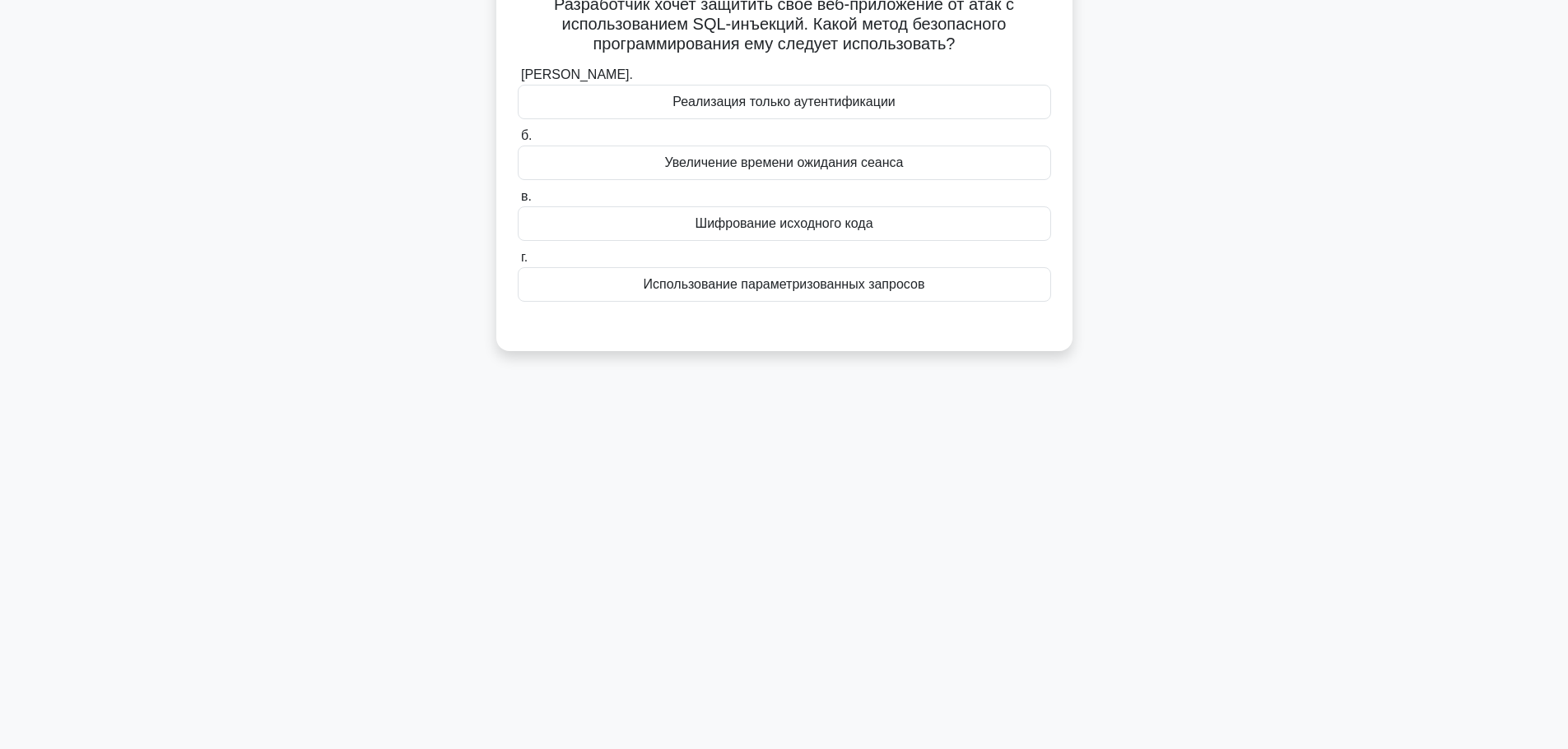
scroll to position [0, 0]
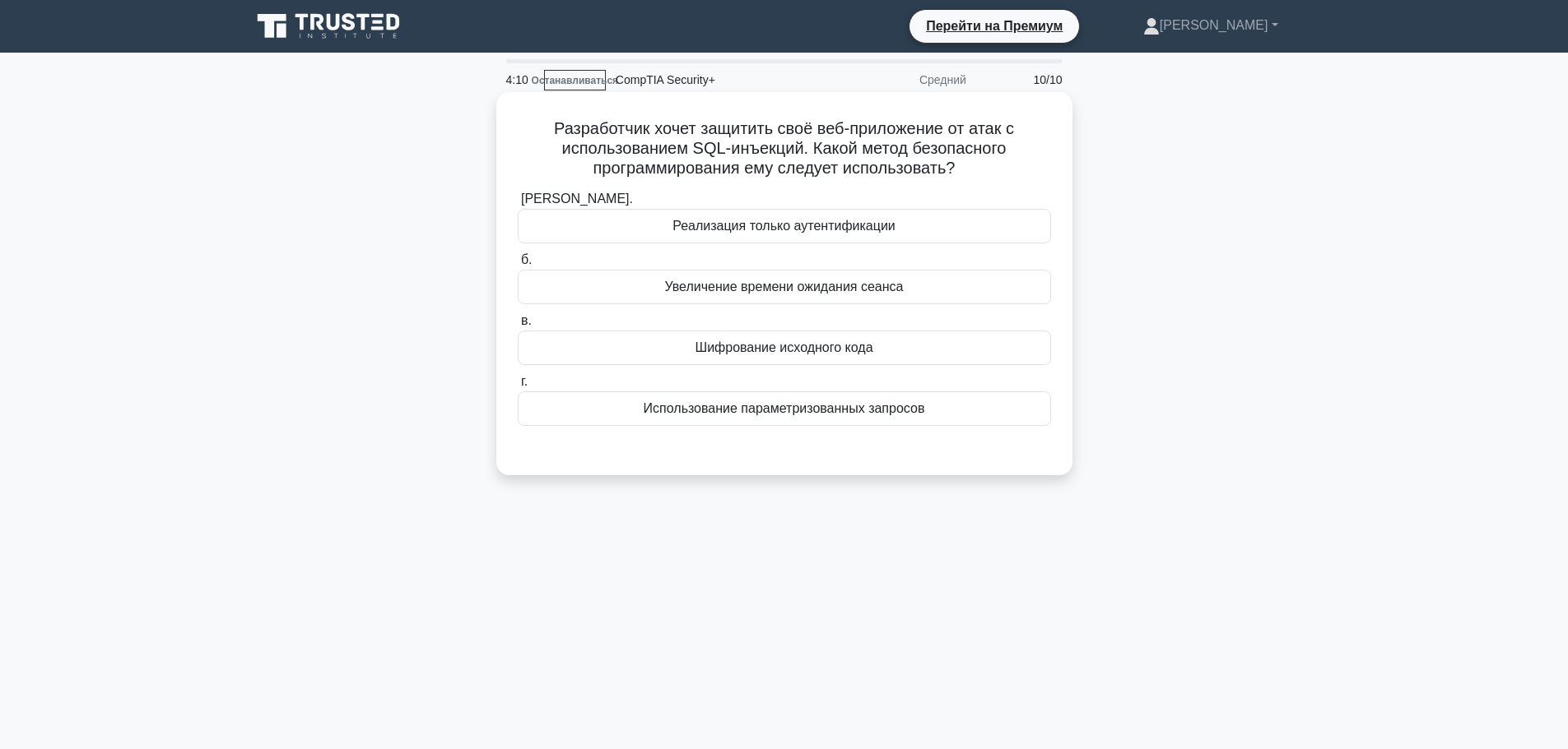
click at [812, 231] on font "Реализация только аутентификации" at bounding box center [784, 226] width 223 height 14
click at [518, 205] on input "а. Реализация только аутентификации" at bounding box center [518, 199] width 0 height 11
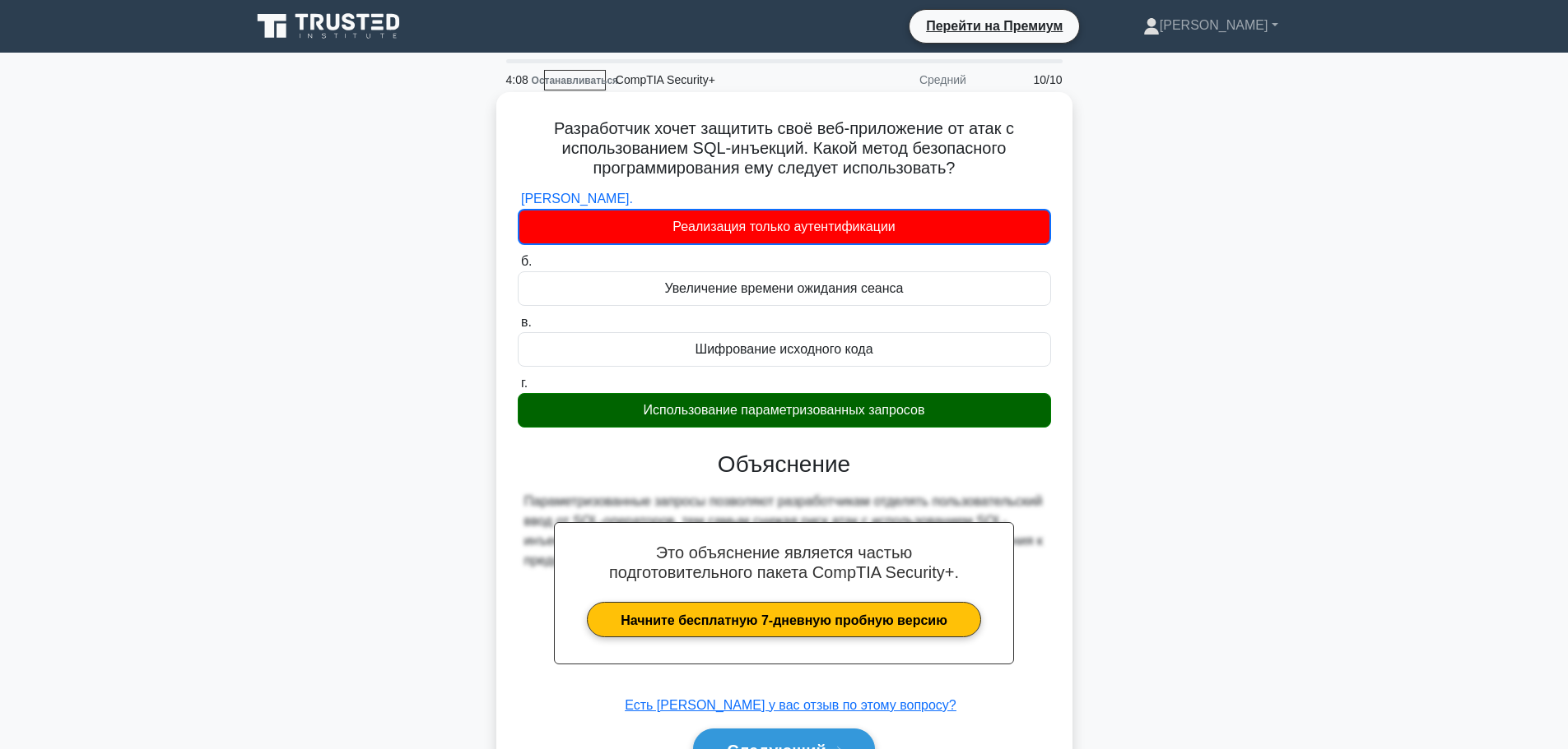
click at [843, 395] on div "Использование параметризованных запросов" at bounding box center [784, 410] width 534 height 35
click at [518, 389] on input "г. Использование параметризованных запросов" at bounding box center [518, 383] width 0 height 11
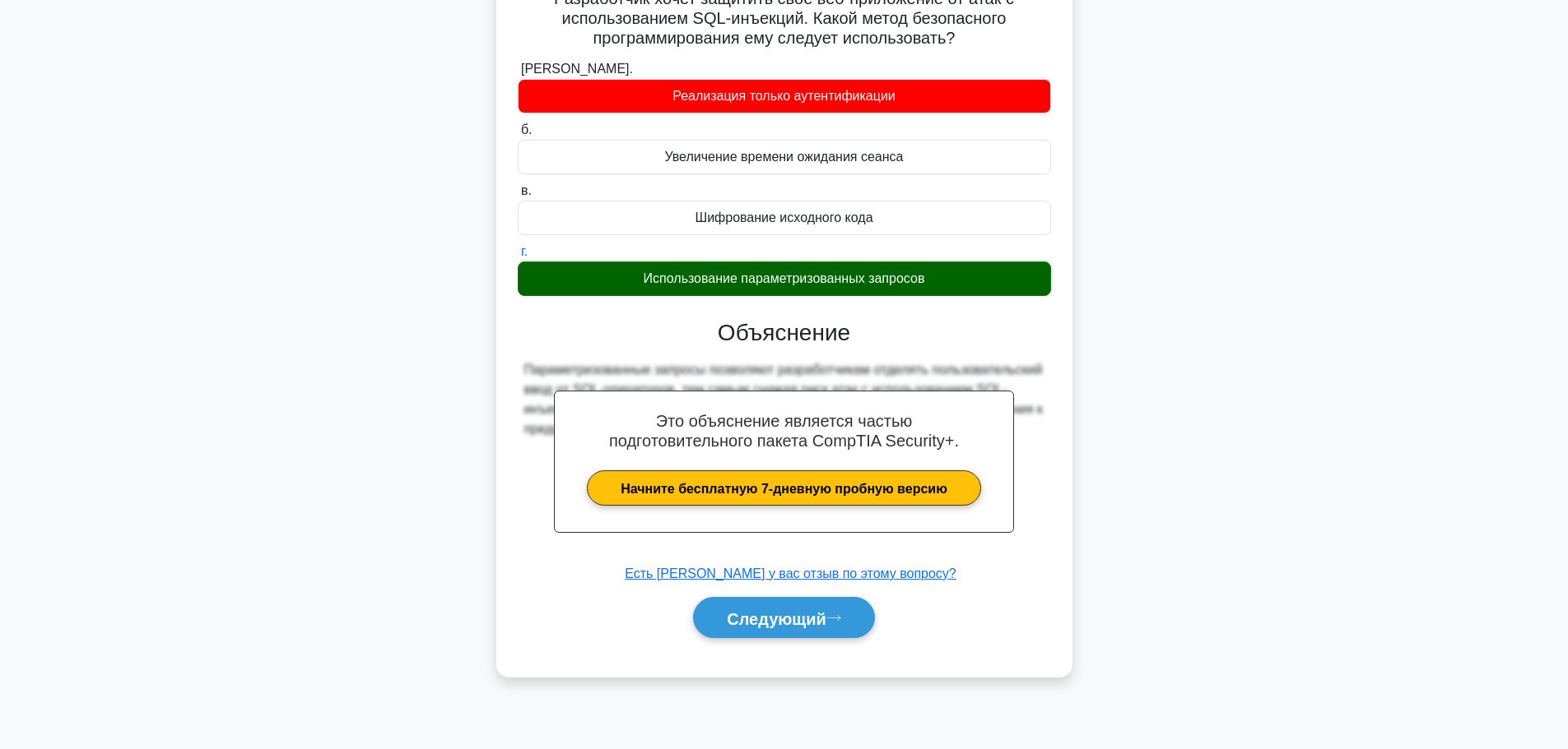
scroll to position [139, 0]
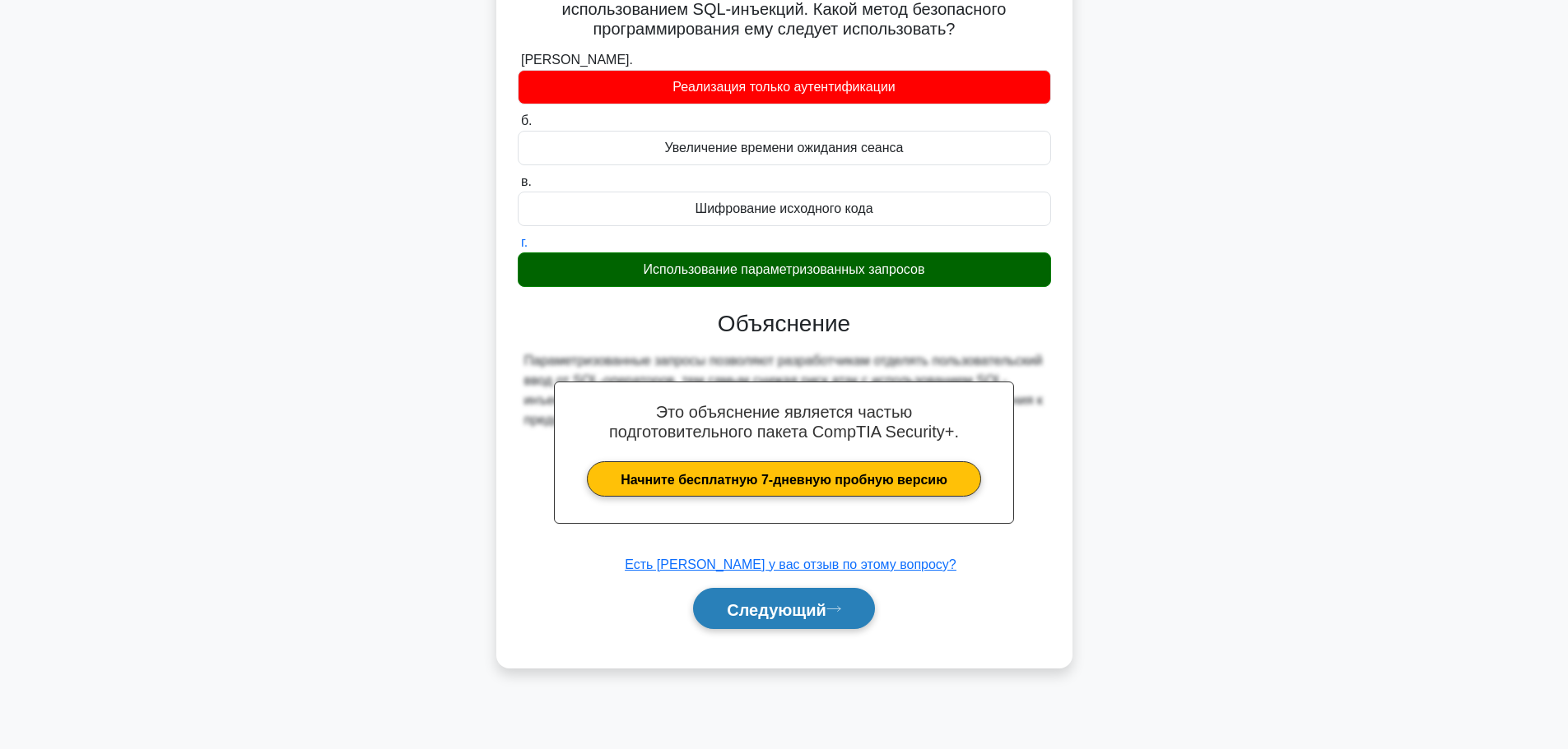
click at [776, 605] on font "Следующий" at bounding box center [776, 609] width 99 height 18
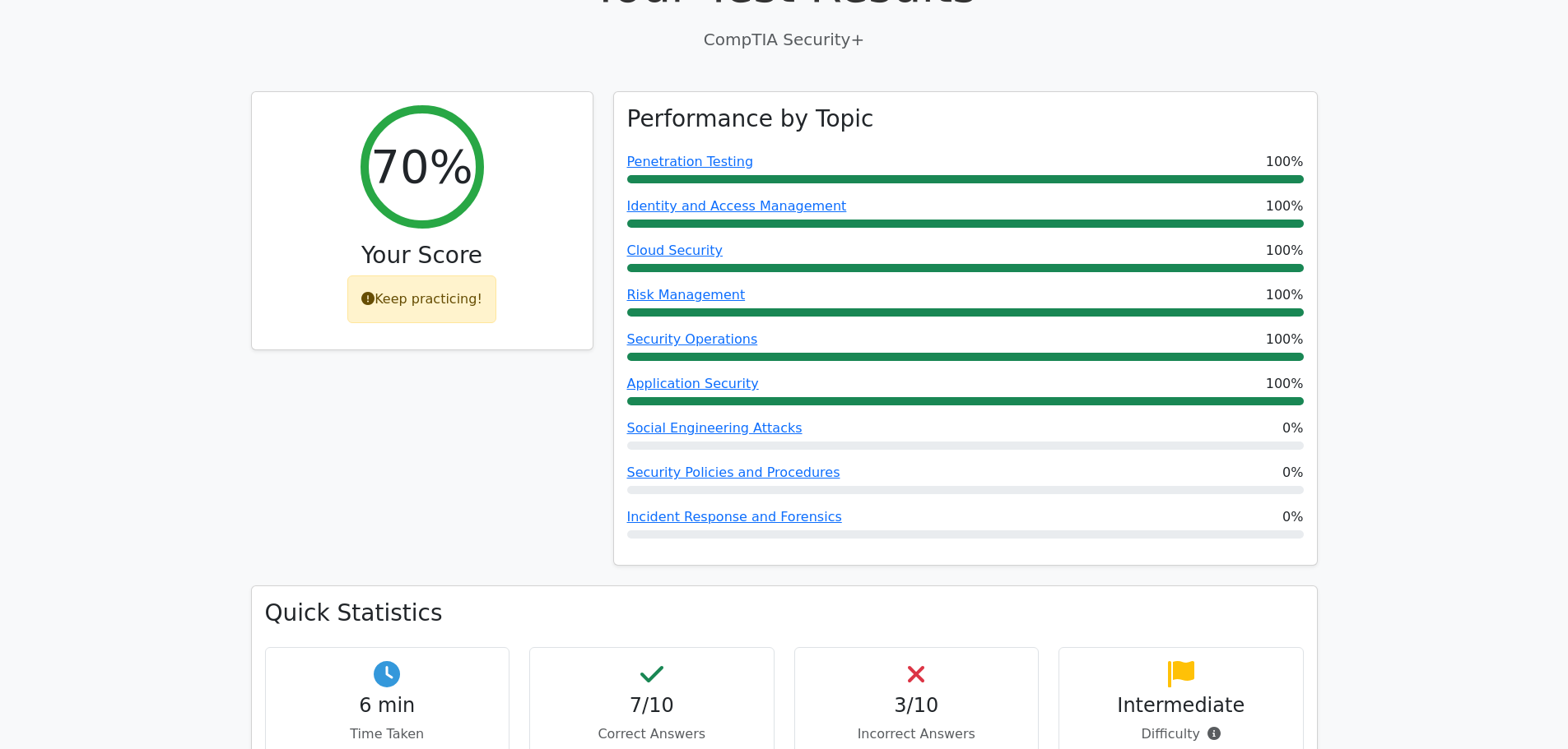
scroll to position [575, 0]
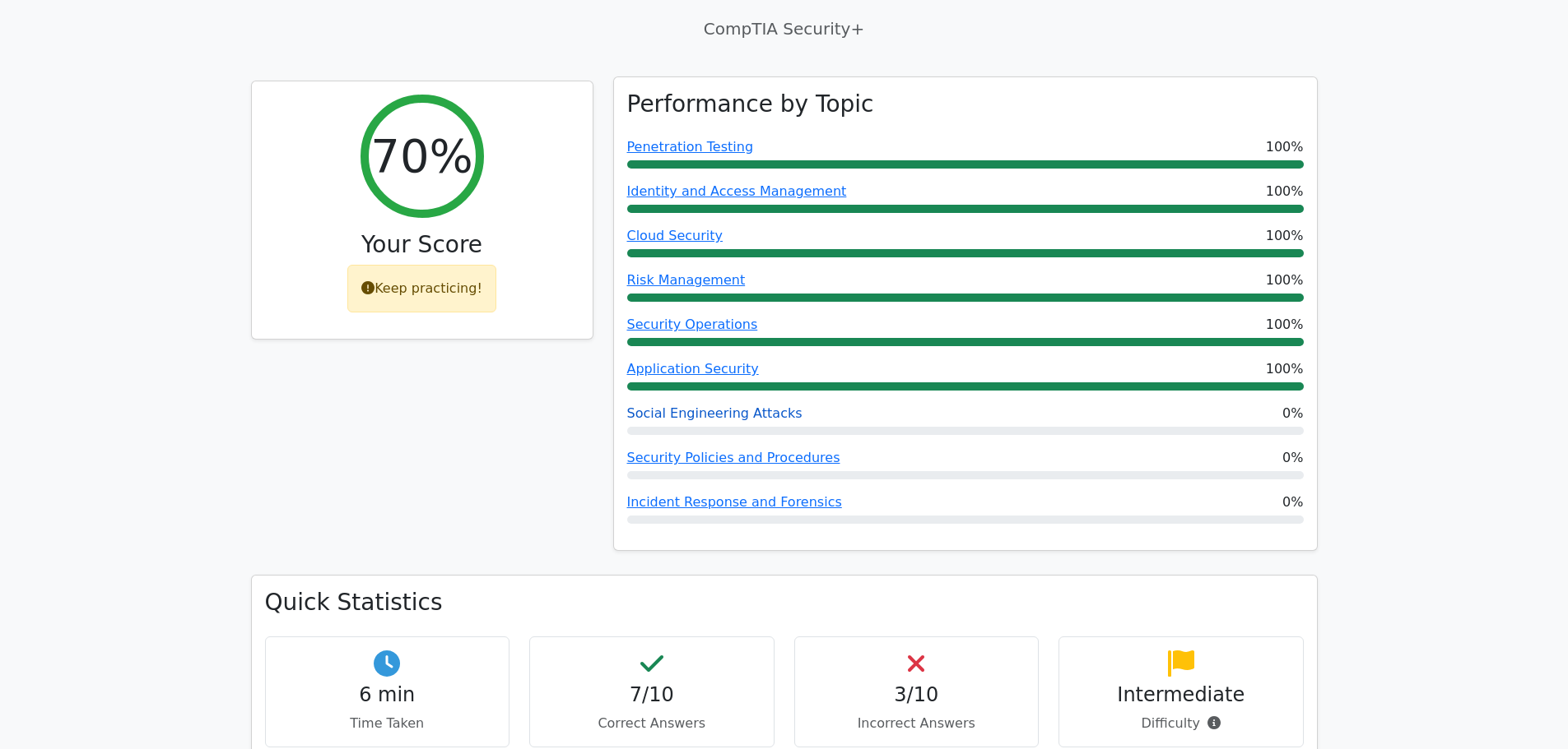
click at [760, 405] on link "Social Engineering Attacks" at bounding box center [715, 413] width 175 height 16
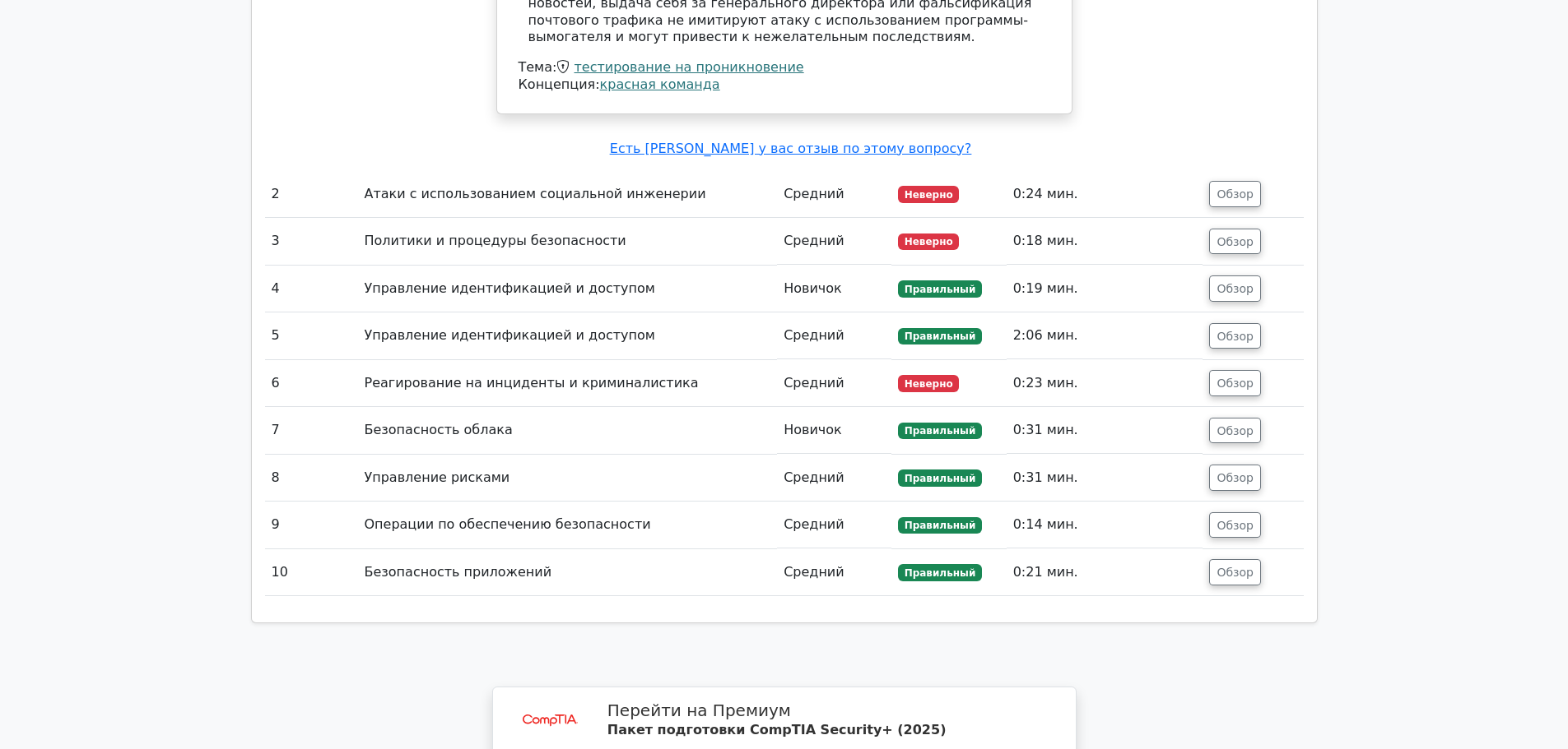
scroll to position [2136, 0]
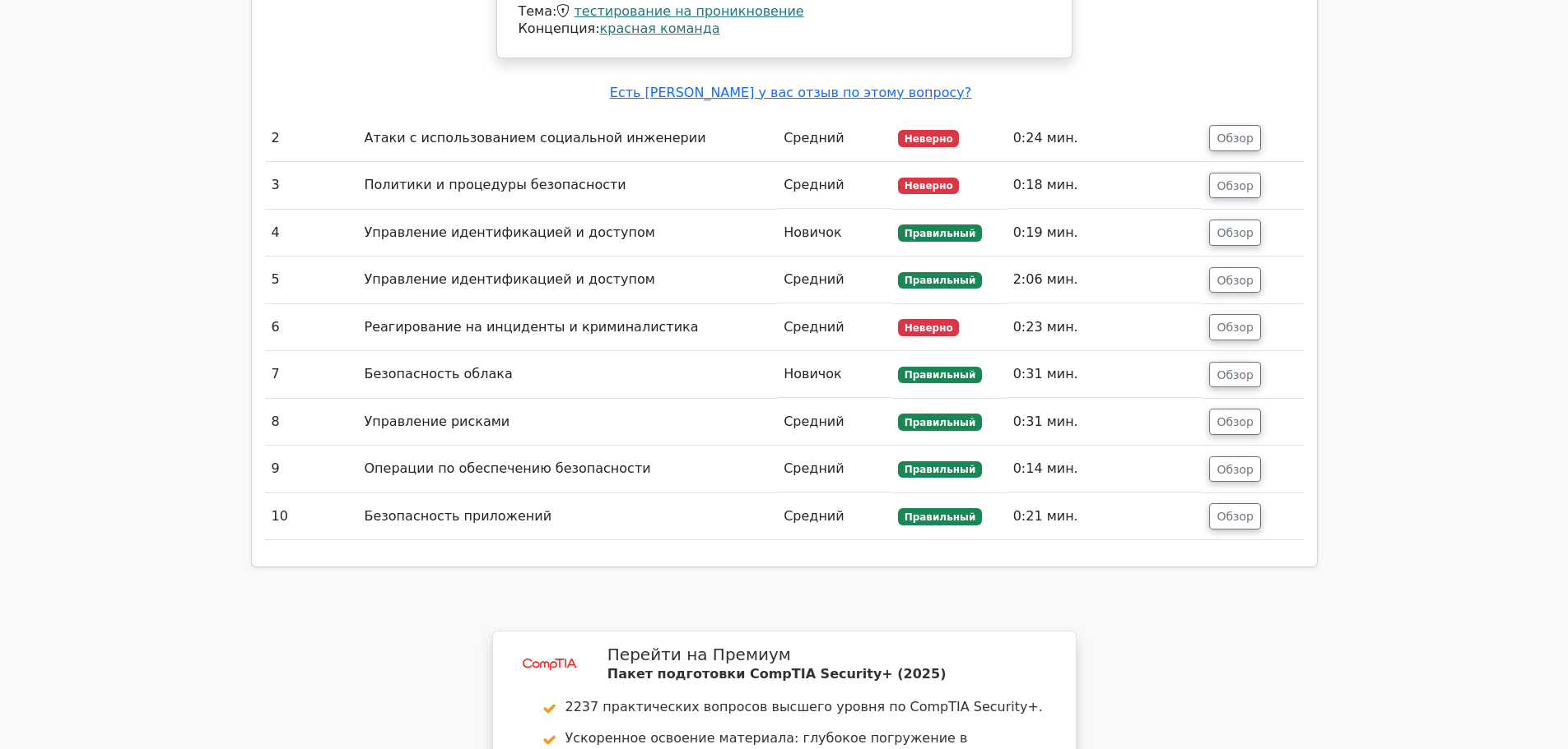
click at [708, 304] on td "Реагирование на инциденты и криминалистика" at bounding box center [568, 328] width 420 height 47
click at [1237, 321] on font "Обзор" at bounding box center [1235, 328] width 37 height 13
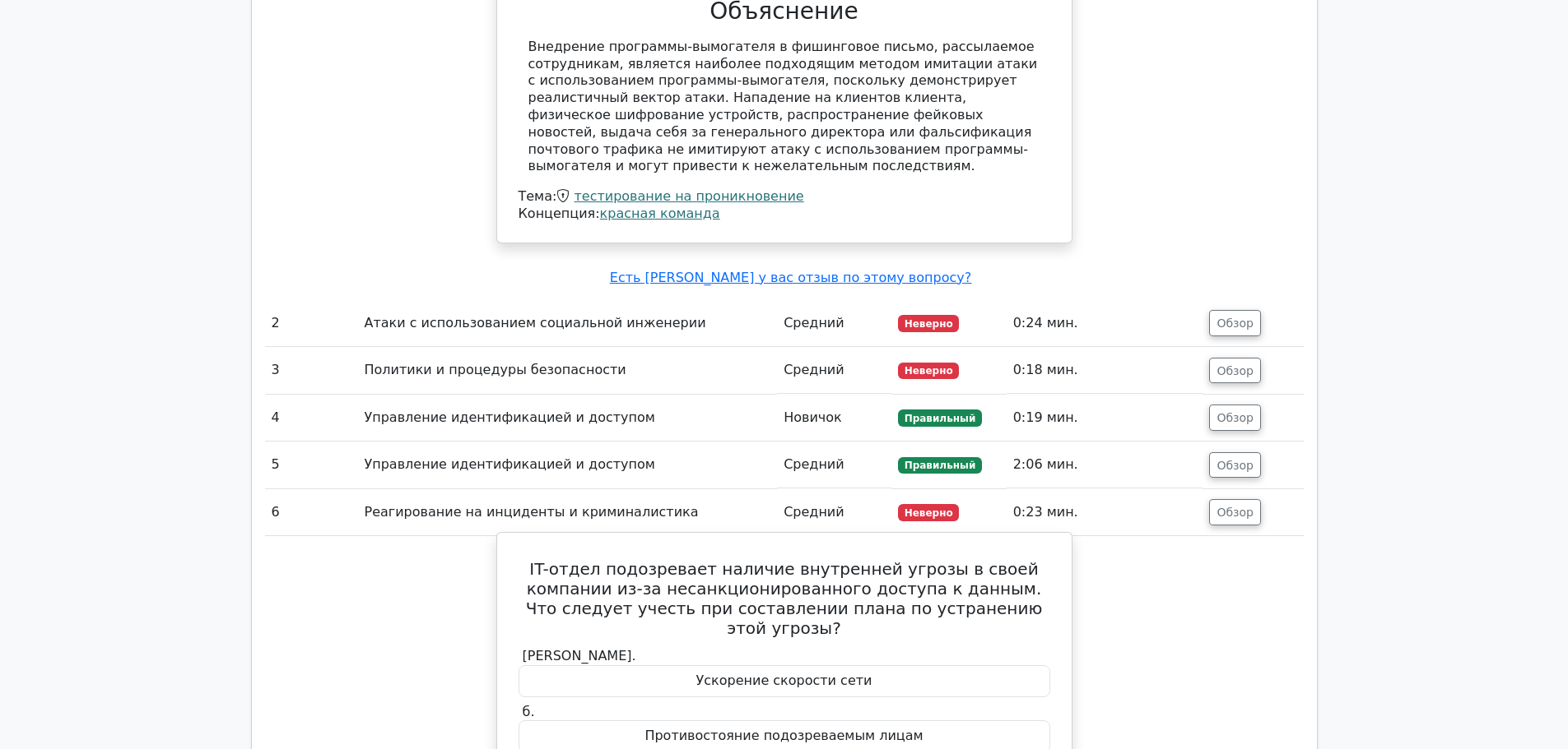
scroll to position [1889, 0]
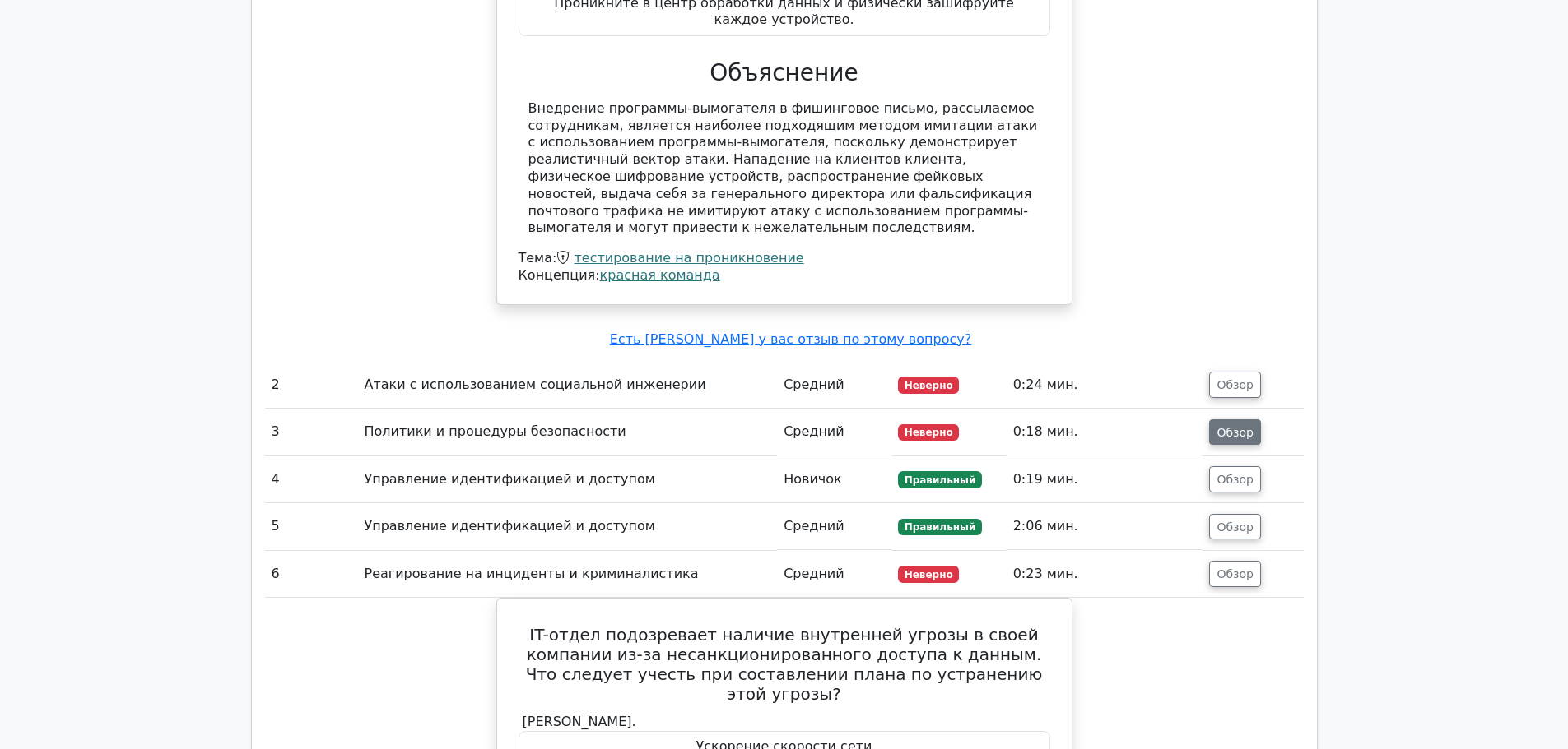
click at [1231, 425] on font "Обзор" at bounding box center [1235, 432] width 37 height 13
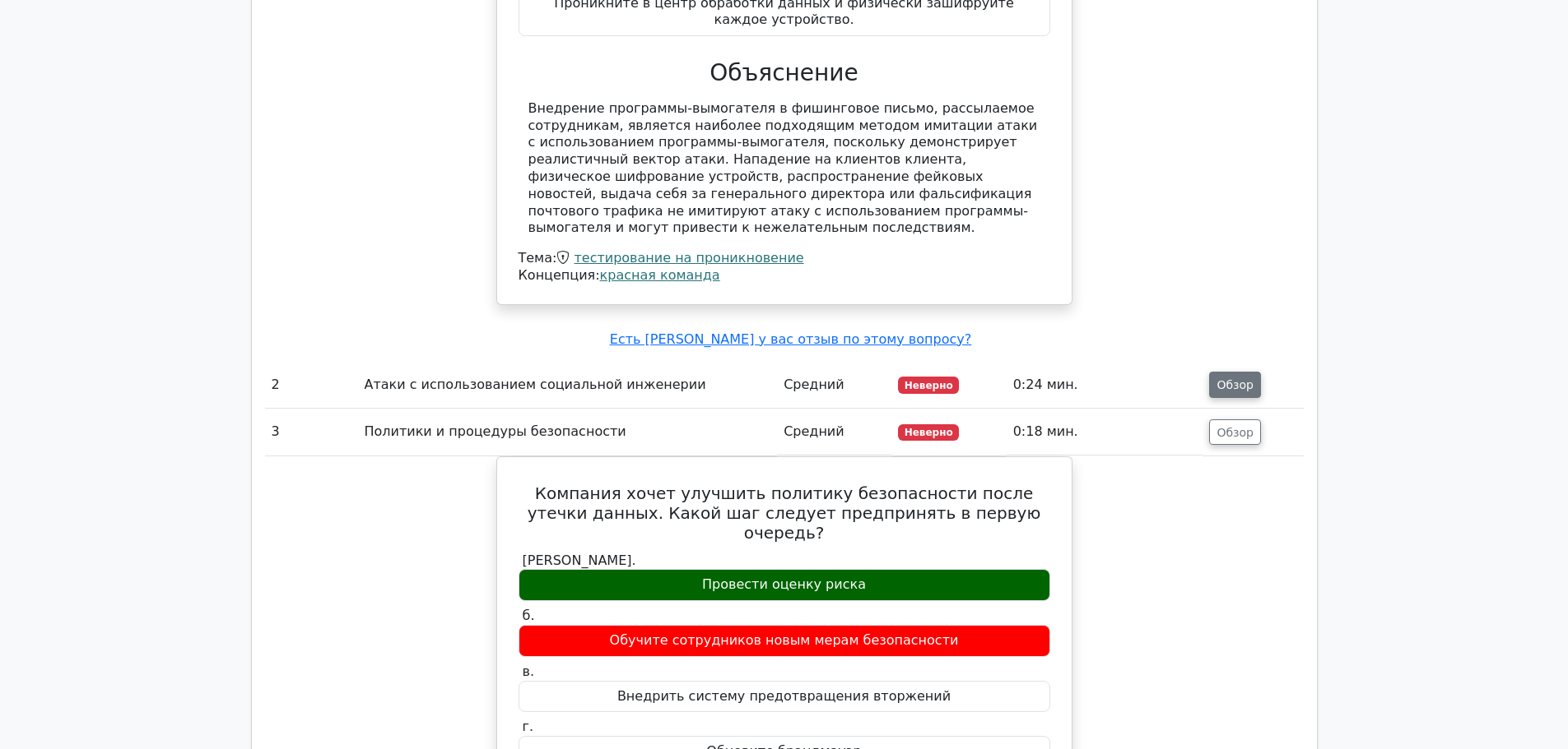
click at [1237, 378] on font "Обзор" at bounding box center [1235, 385] width 37 height 13
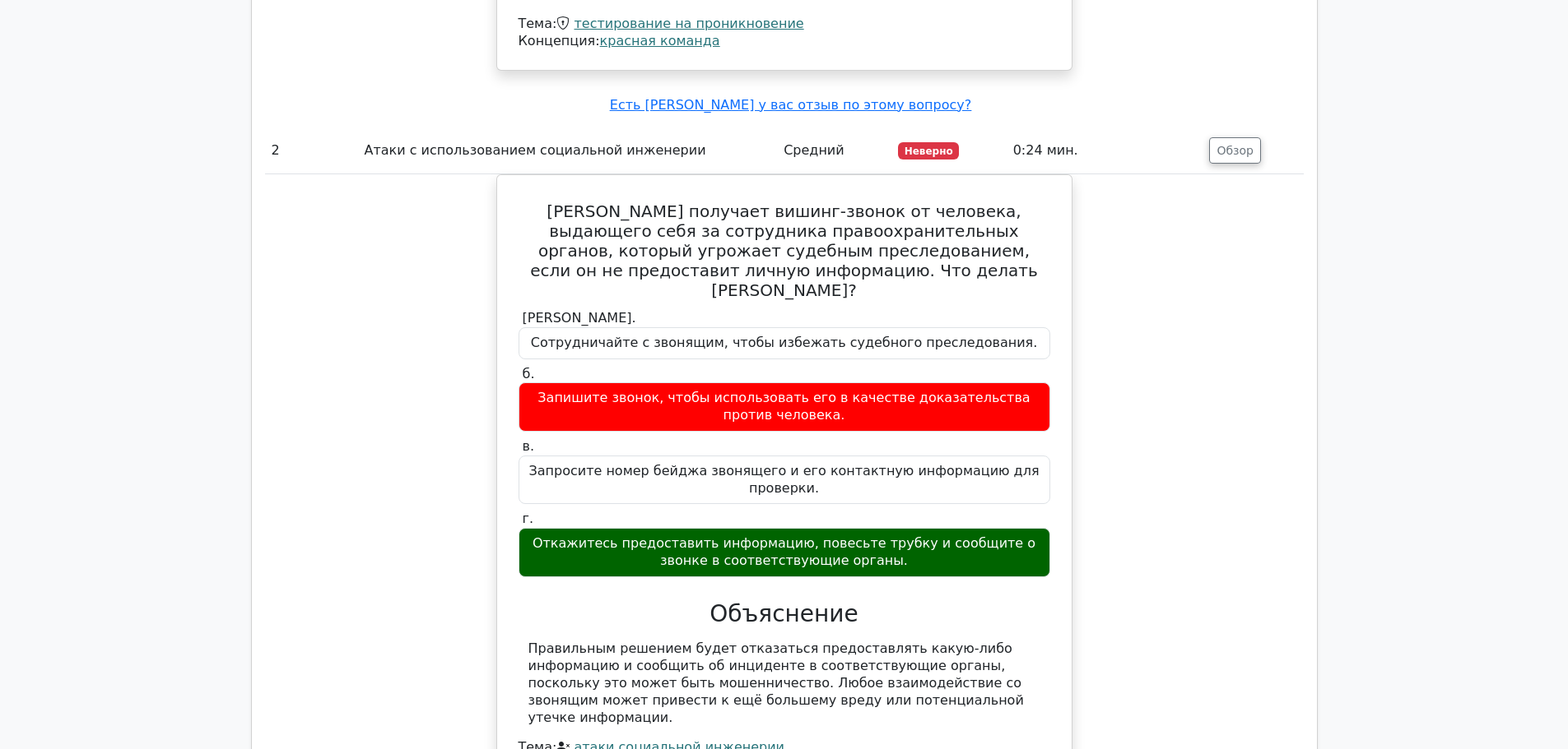
scroll to position [2136, 0]
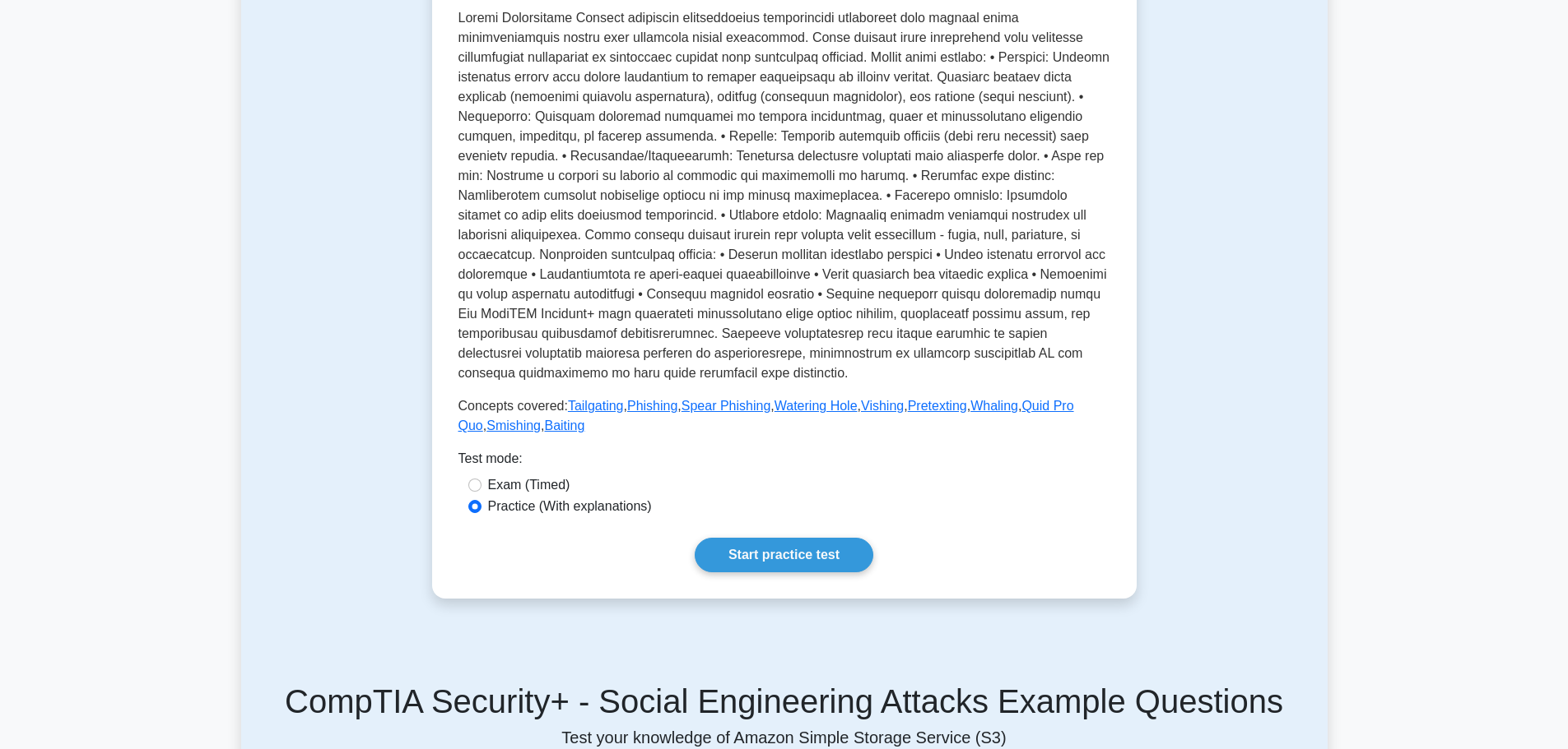
scroll to position [411, 0]
